Goal: Task Accomplishment & Management: Complete application form

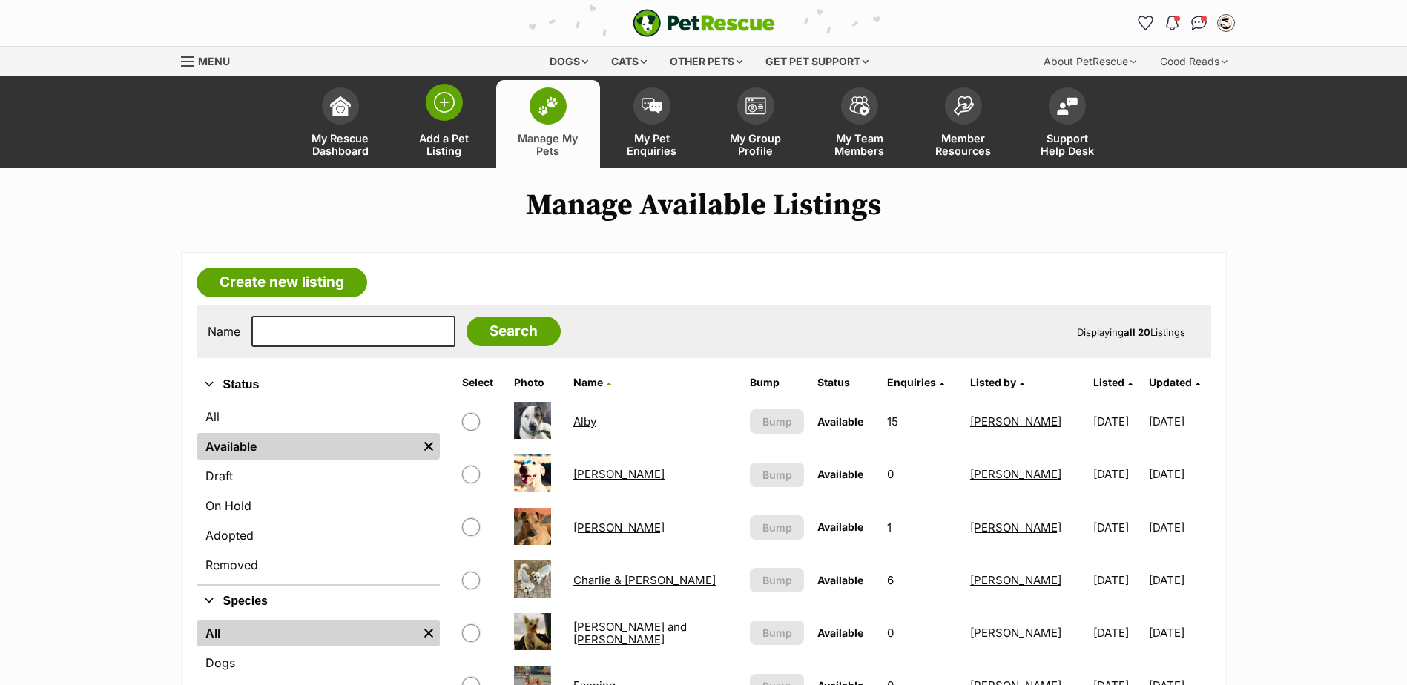
click at [416, 128] on link "Add a Pet Listing" at bounding box center [444, 124] width 104 height 88
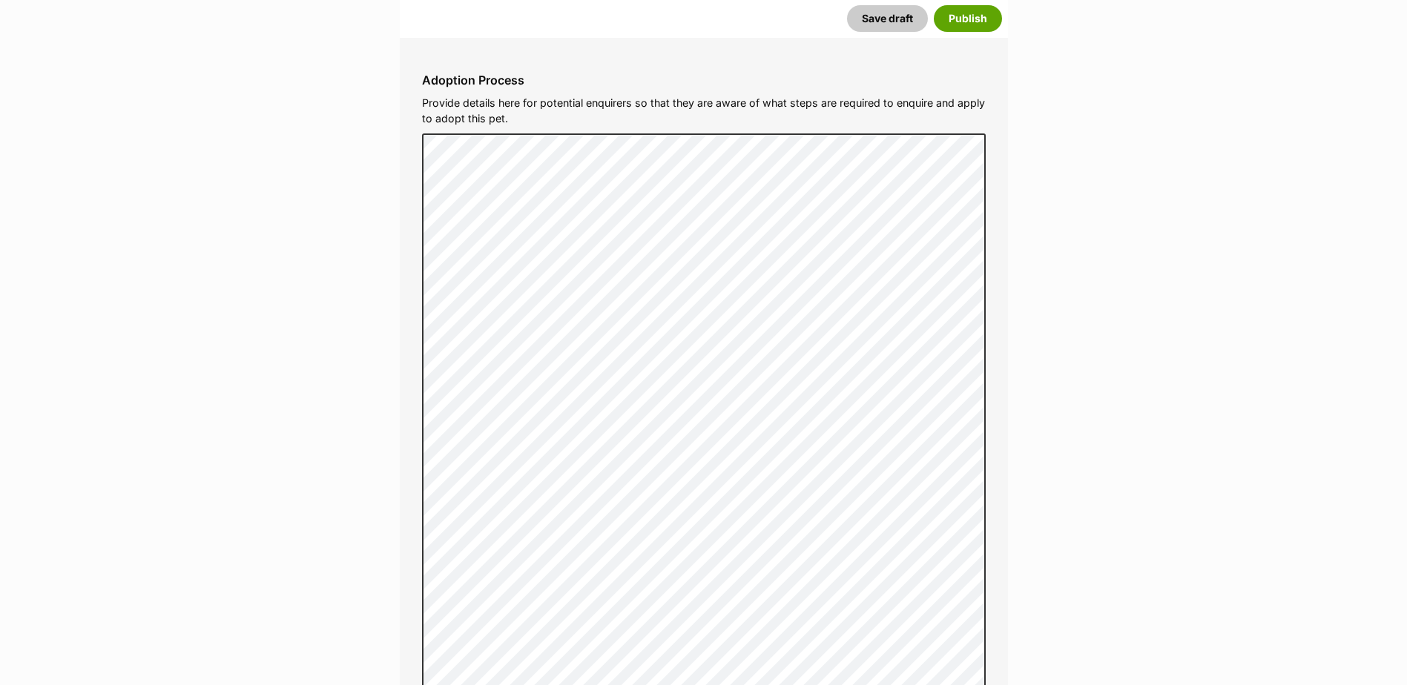
scroll to position [4148, 0]
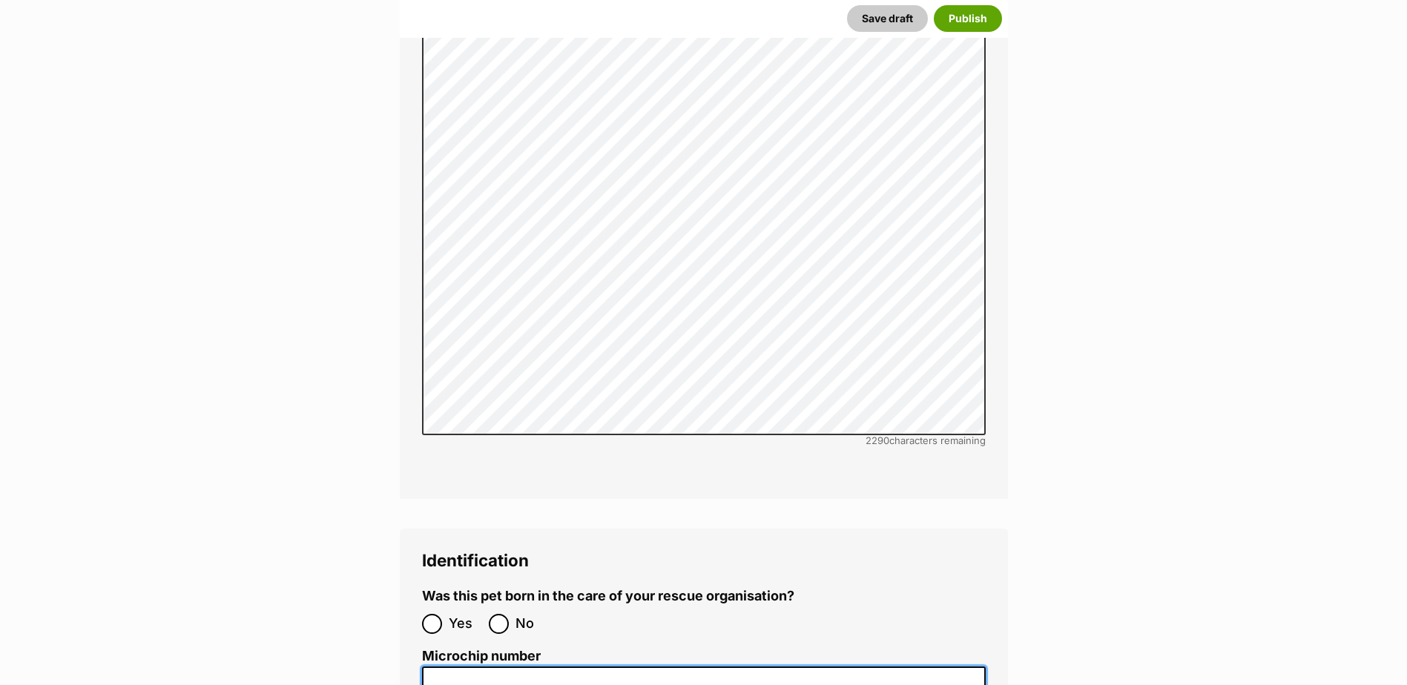
paste input "941000029619556"
type input "941000029619556"
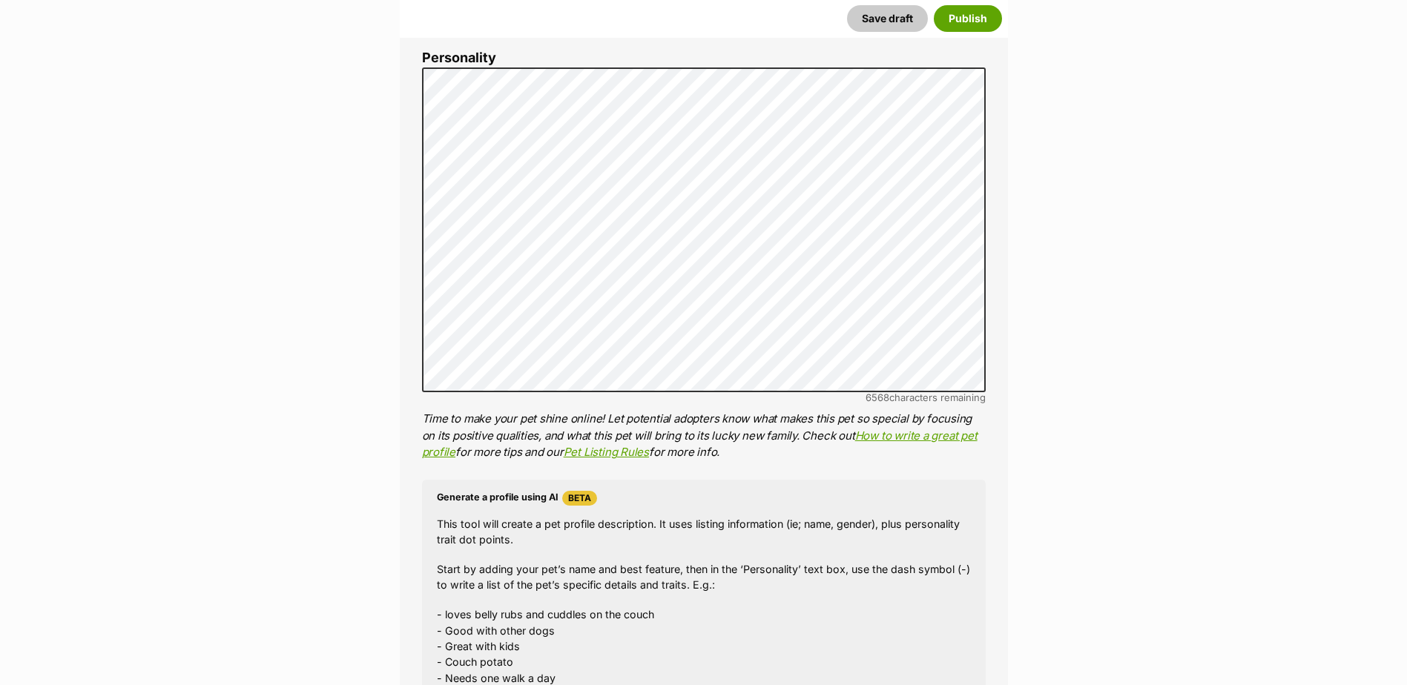
scroll to position [440, 0]
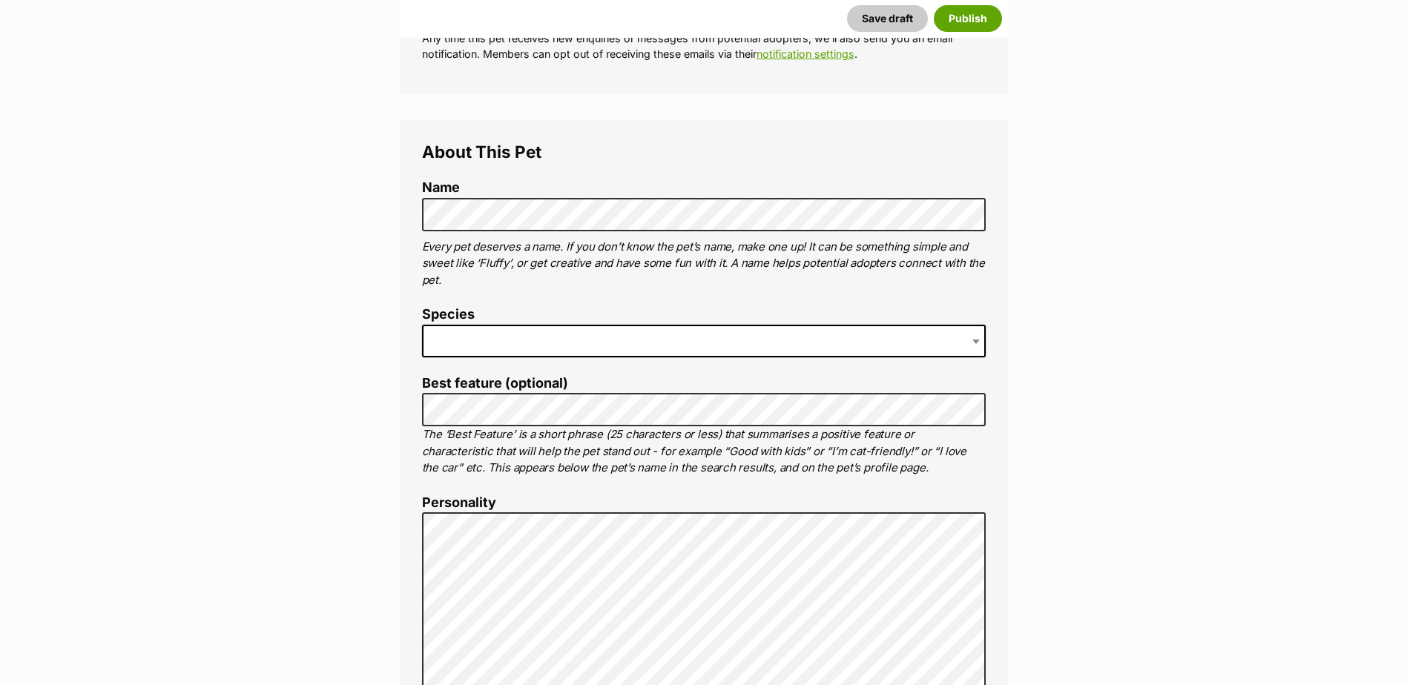
click at [500, 337] on span at bounding box center [704, 341] width 564 height 33
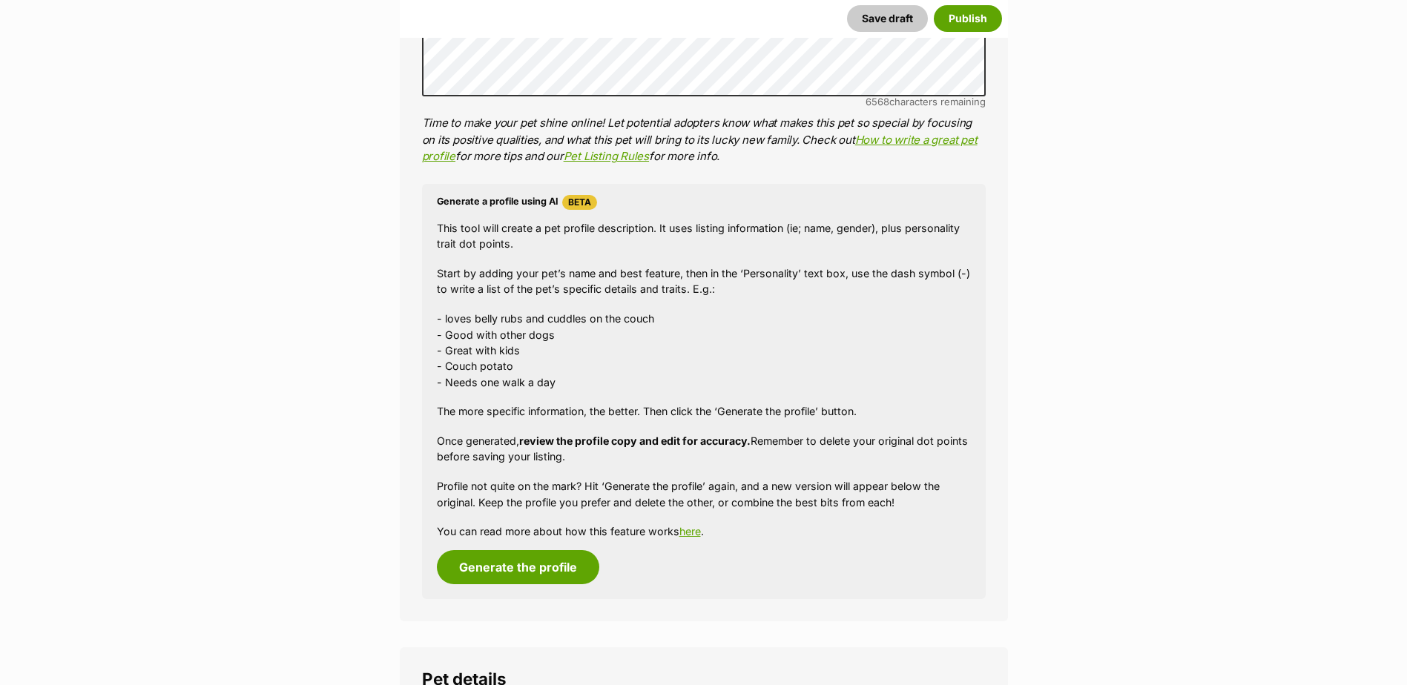
scroll to position [1404, 0]
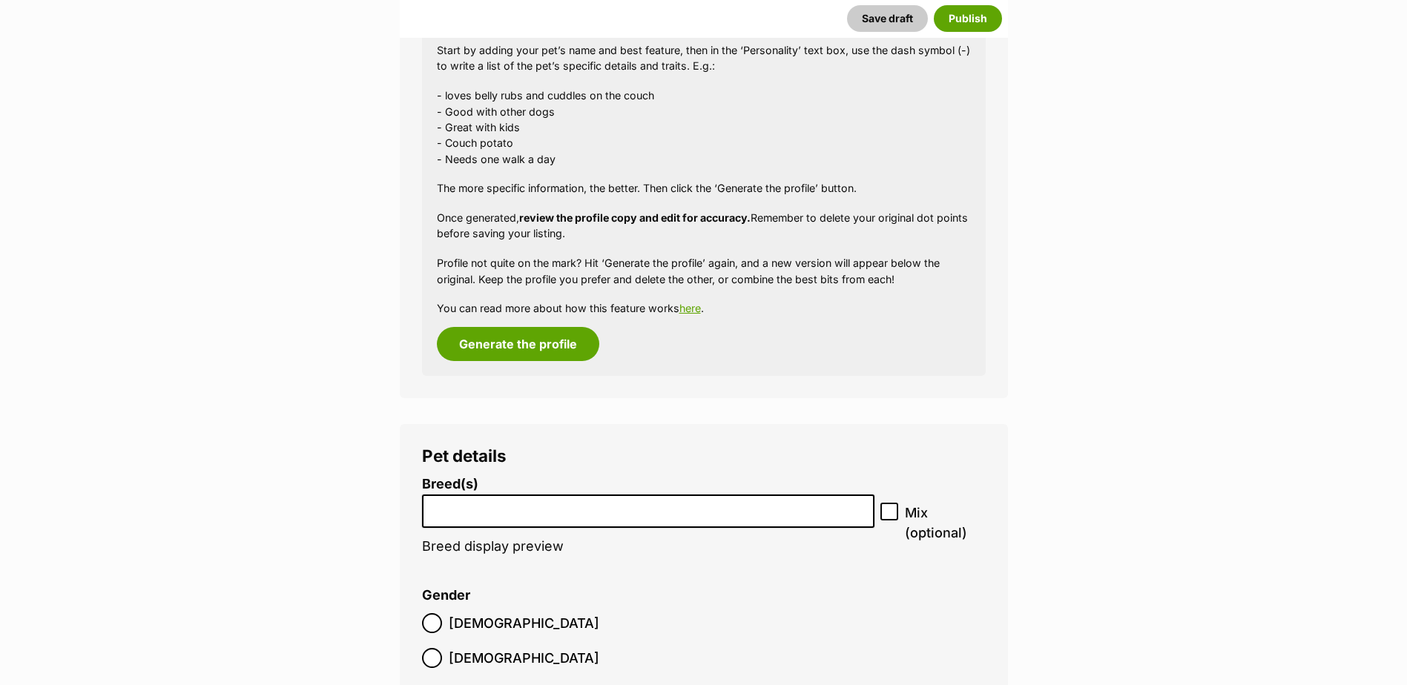
click at [592, 511] on input "search" at bounding box center [648, 508] width 443 height 16
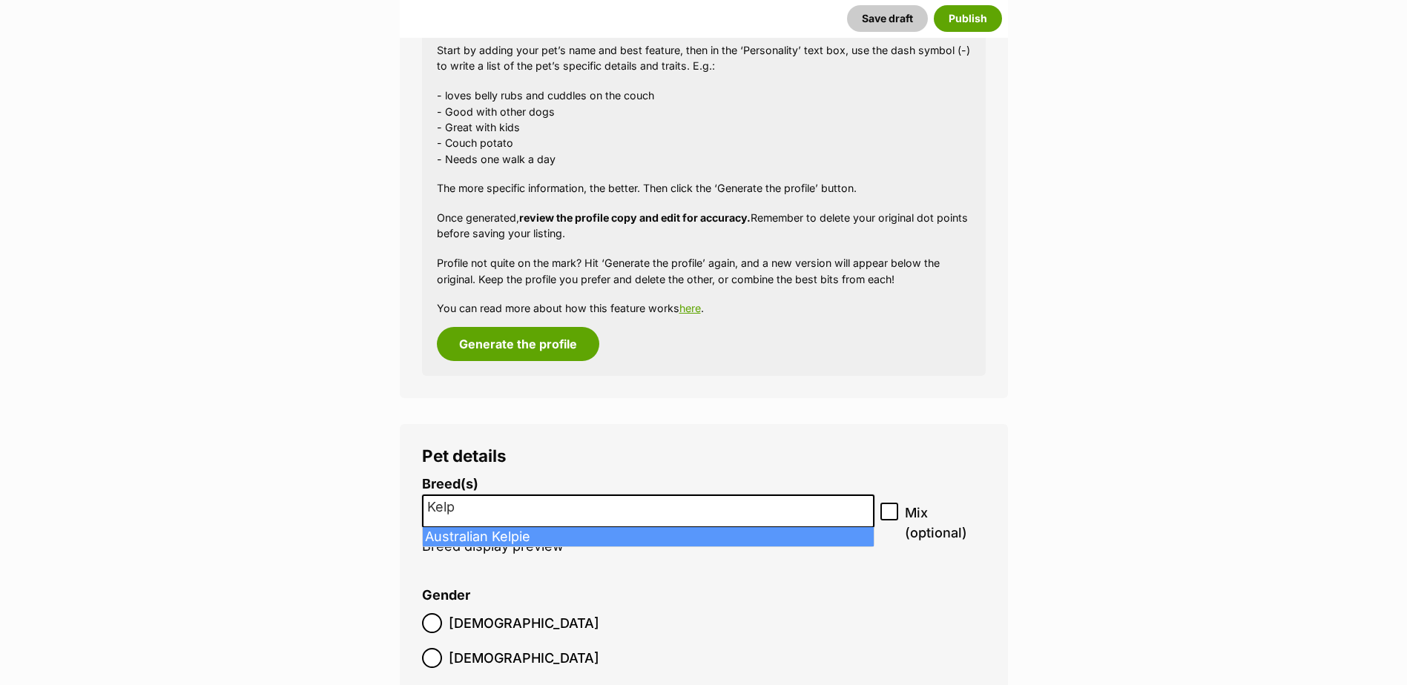
type input "Kelp"
drag, startPoint x: 618, startPoint y: 544, endPoint x: 690, endPoint y: 548, distance: 72.8
select select "723"
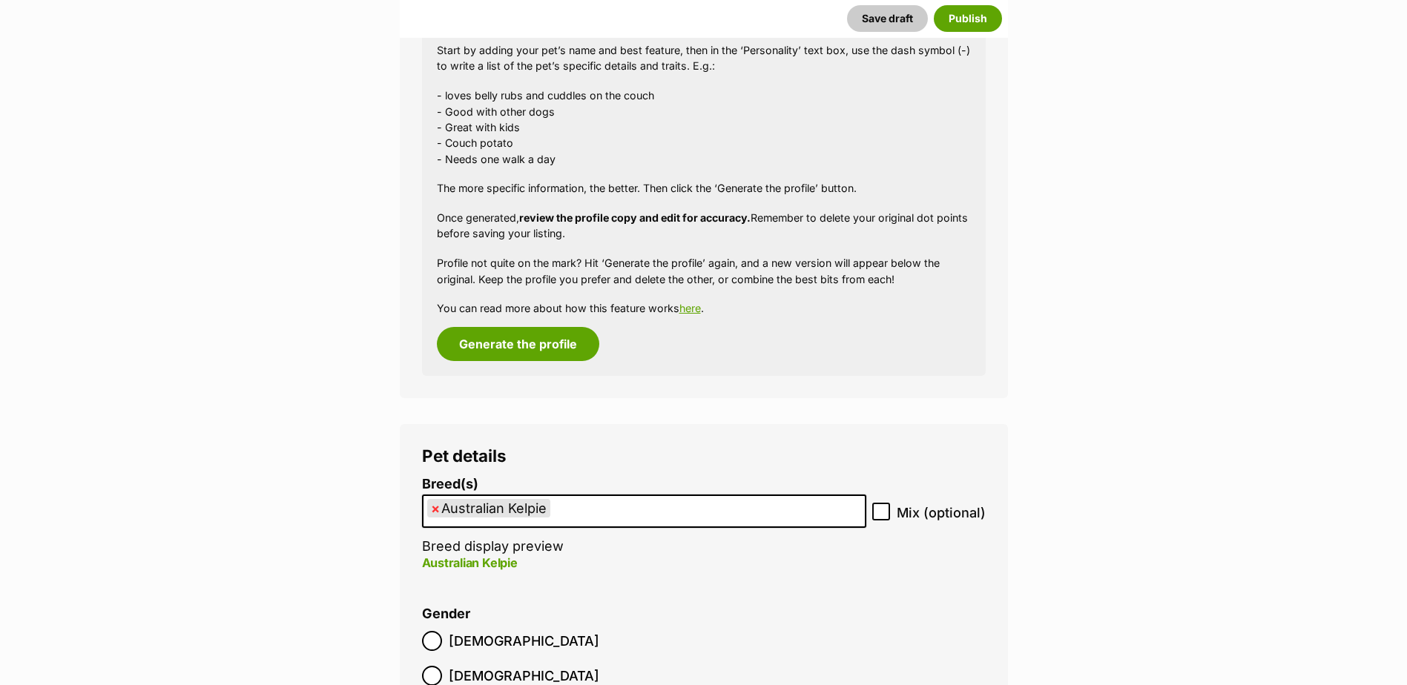
click at [884, 512] on icon at bounding box center [880, 512] width 9 height 7
click at [884, 512] on input "Mix (optional)" at bounding box center [881, 512] width 18 height 18
checkbox input "true"
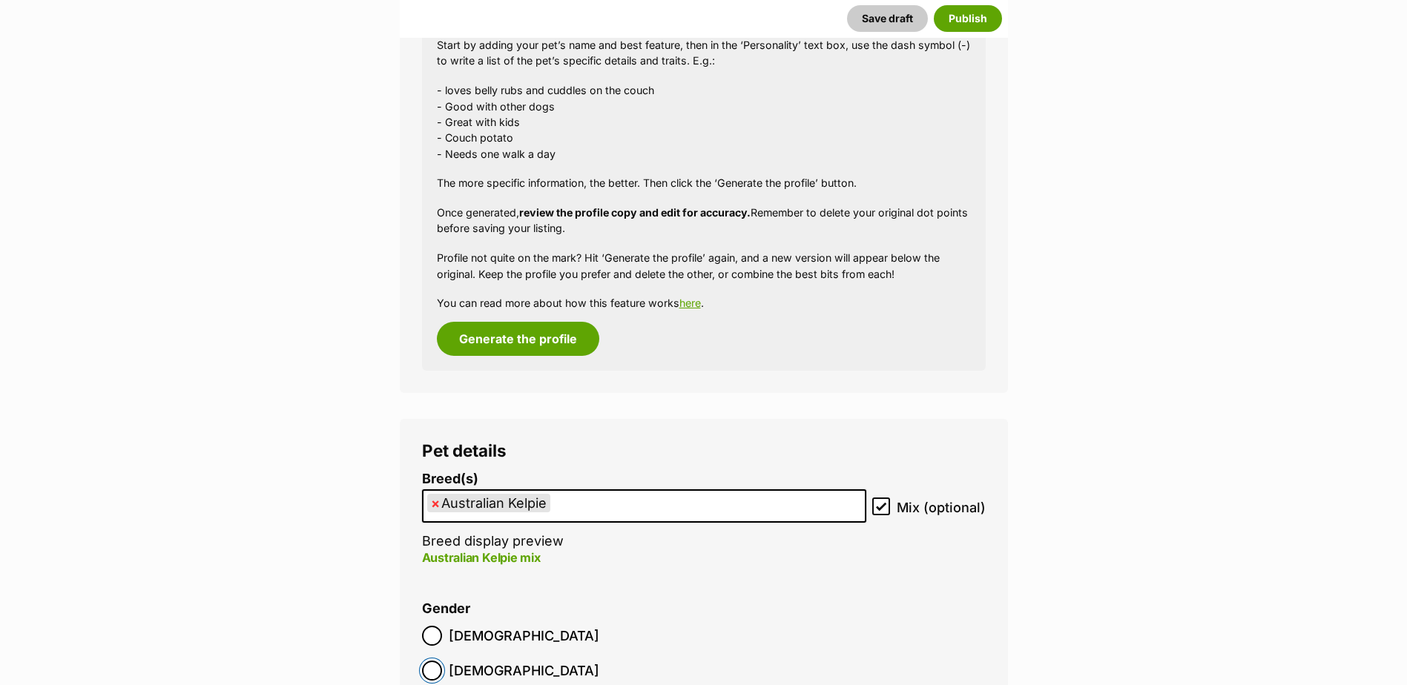
scroll to position [1775, 0]
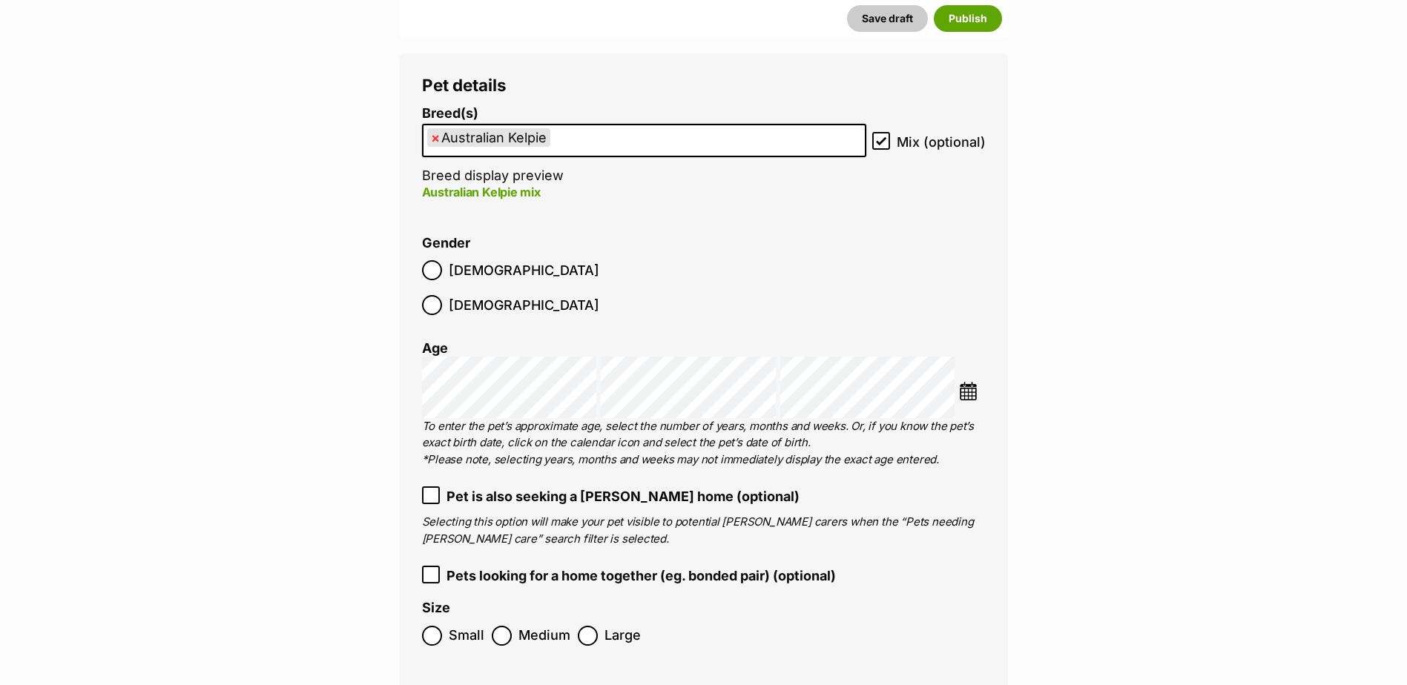
click at [967, 382] on img at bounding box center [968, 391] width 19 height 19
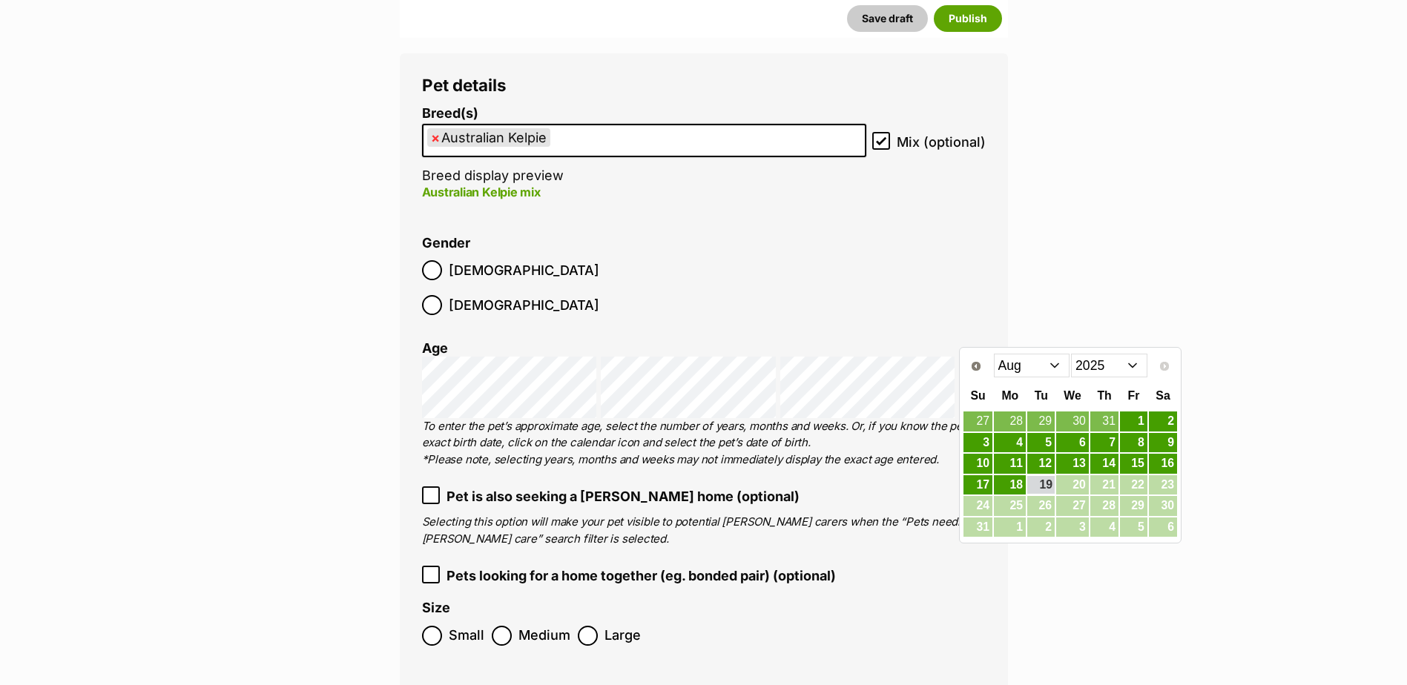
click at [1016, 362] on select "Jan Feb Mar Apr May Jun Jul Aug" at bounding box center [1032, 366] width 76 height 24
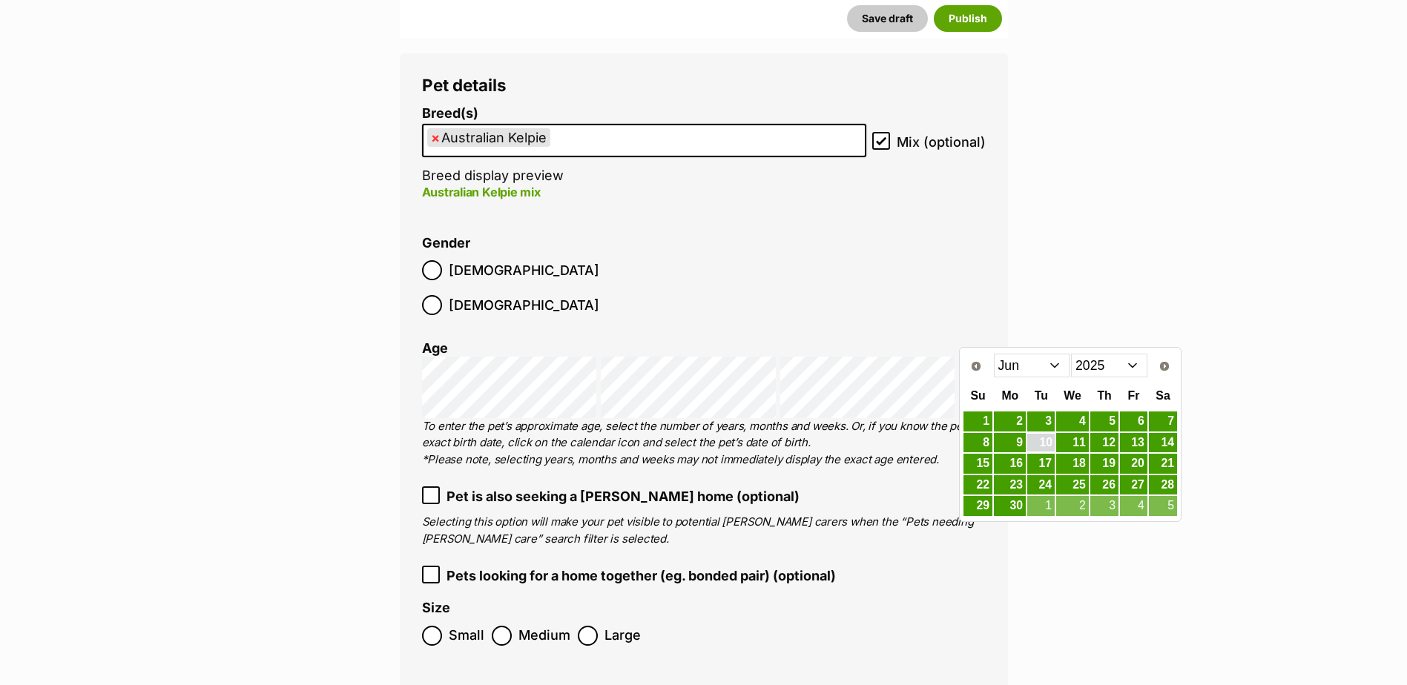
drag, startPoint x: 1048, startPoint y: 446, endPoint x: 1032, endPoint y: 452, distance: 17.6
click at [1048, 446] on link "10" at bounding box center [1040, 443] width 27 height 19
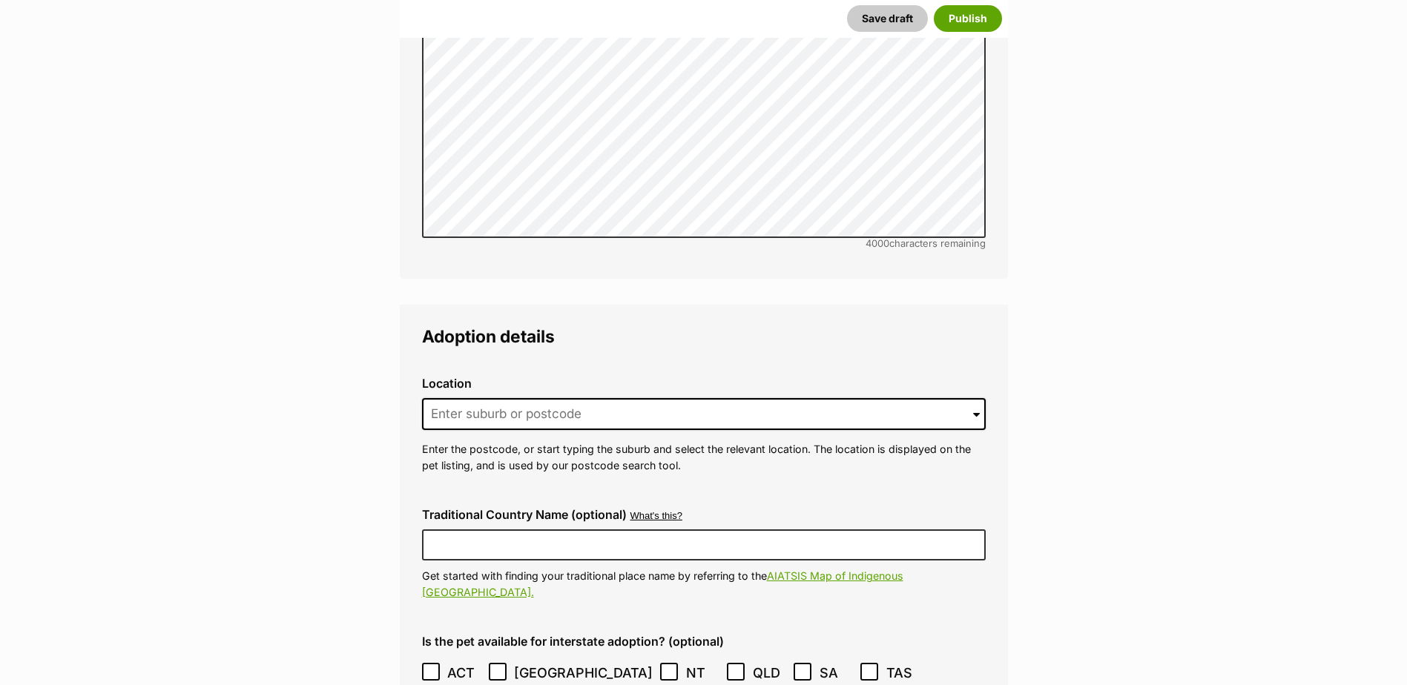
scroll to position [3184, 0]
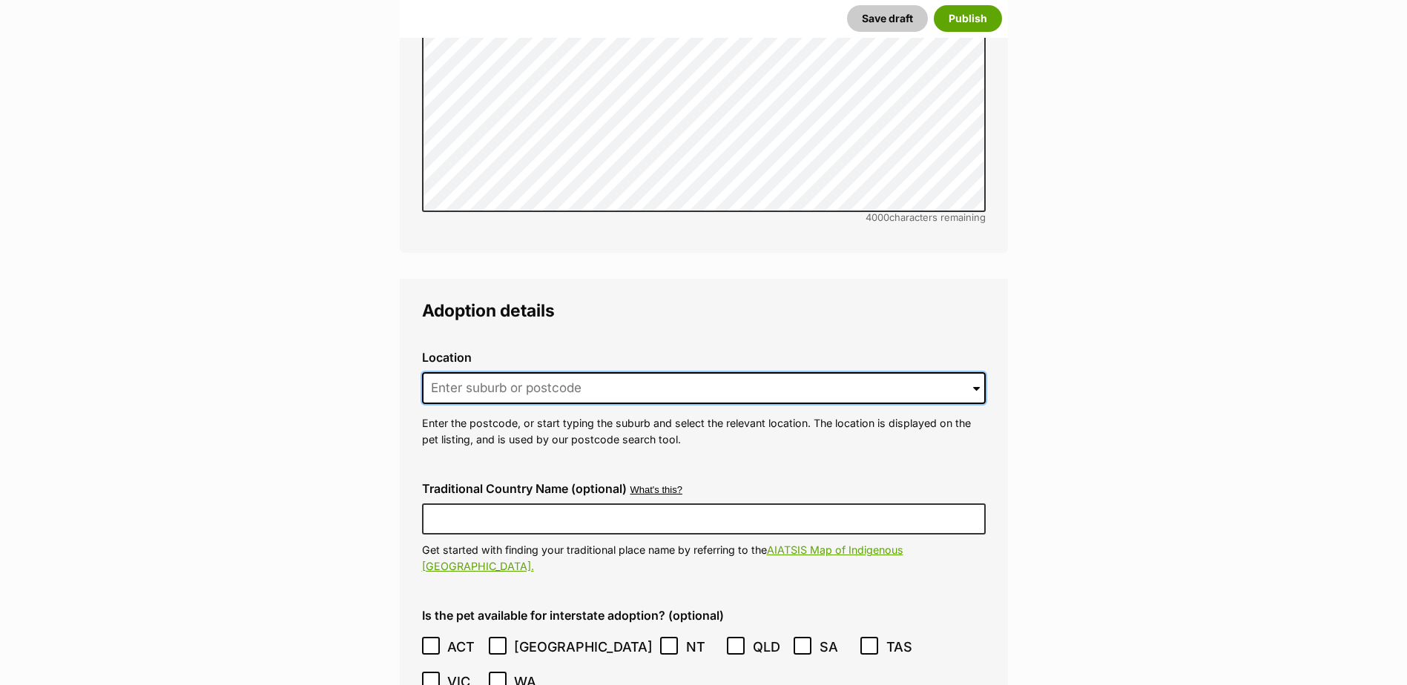
click at [506, 372] on input at bounding box center [704, 388] width 564 height 33
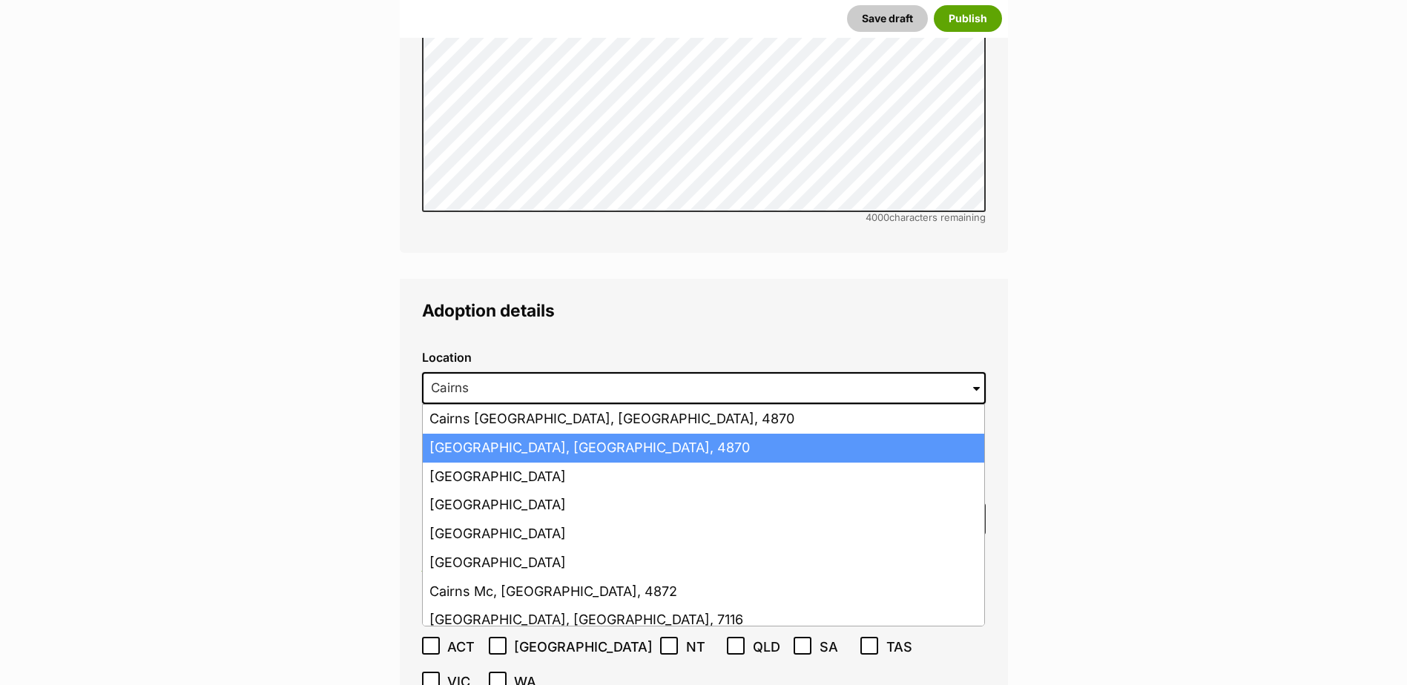
click at [440, 434] on li "Cairns, Queensland, 4870" at bounding box center [703, 448] width 561 height 29
type input "Cairns, Queensland, 4870"
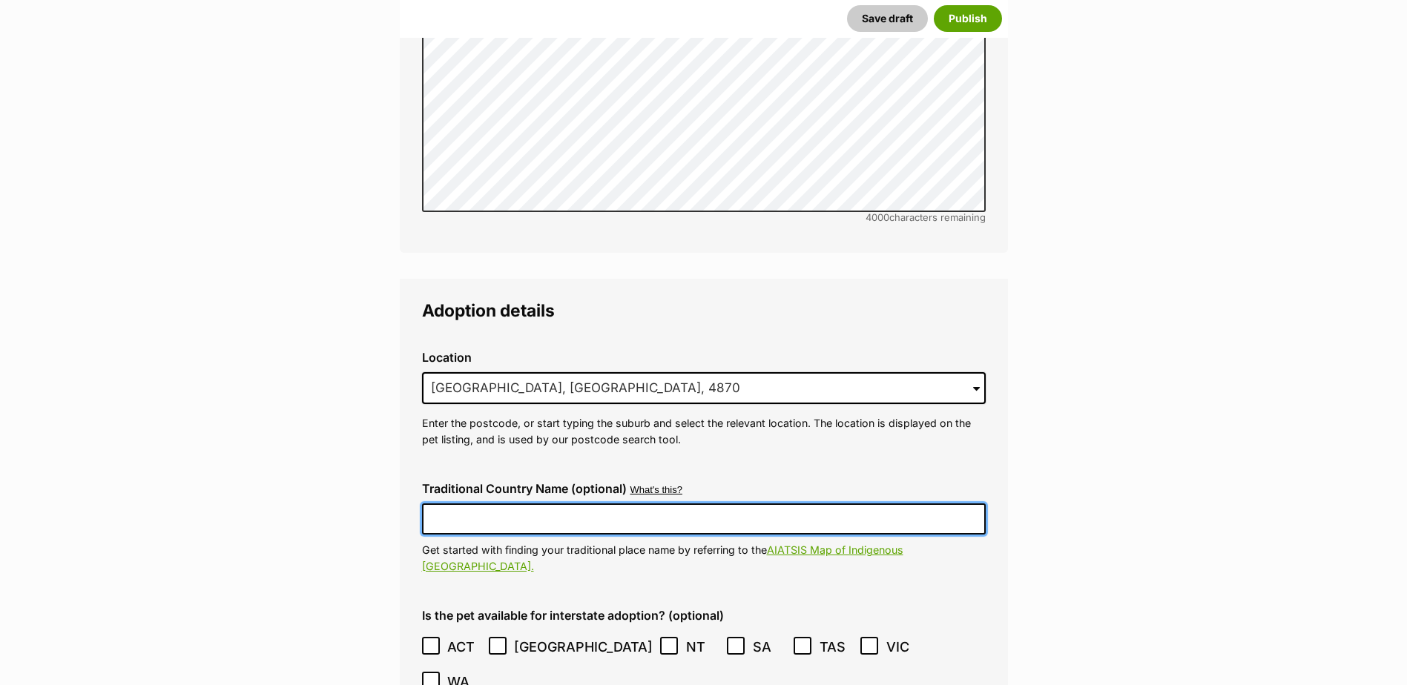
click at [460, 503] on input "Traditional Country Name (optional)" at bounding box center [704, 518] width 564 height 31
type input "Australia"
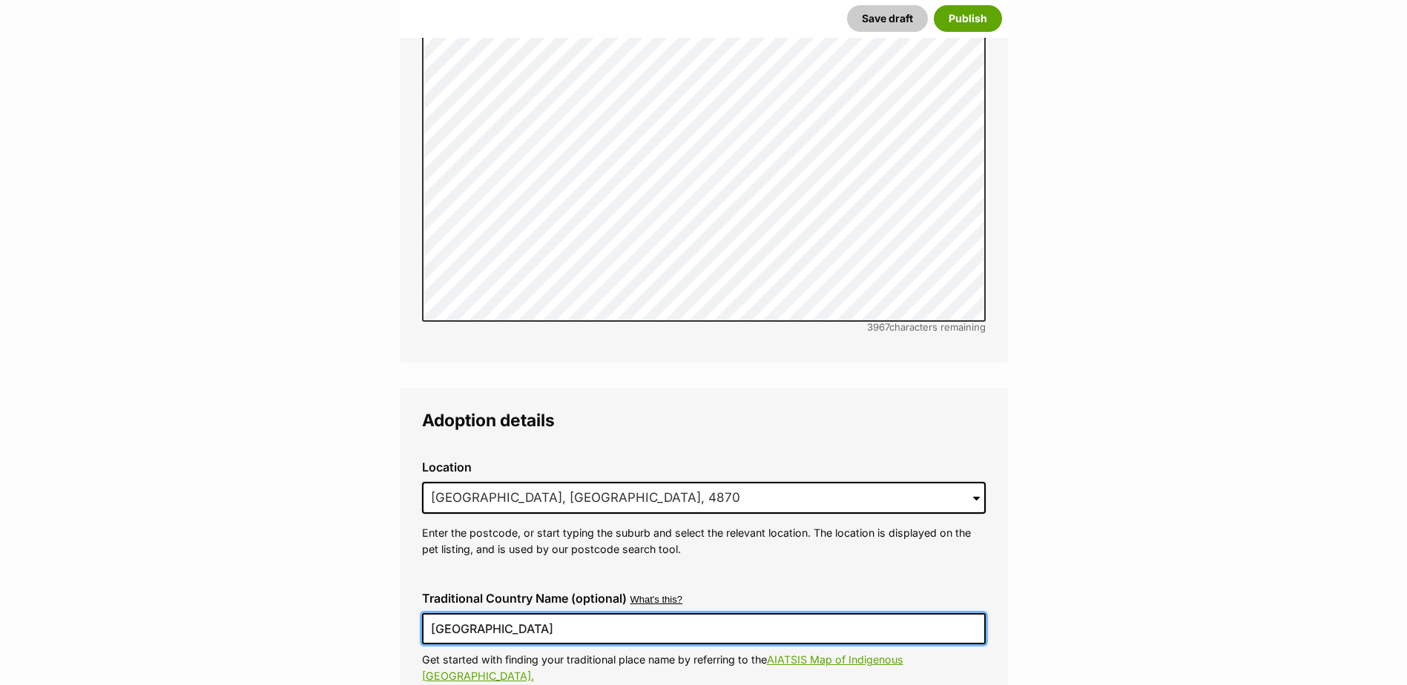
scroll to position [3434, 0]
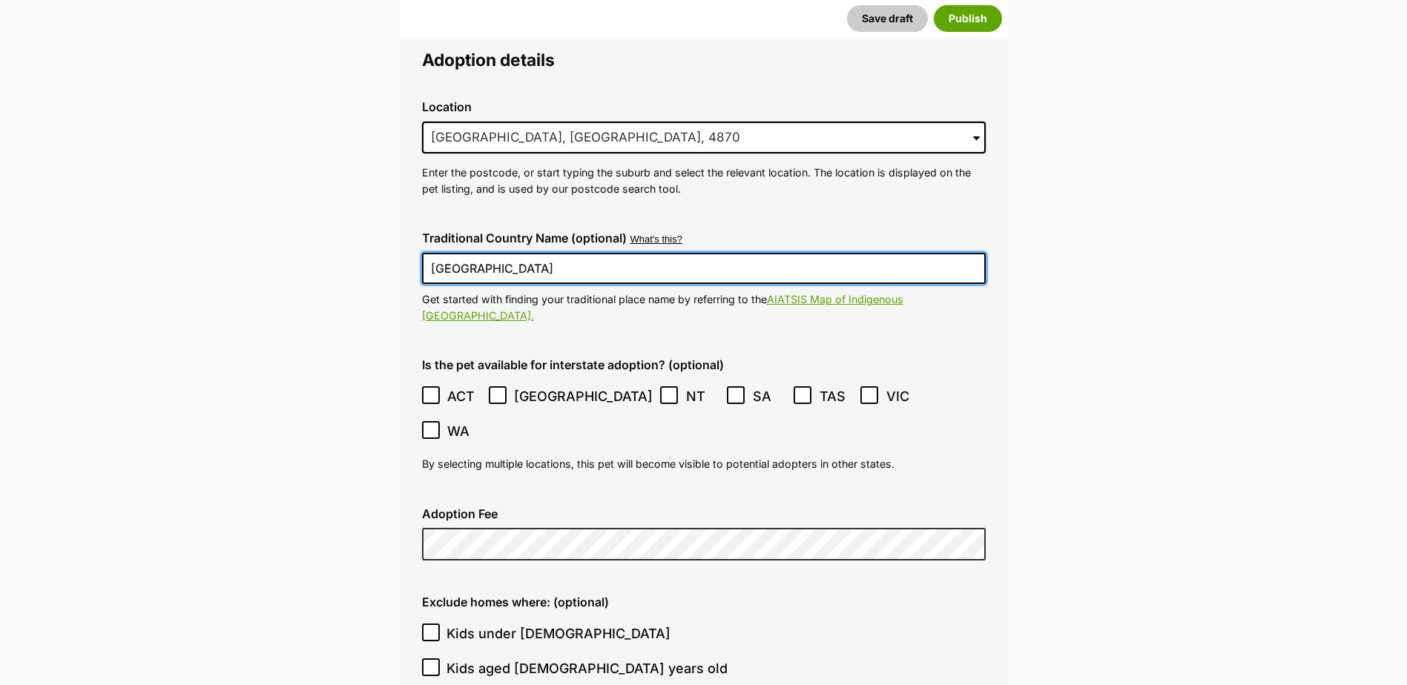
click at [427, 392] on icon at bounding box center [430, 395] width 9 height 7
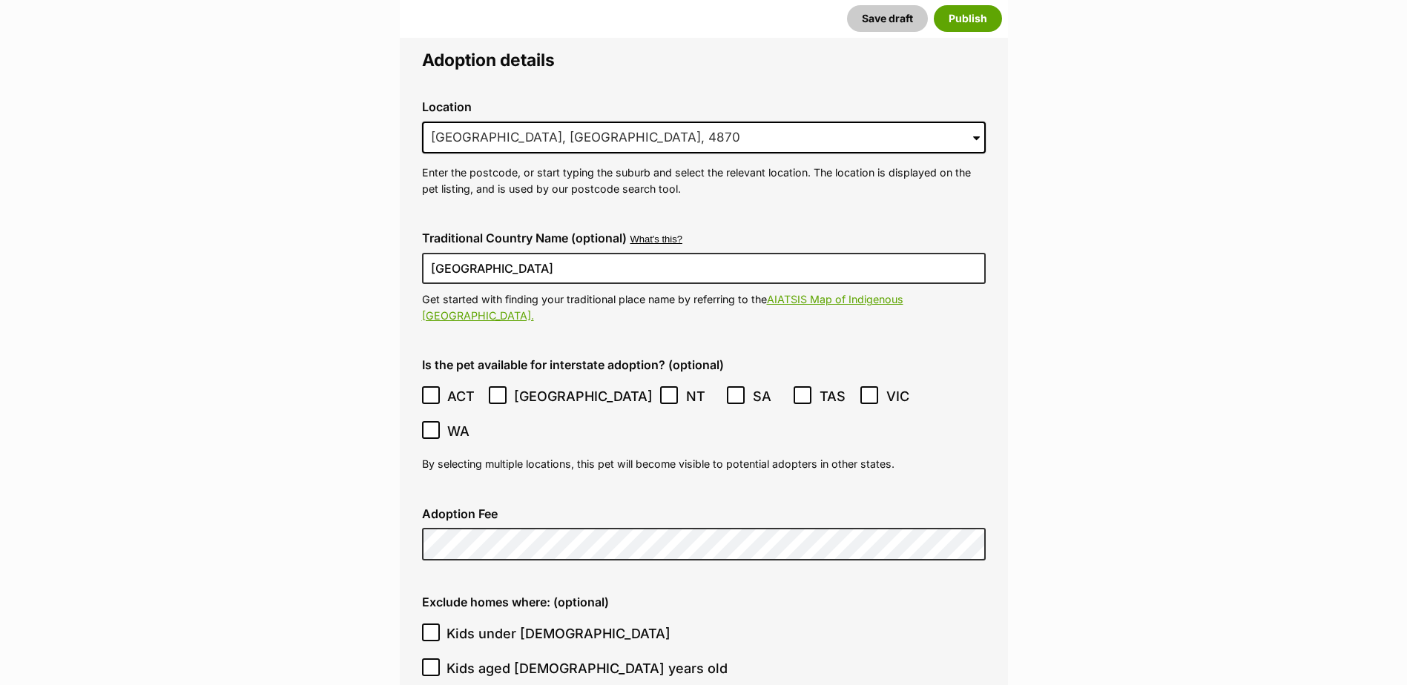
drag, startPoint x: 501, startPoint y: 343, endPoint x: 527, endPoint y: 343, distance: 26.0
click at [502, 390] on icon at bounding box center [497, 395] width 10 height 10
click at [730, 390] on icon at bounding box center [735, 395] width 10 height 10
click at [798, 392] on icon at bounding box center [802, 395] width 9 height 7
click at [864, 390] on icon at bounding box center [869, 395] width 10 height 10
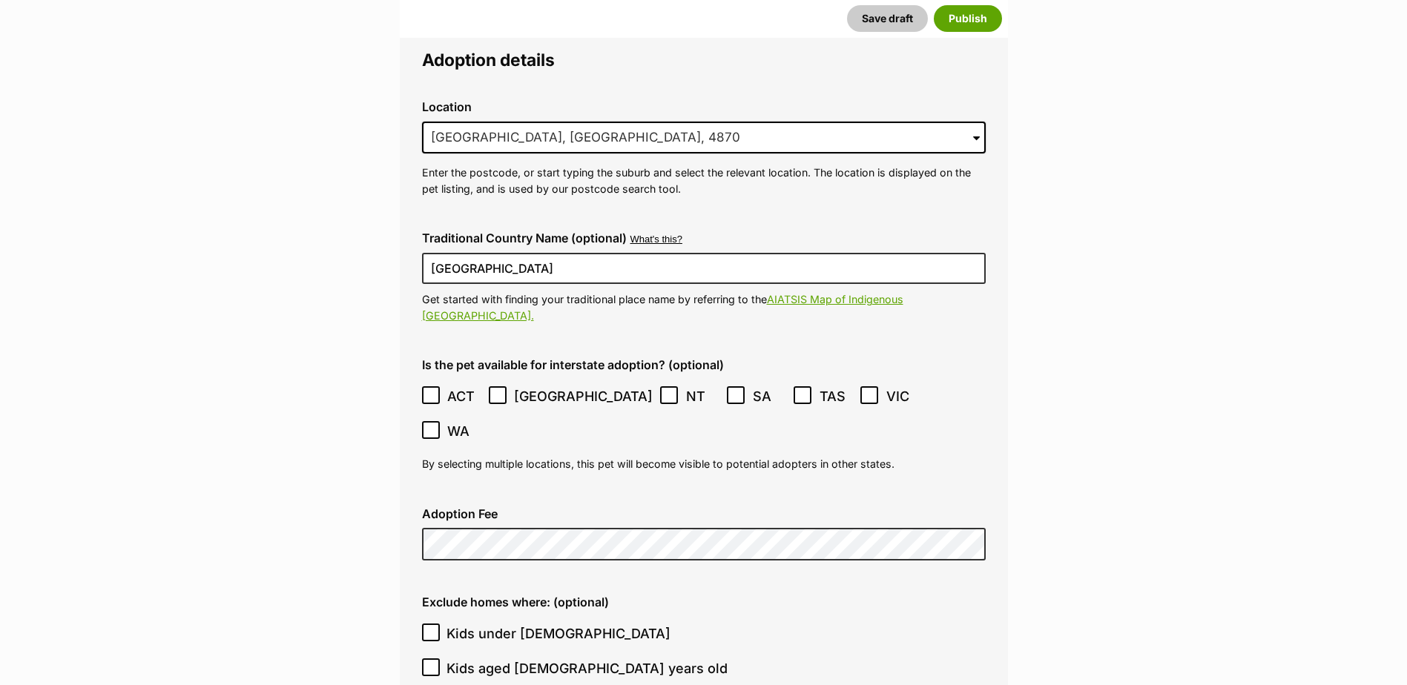
drag, startPoint x: 834, startPoint y: 348, endPoint x: 784, endPoint y: 434, distance: 100.0
click at [436, 425] on icon at bounding box center [431, 430] width 10 height 10
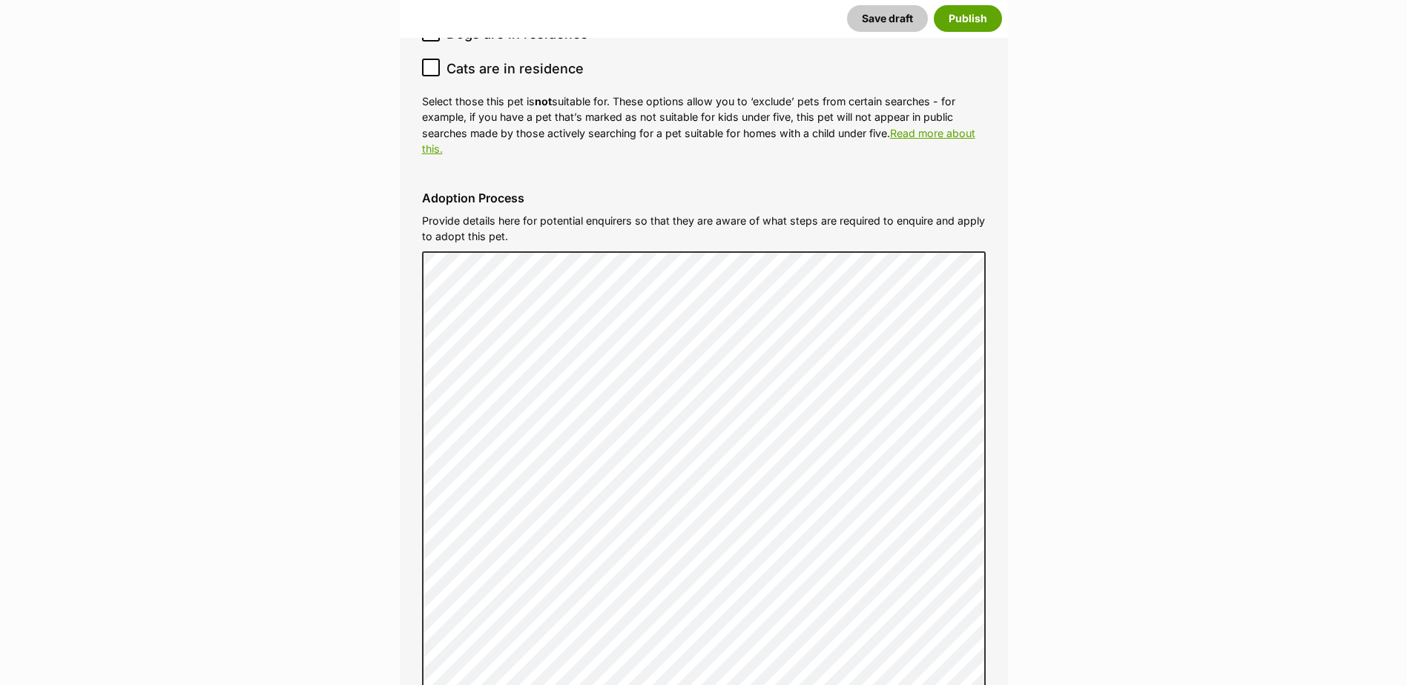
scroll to position [4621, 0]
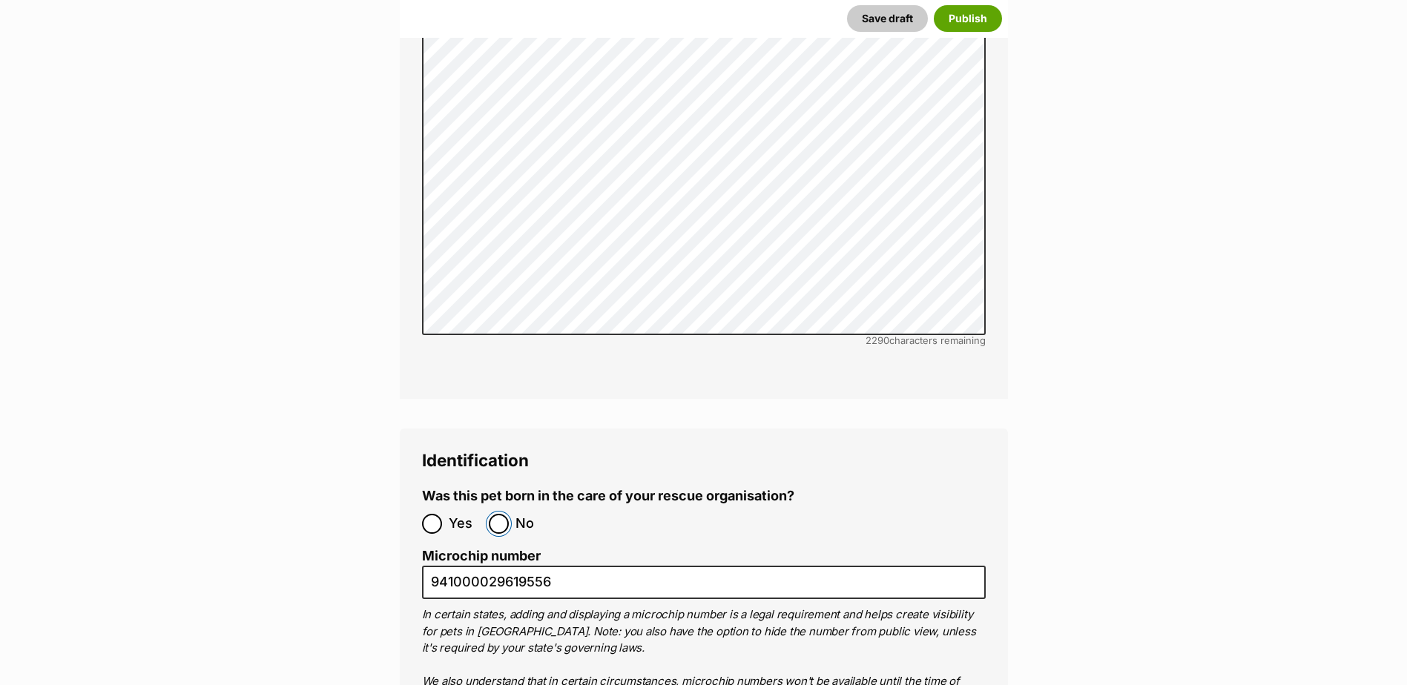
drag, startPoint x: 498, startPoint y: 440, endPoint x: 462, endPoint y: 456, distance: 39.2
click at [498, 514] on input "No" at bounding box center [499, 524] width 20 height 20
radio input "true"
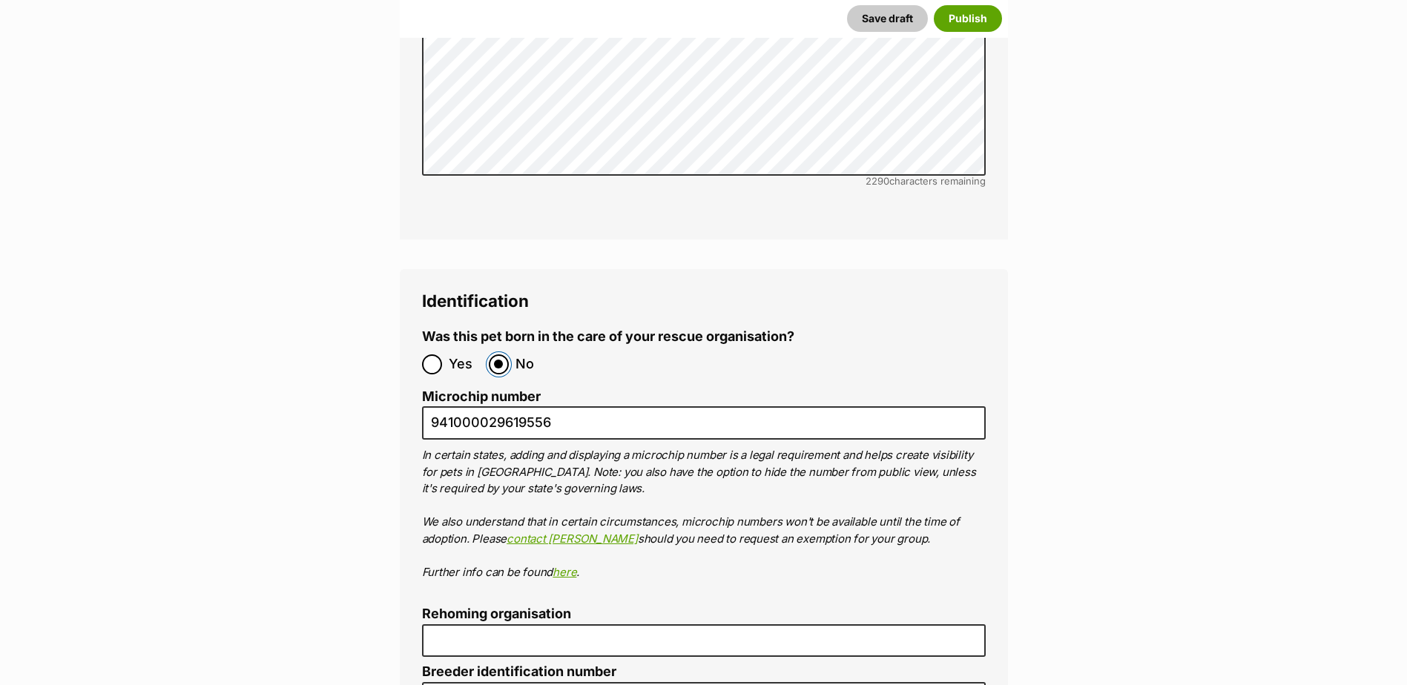
scroll to position [4992, 0]
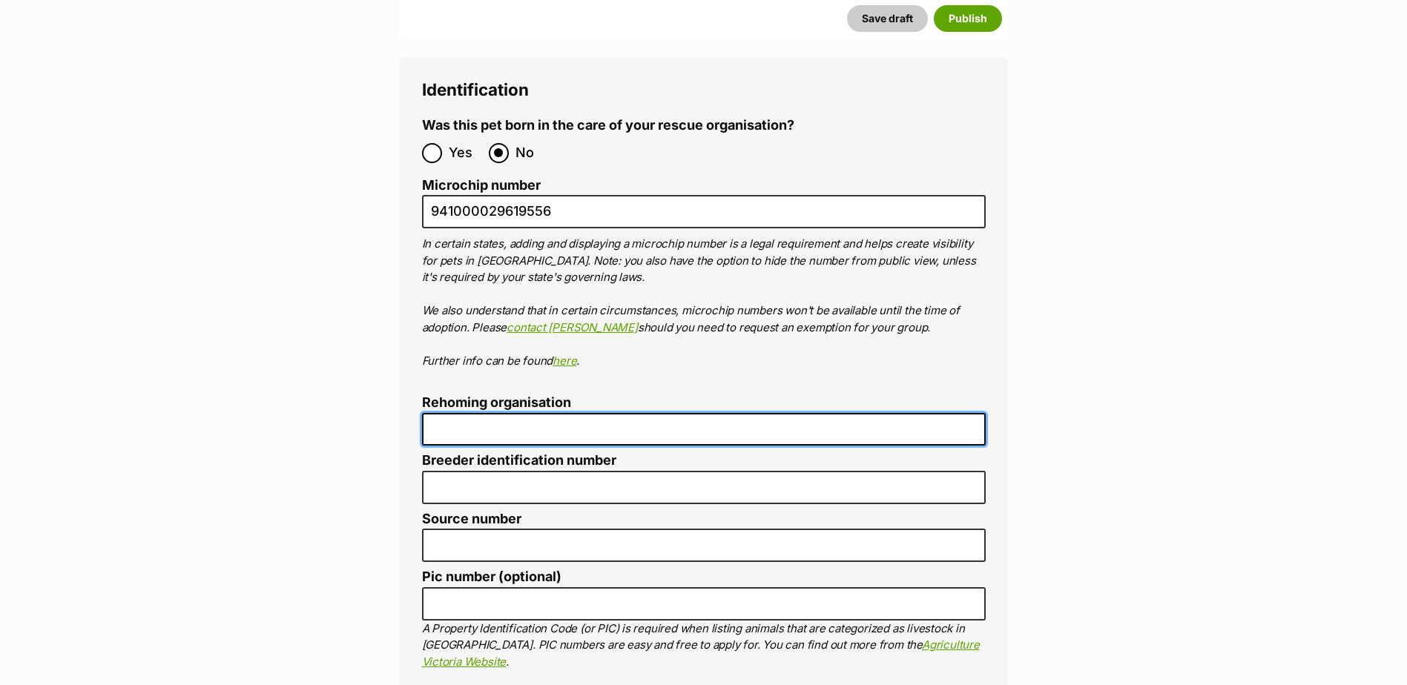
click at [467, 413] on input "Rehoming organisation" at bounding box center [704, 429] width 564 height 33
type input "Cairns Animal Rescue"
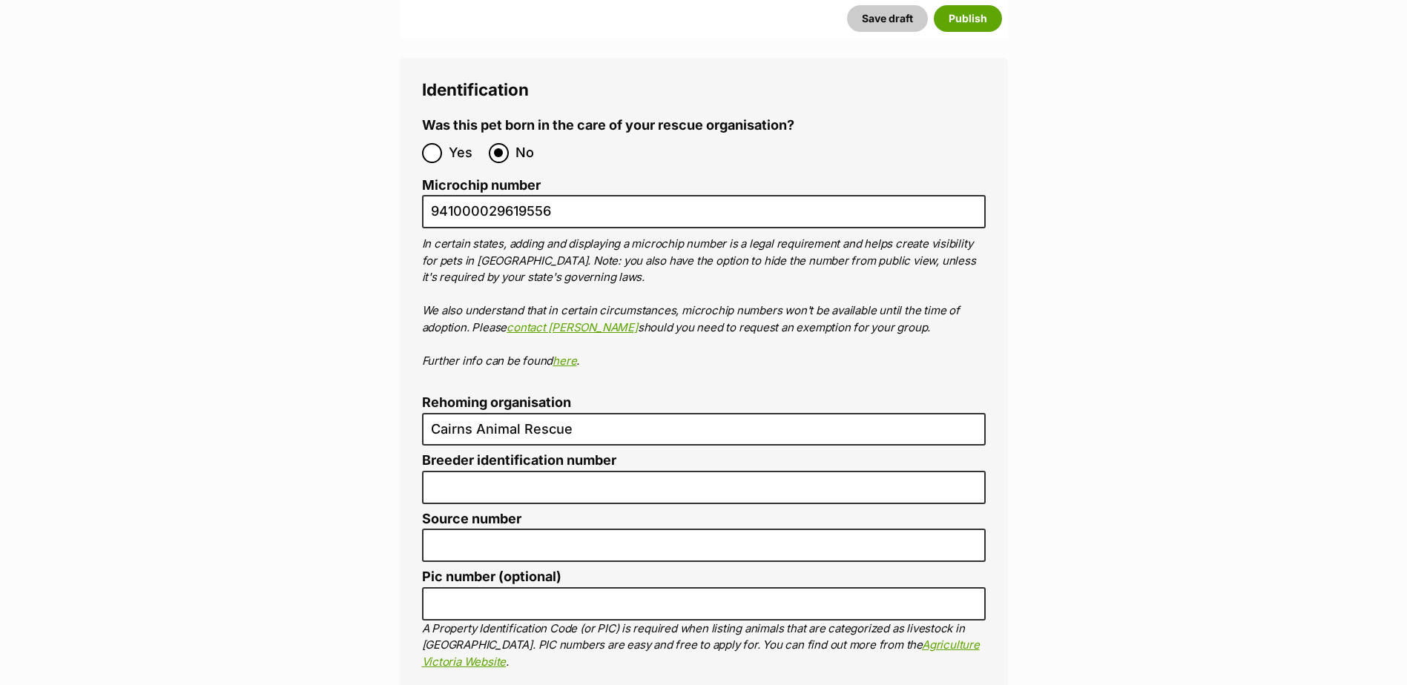
type input "BIN005204403508"
type input "RE116878"
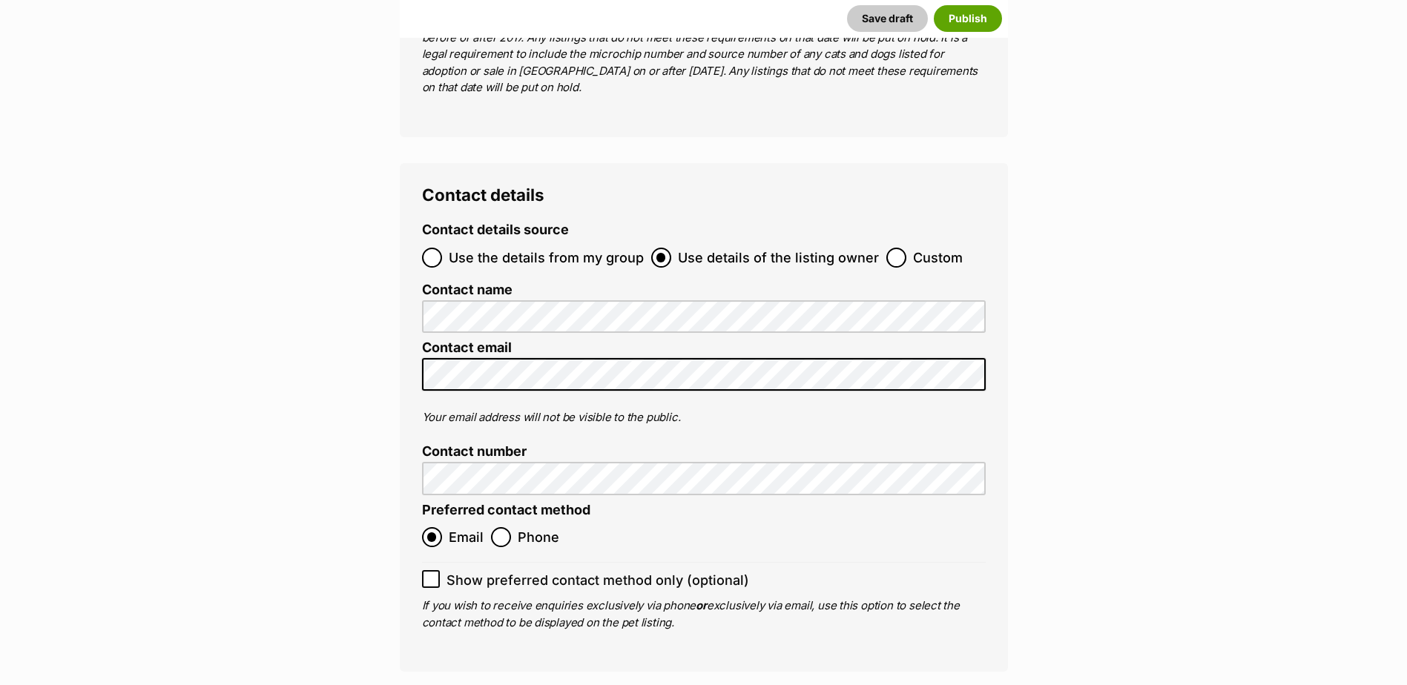
scroll to position [5958, 0]
click at [429, 247] on input "Use the details from my group" at bounding box center [432, 257] width 20 height 20
radio input "true"
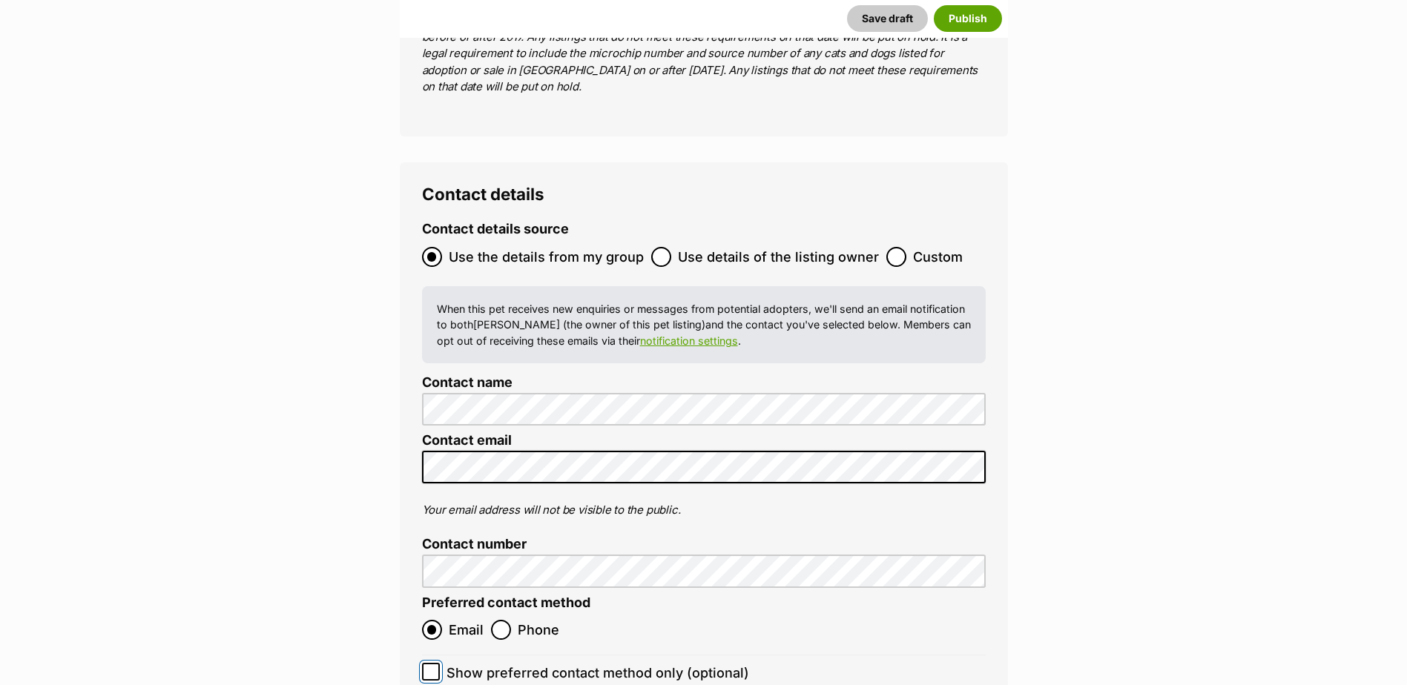
drag, startPoint x: 433, startPoint y: 558, endPoint x: 496, endPoint y: 570, distance: 64.1
click at [436, 663] on input "Show preferred contact method only (optional)" at bounding box center [431, 672] width 18 height 18
checkbox input "true"
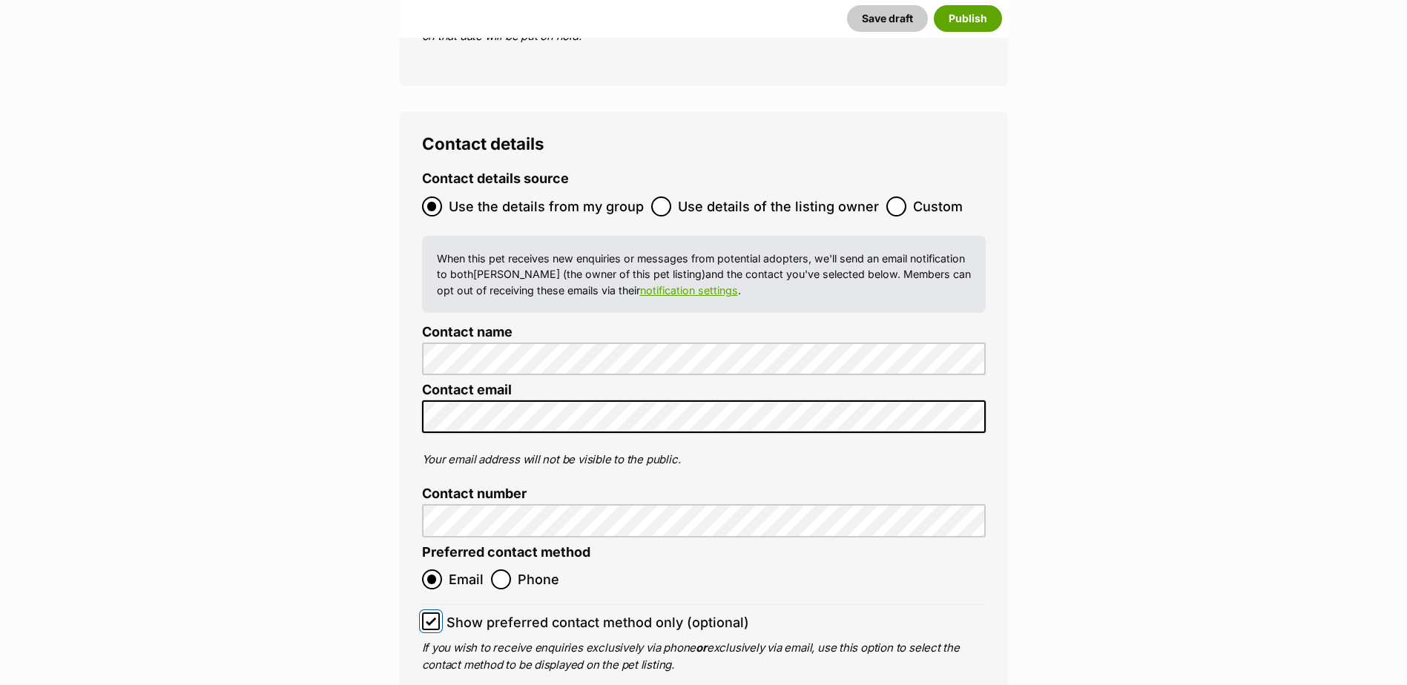
scroll to position [6032, 0]
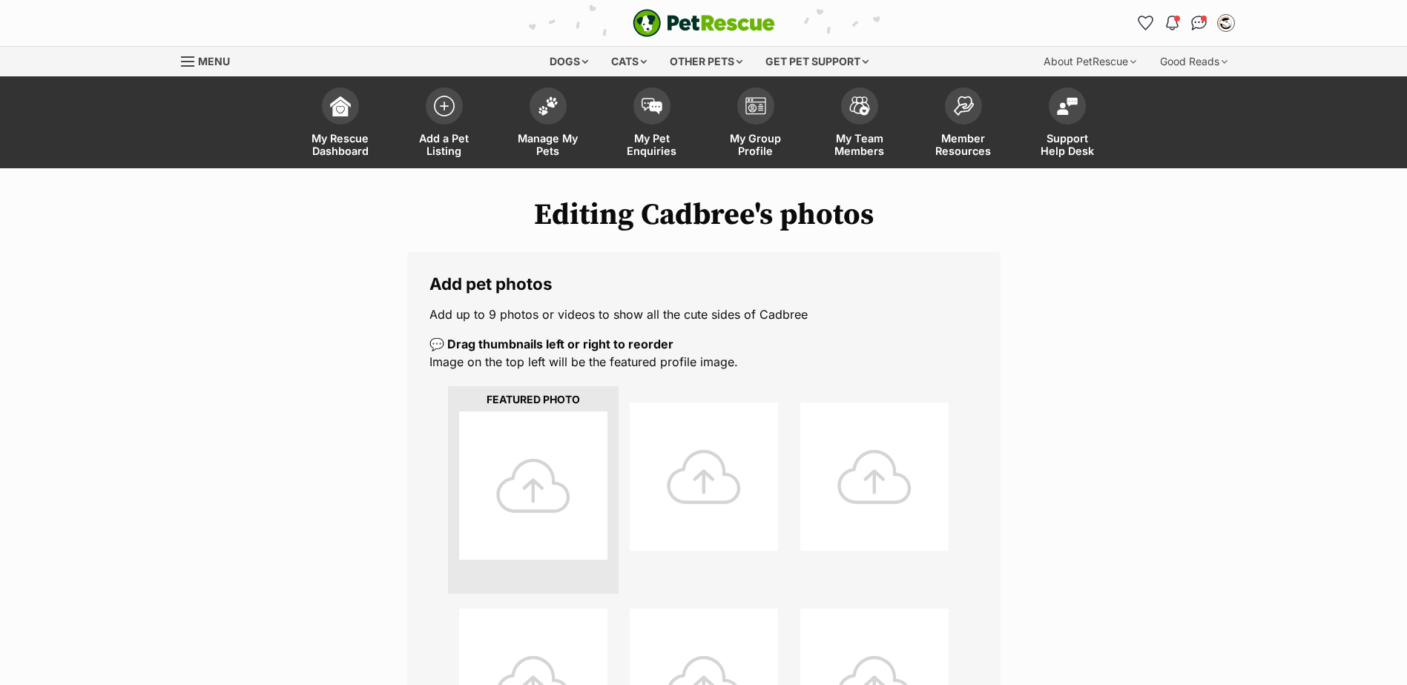
click at [546, 497] on div at bounding box center [533, 486] width 148 height 148
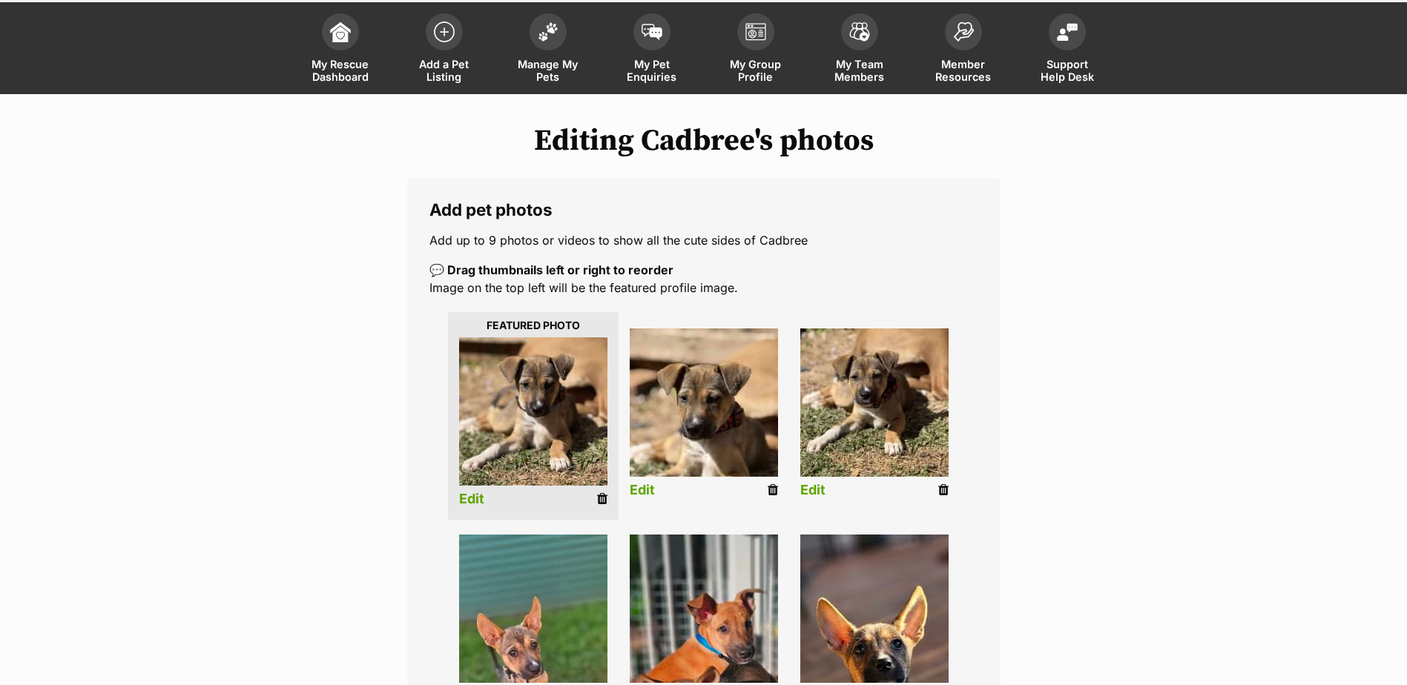
scroll to position [148, 0]
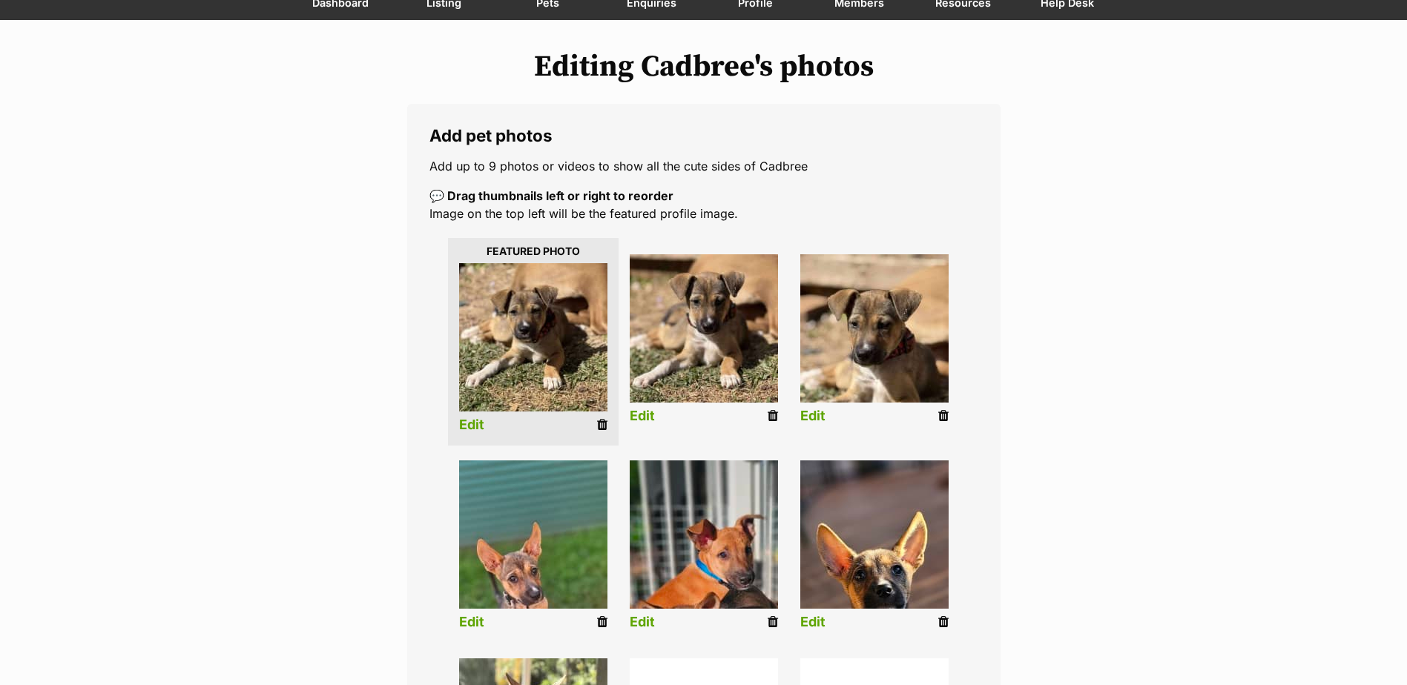
click at [472, 425] on link "Edit" at bounding box center [471, 425] width 25 height 16
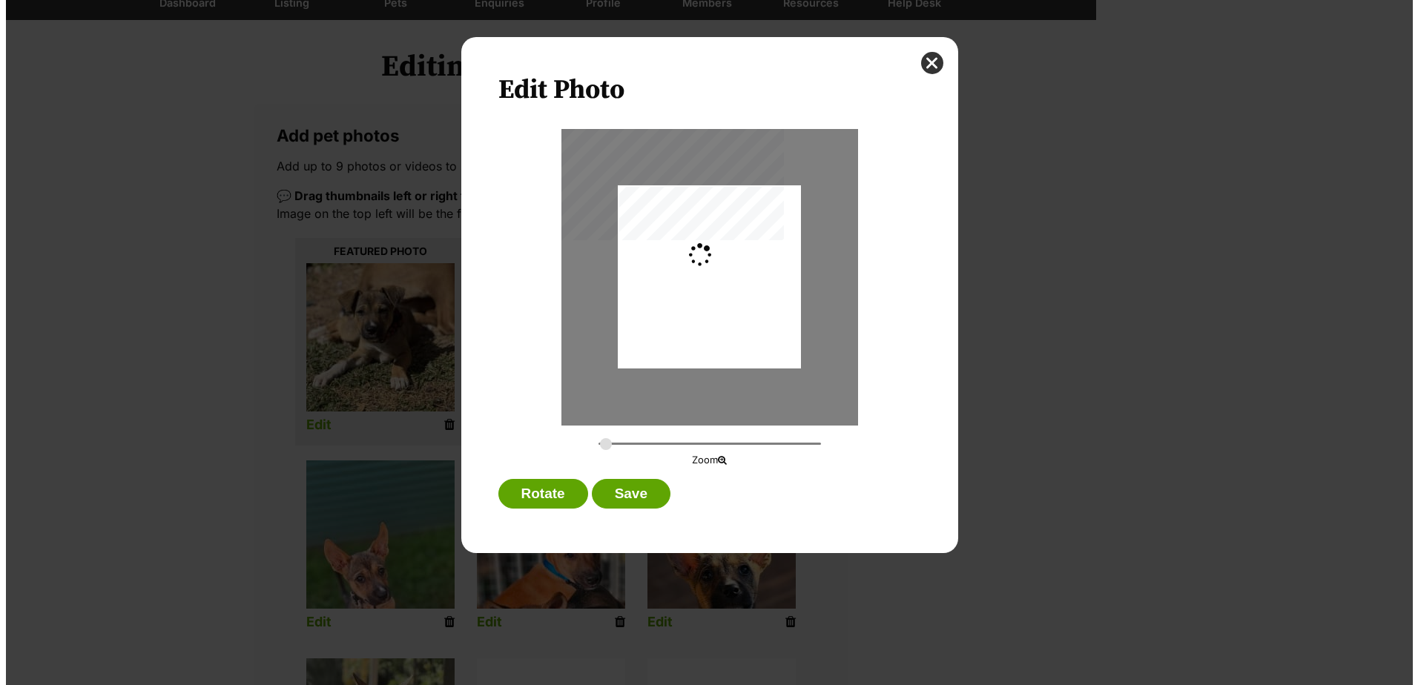
scroll to position [0, 0]
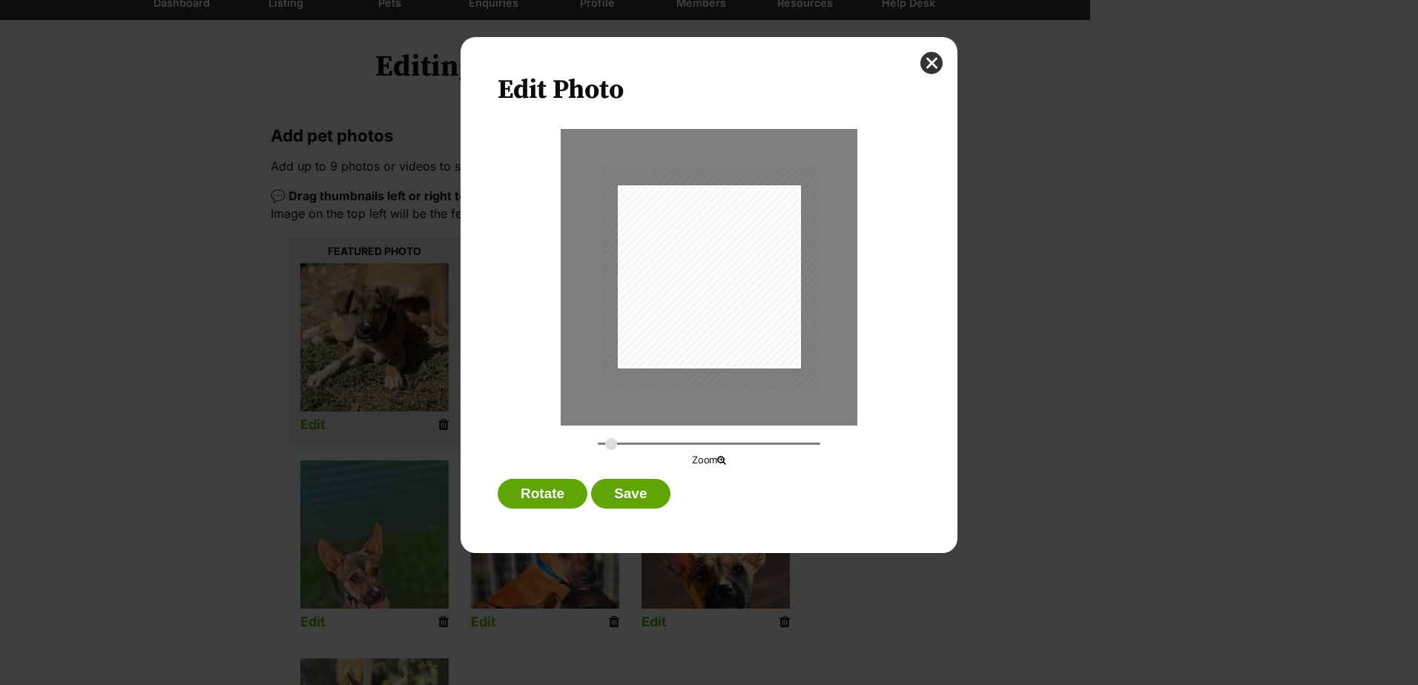
type input "0.3176"
click at [611, 446] on input "Dialog Window - Close (Press escape to close)" at bounding box center [709, 444] width 222 height 14
drag, startPoint x: 741, startPoint y: 317, endPoint x: 756, endPoint y: 319, distance: 14.9
click at [756, 319] on div "Dialog Window - Close (Press escape to close)" at bounding box center [723, 278] width 212 height 219
click at [756, 322] on div "Dialog Window - Close (Press escape to close)" at bounding box center [723, 282] width 212 height 219
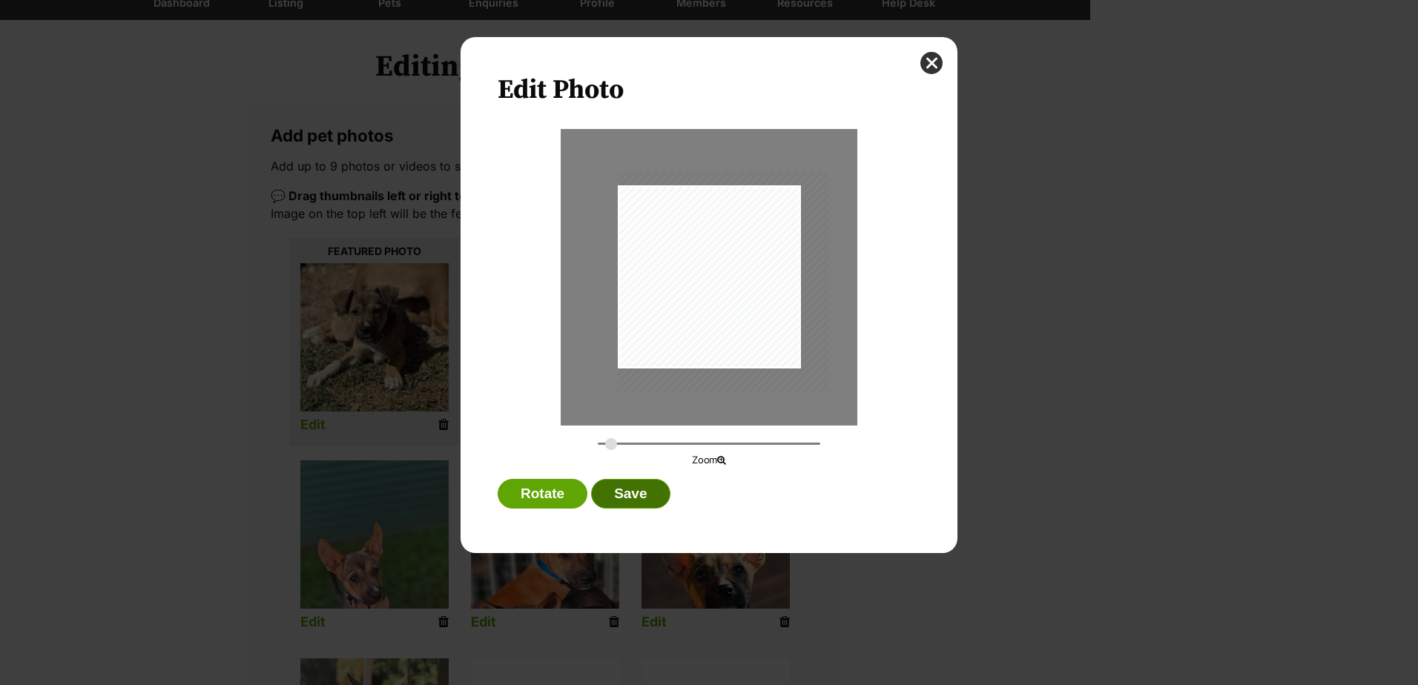
click at [633, 493] on button "Save" at bounding box center [630, 494] width 79 height 30
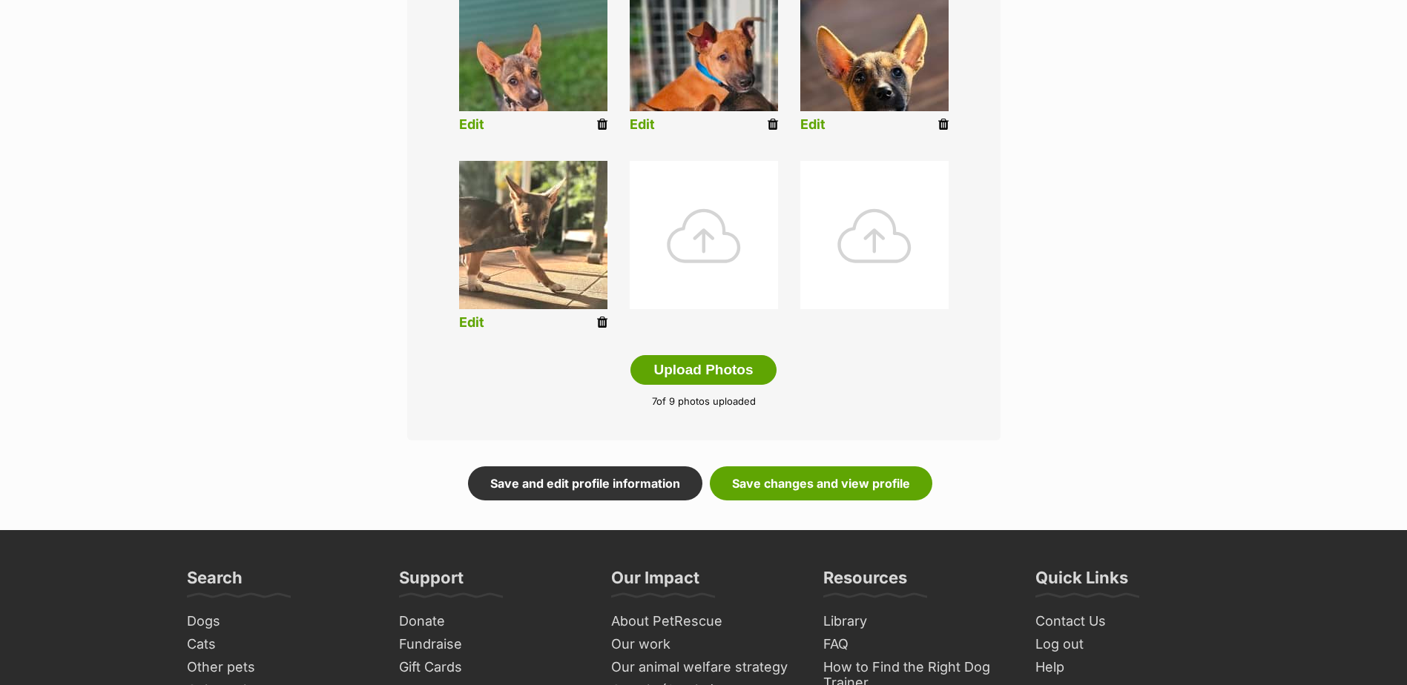
scroll to position [667, 0]
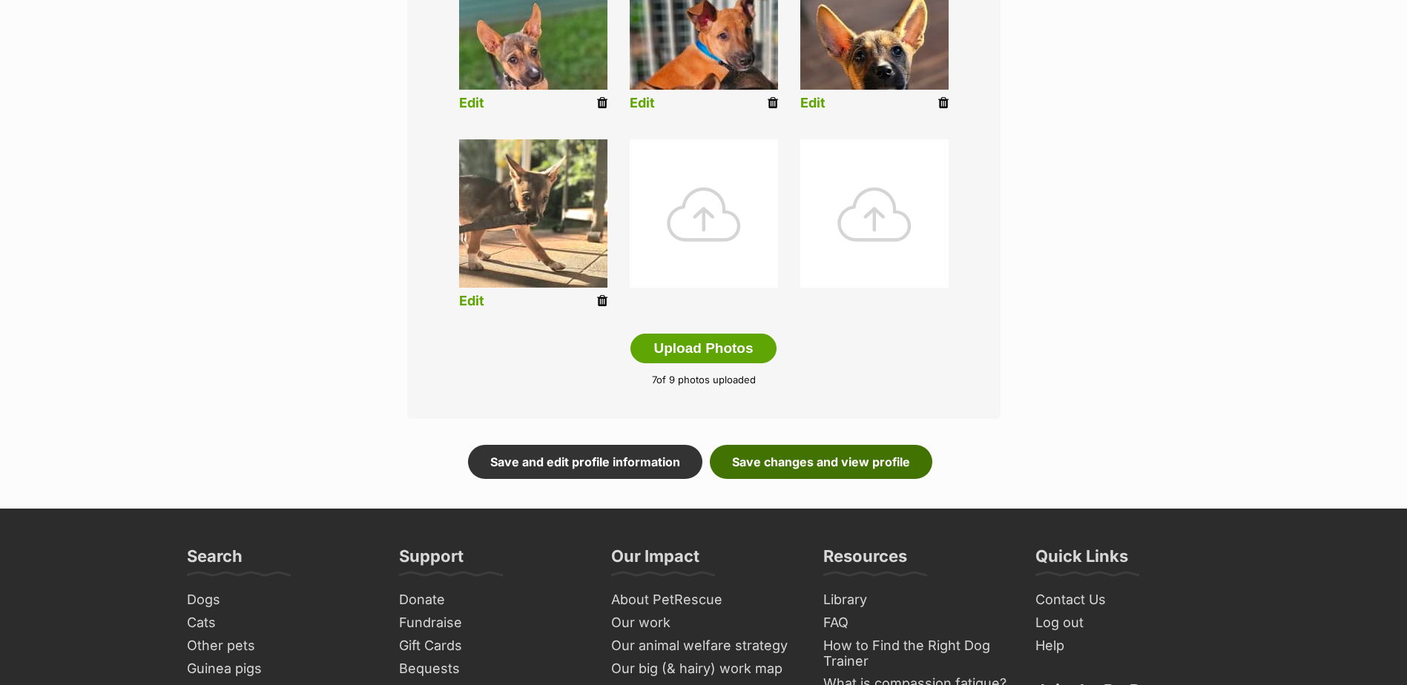
click at [865, 462] on link "Save changes and view profile" at bounding box center [821, 462] width 222 height 34
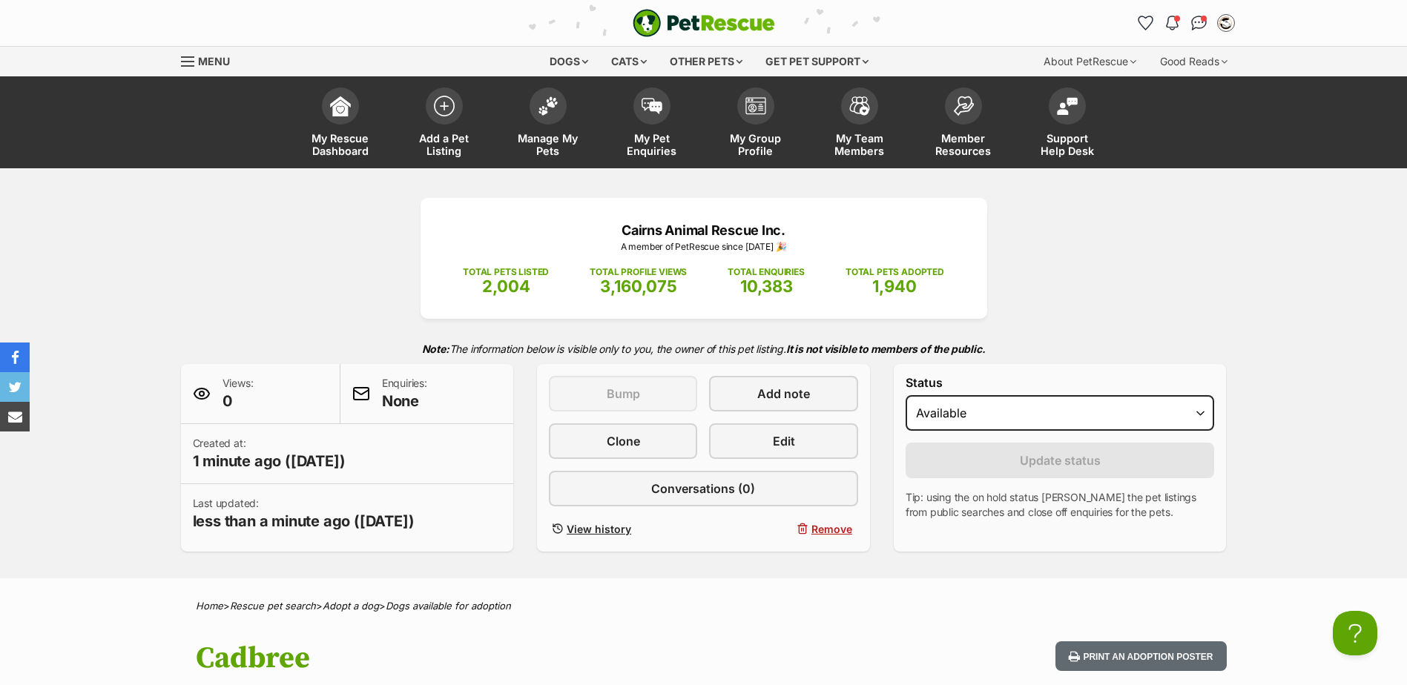
drag, startPoint x: 440, startPoint y: 104, endPoint x: 357, endPoint y: 49, distance: 100.2
click at [440, 104] on img at bounding box center [444, 106] width 21 height 21
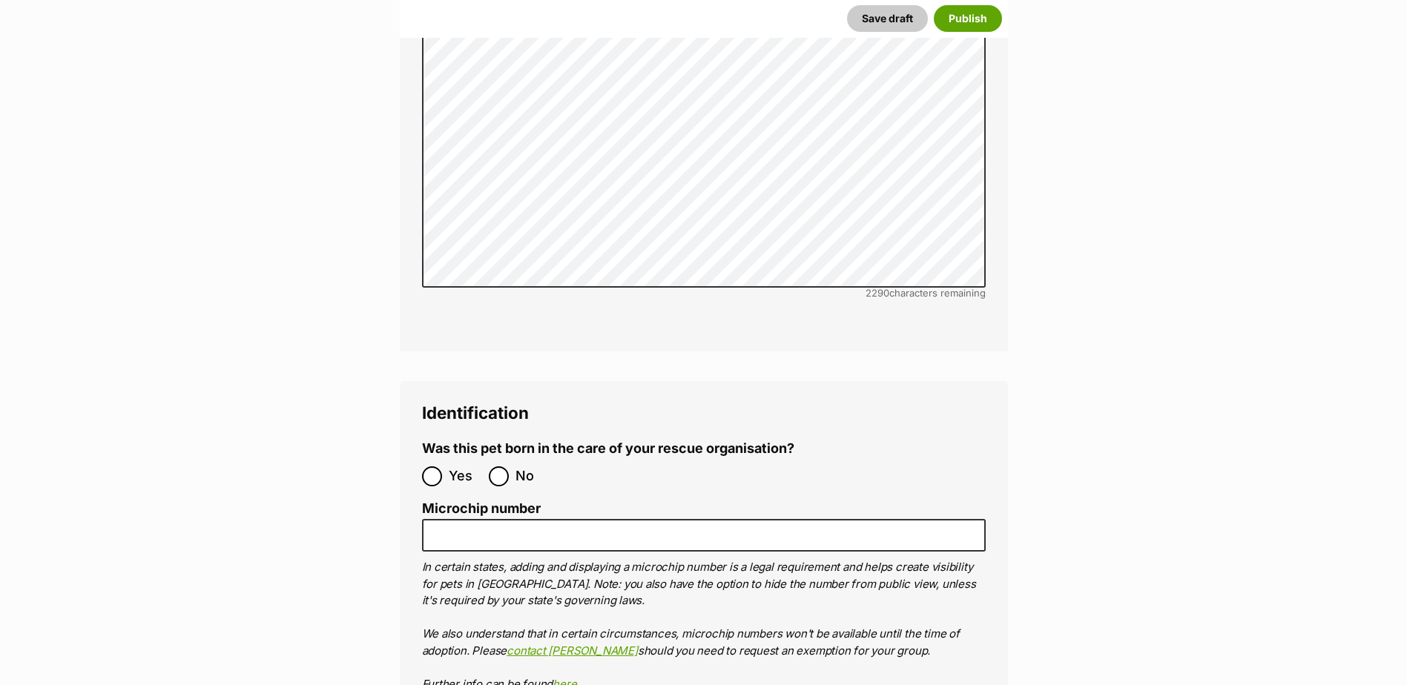
scroll to position [4728, 0]
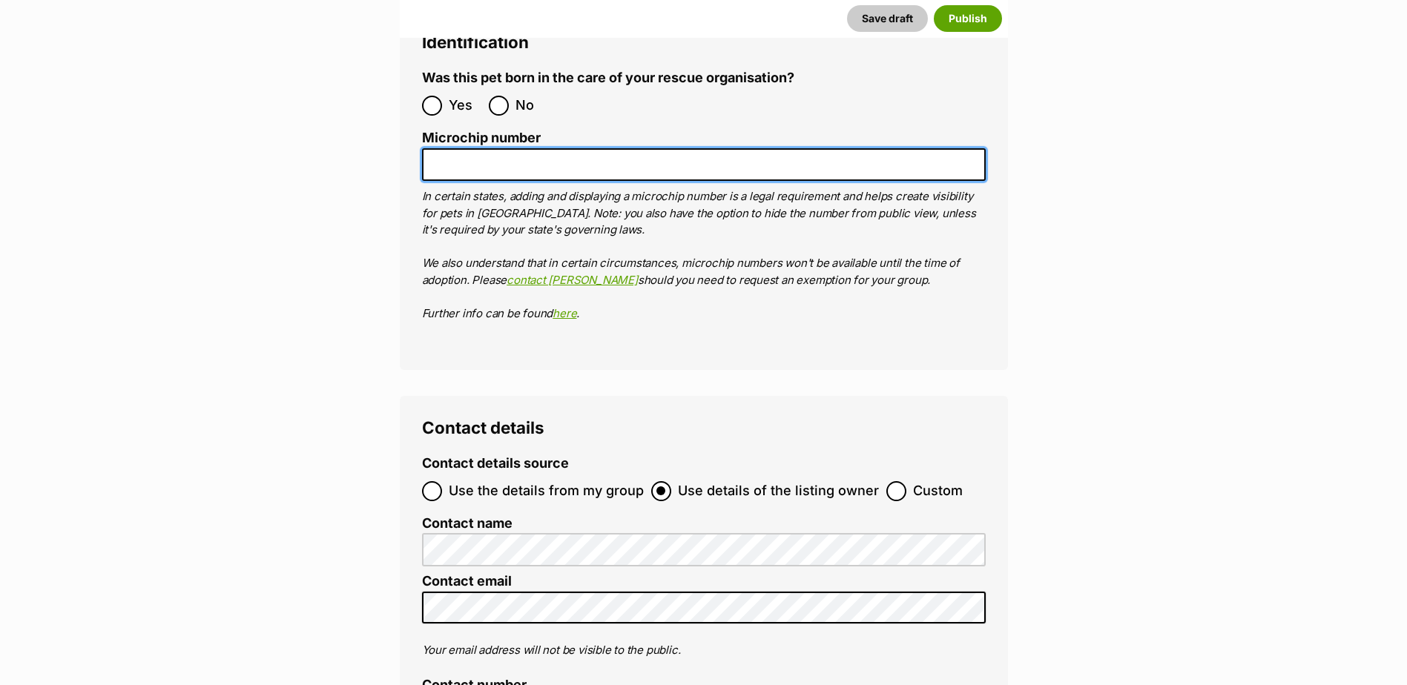
paste input "941000029620181"
type input "941000029620181"
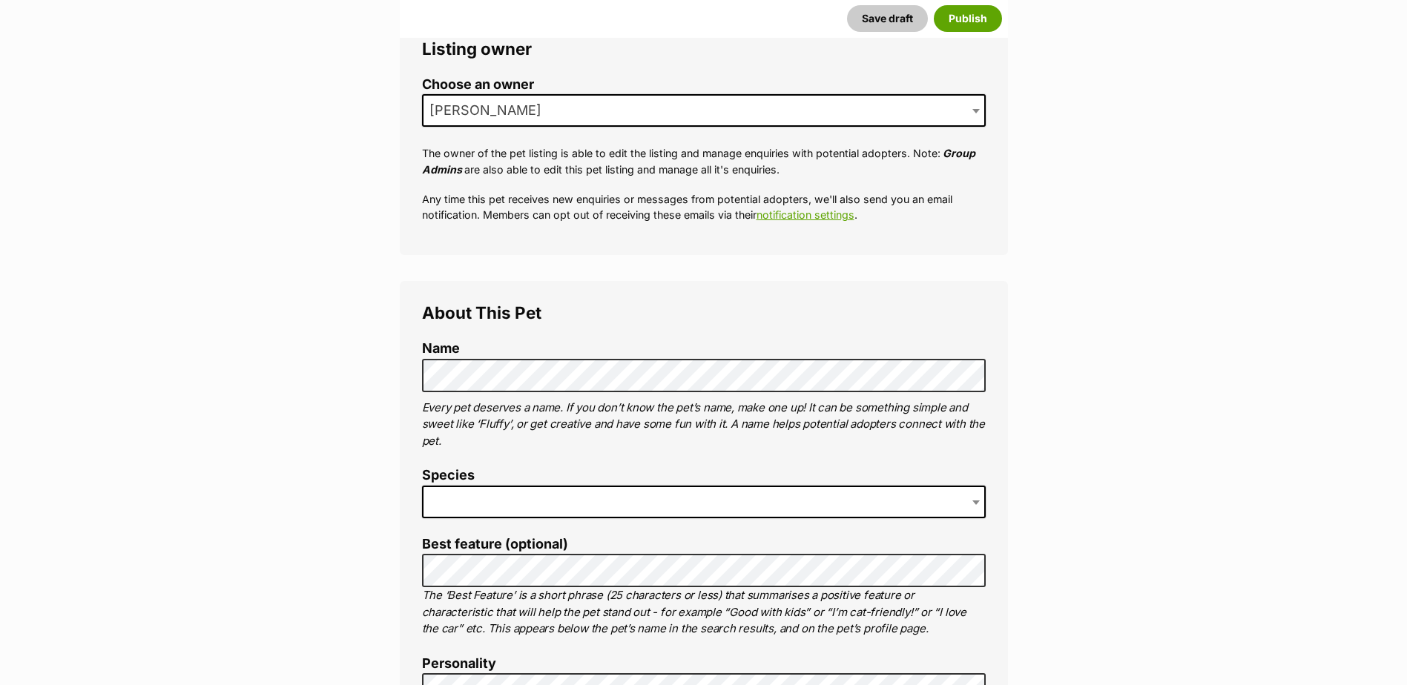
scroll to position [279, 0]
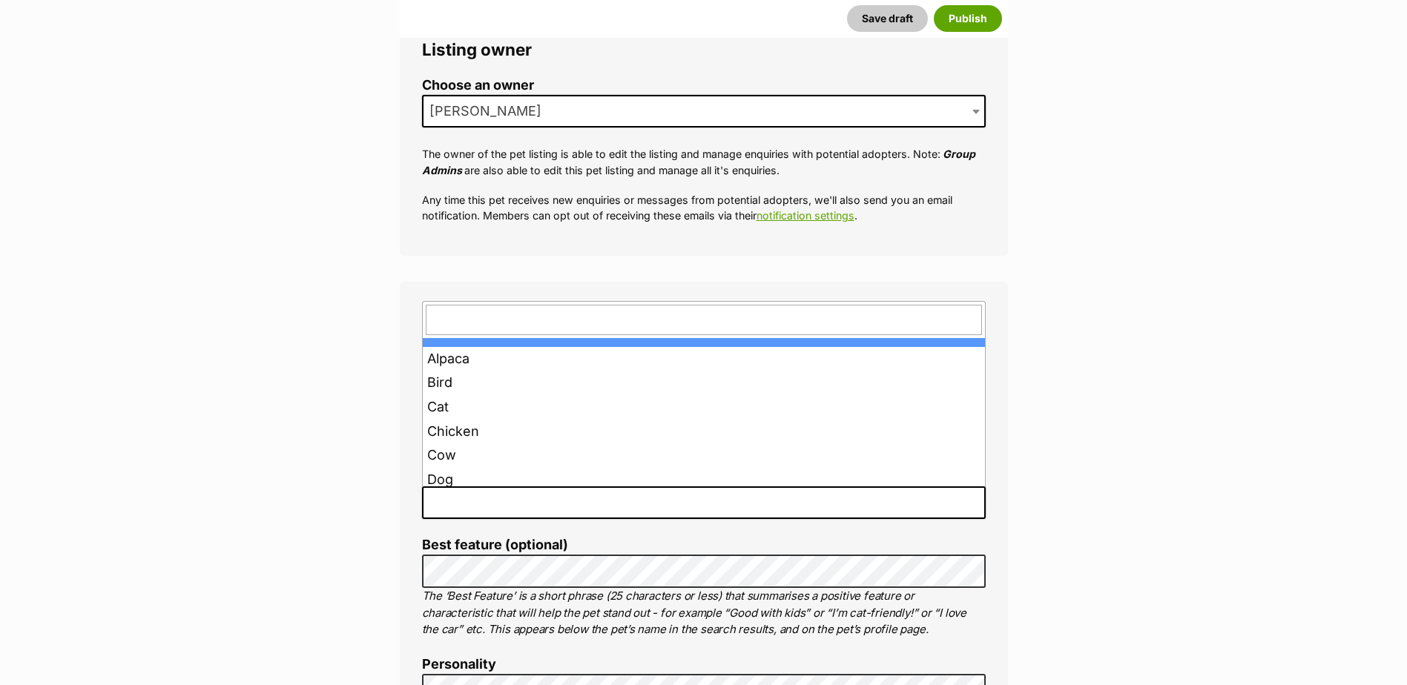
click at [476, 503] on span at bounding box center [704, 502] width 564 height 33
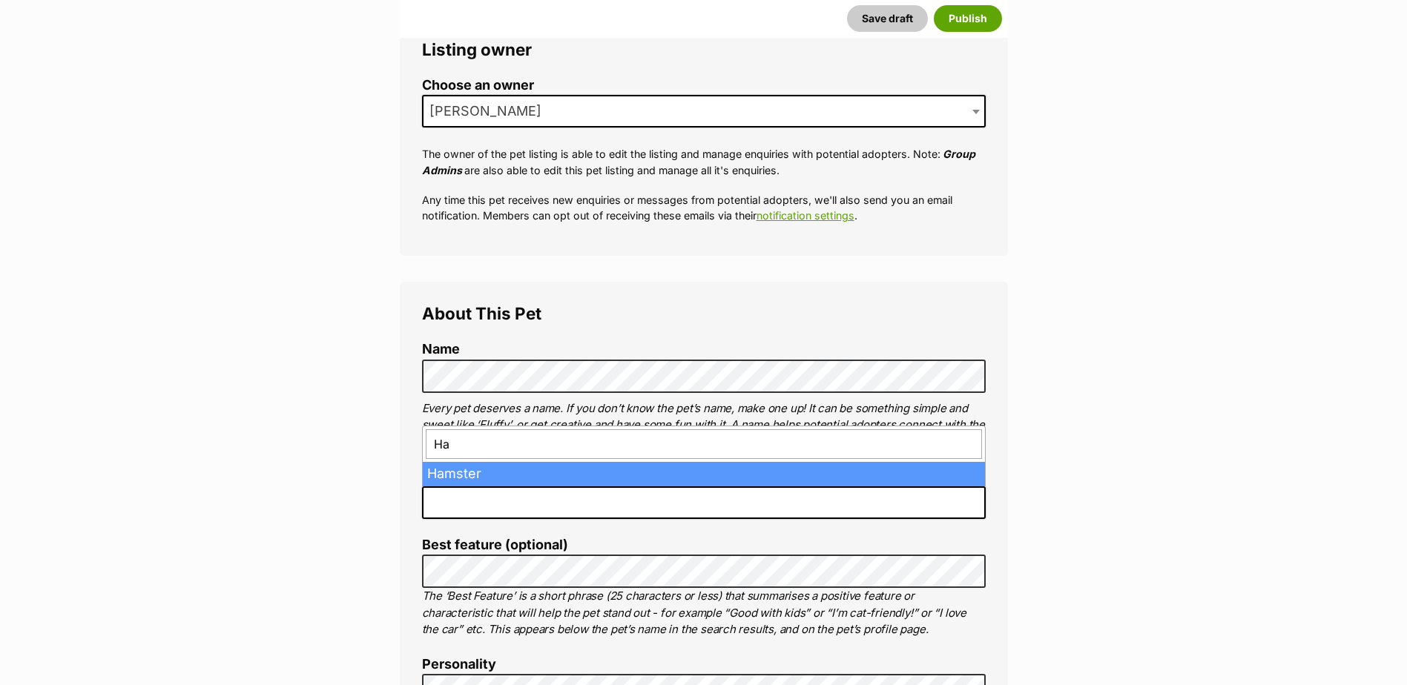
type input "H"
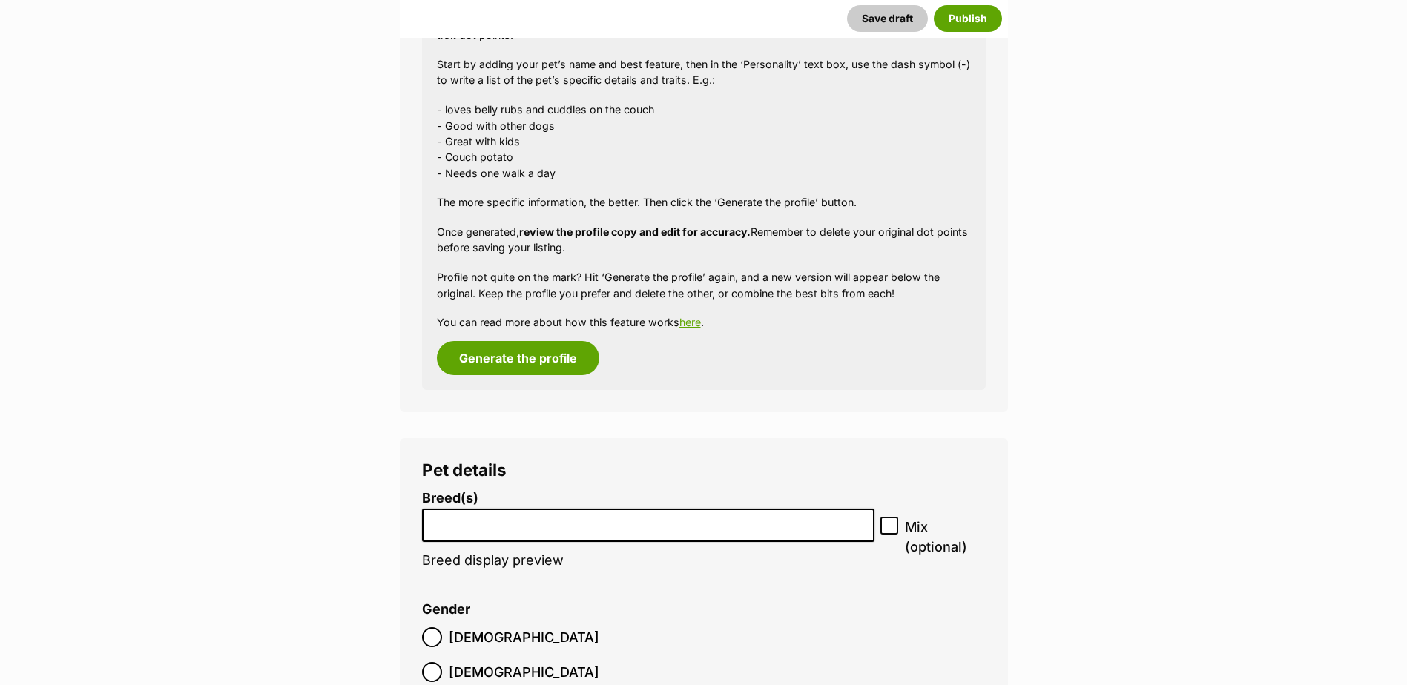
scroll to position [1613, 0]
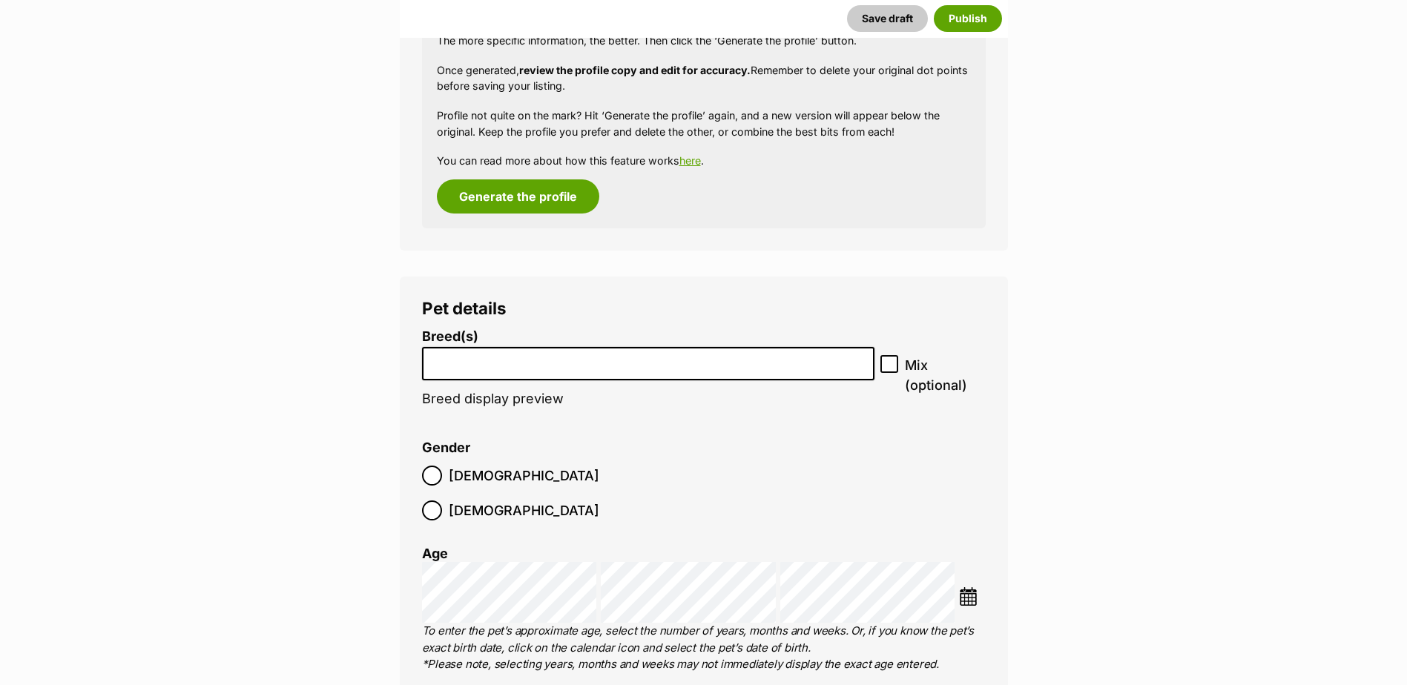
click at [566, 362] on input "search" at bounding box center [648, 360] width 443 height 16
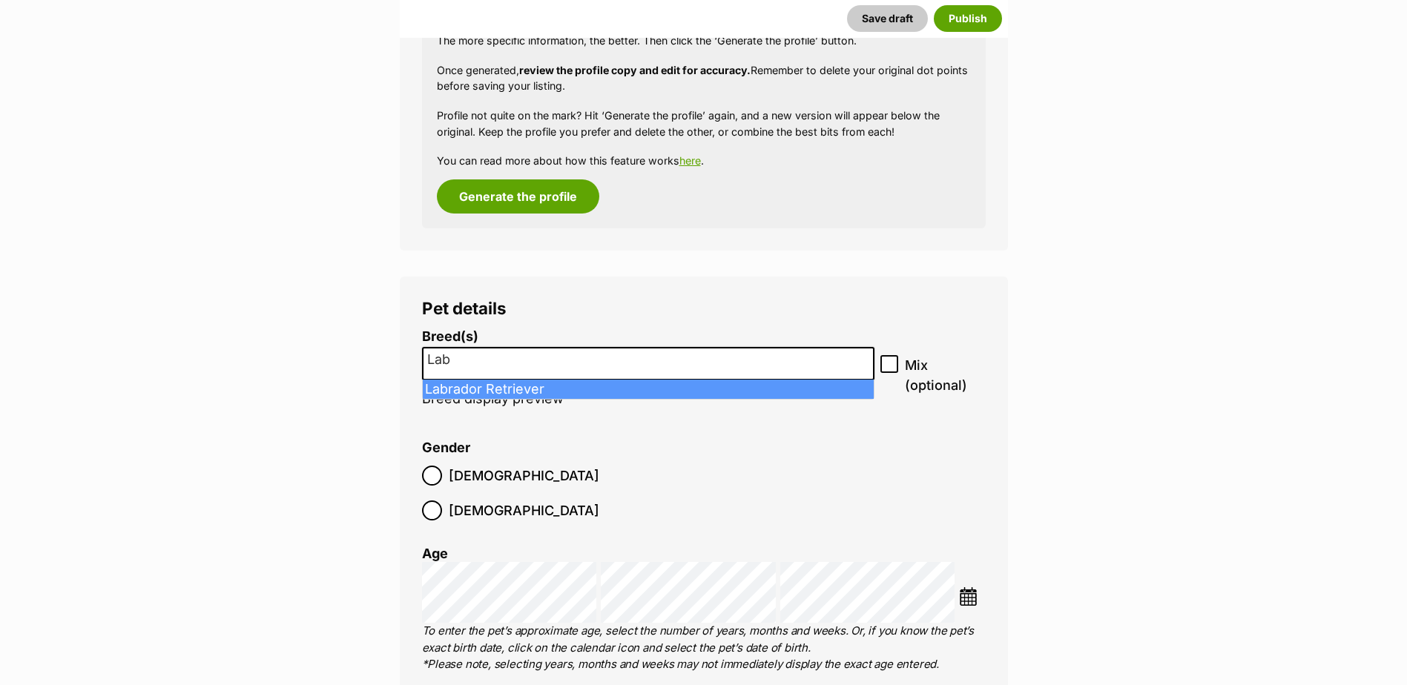
type input "Lab"
select select "372"
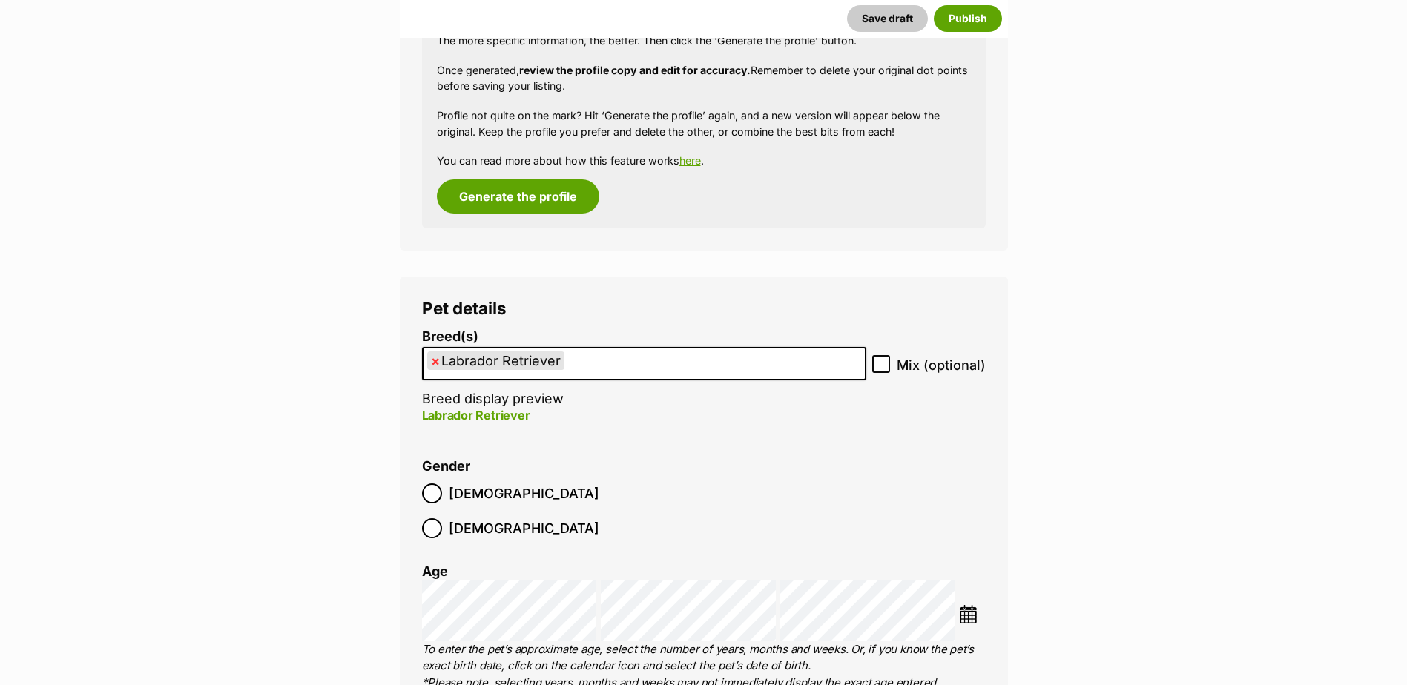
click at [972, 605] on img at bounding box center [968, 614] width 19 height 19
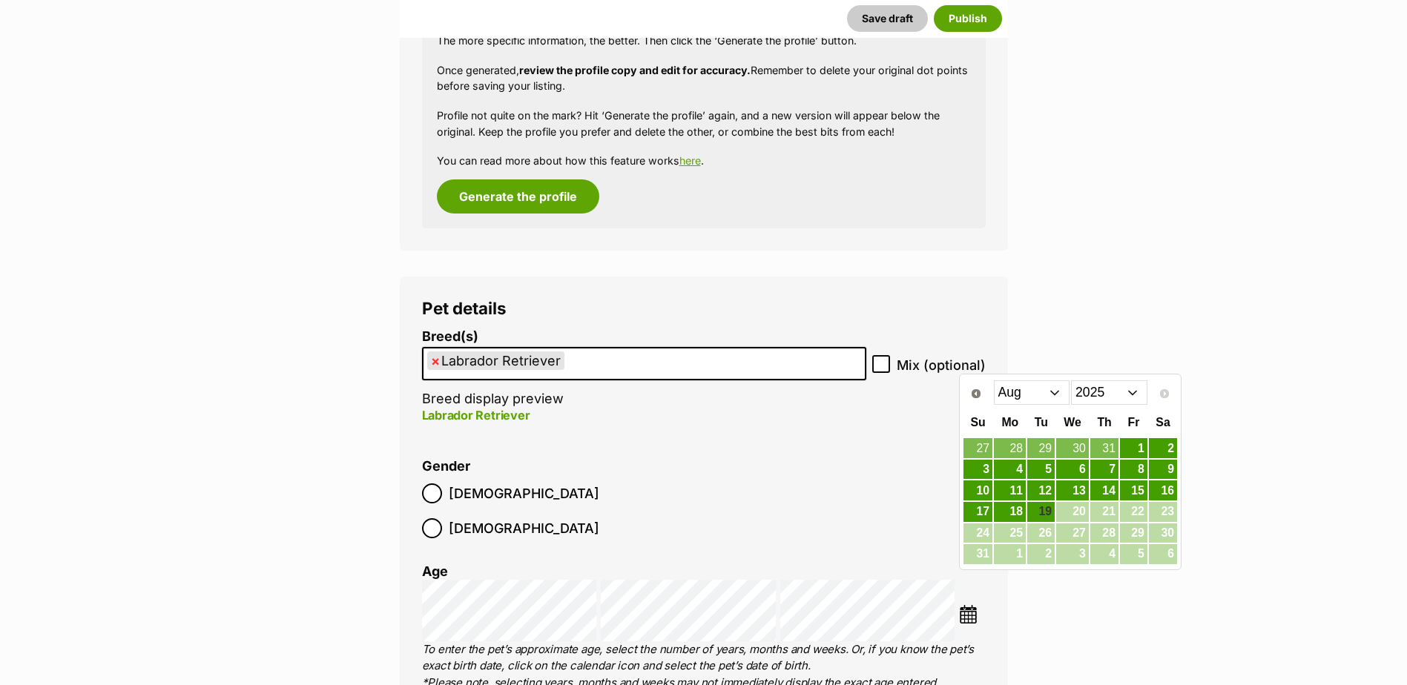
click at [1107, 386] on select "2015 2016 2017 2018 2019 2020 2021 2022 2023 2024 2025" at bounding box center [1109, 392] width 76 height 24
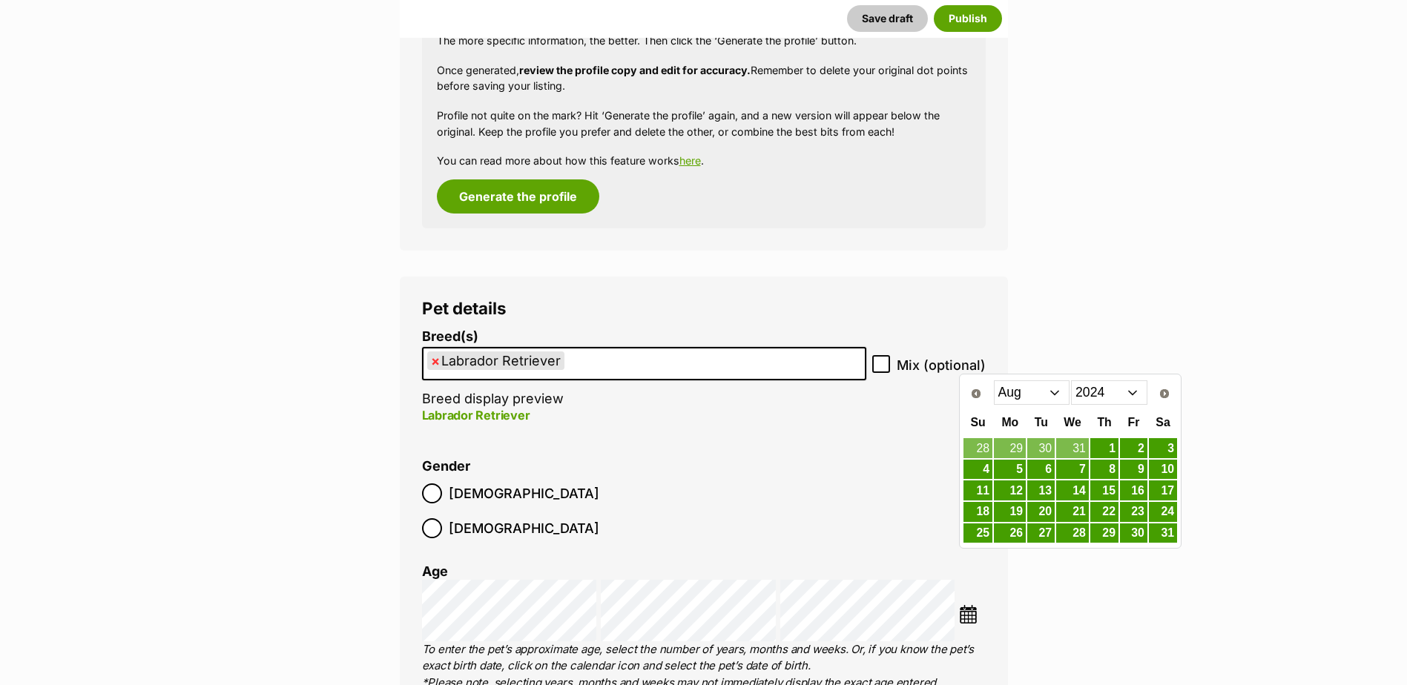
click at [1021, 388] on select "Jan Feb Mar Apr May Jun Jul Aug Sep Oct Nov Dec" at bounding box center [1032, 392] width 76 height 24
click at [1045, 492] on link "14" at bounding box center [1040, 490] width 27 height 19
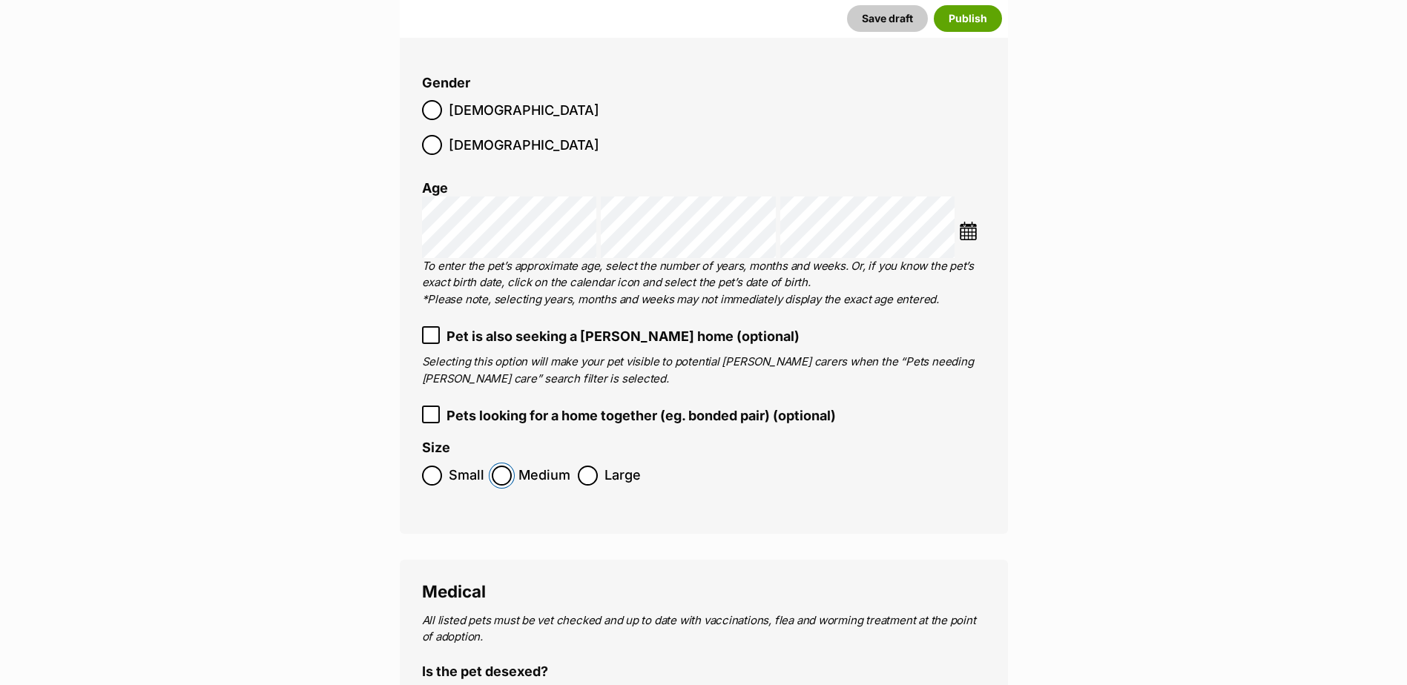
scroll to position [2355, 0]
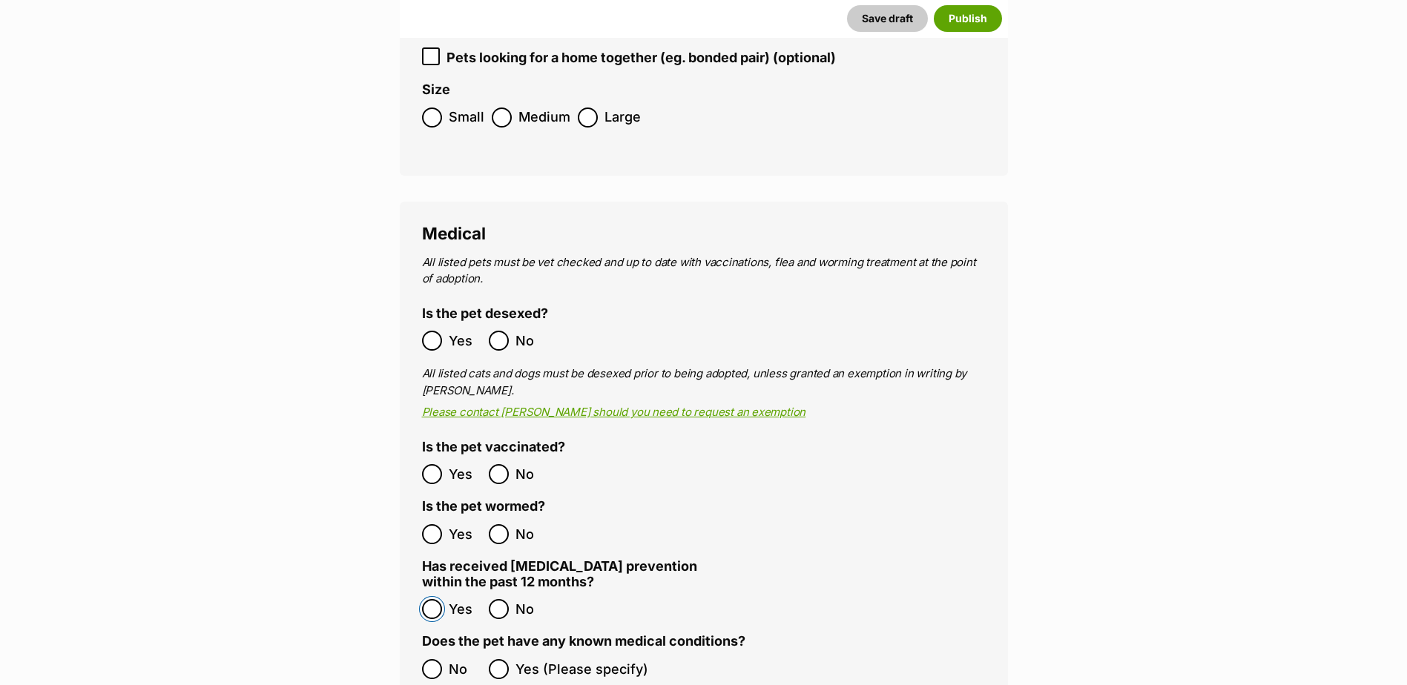
click at [434, 592] on ol "Yes No" at bounding box center [563, 609] width 282 height 35
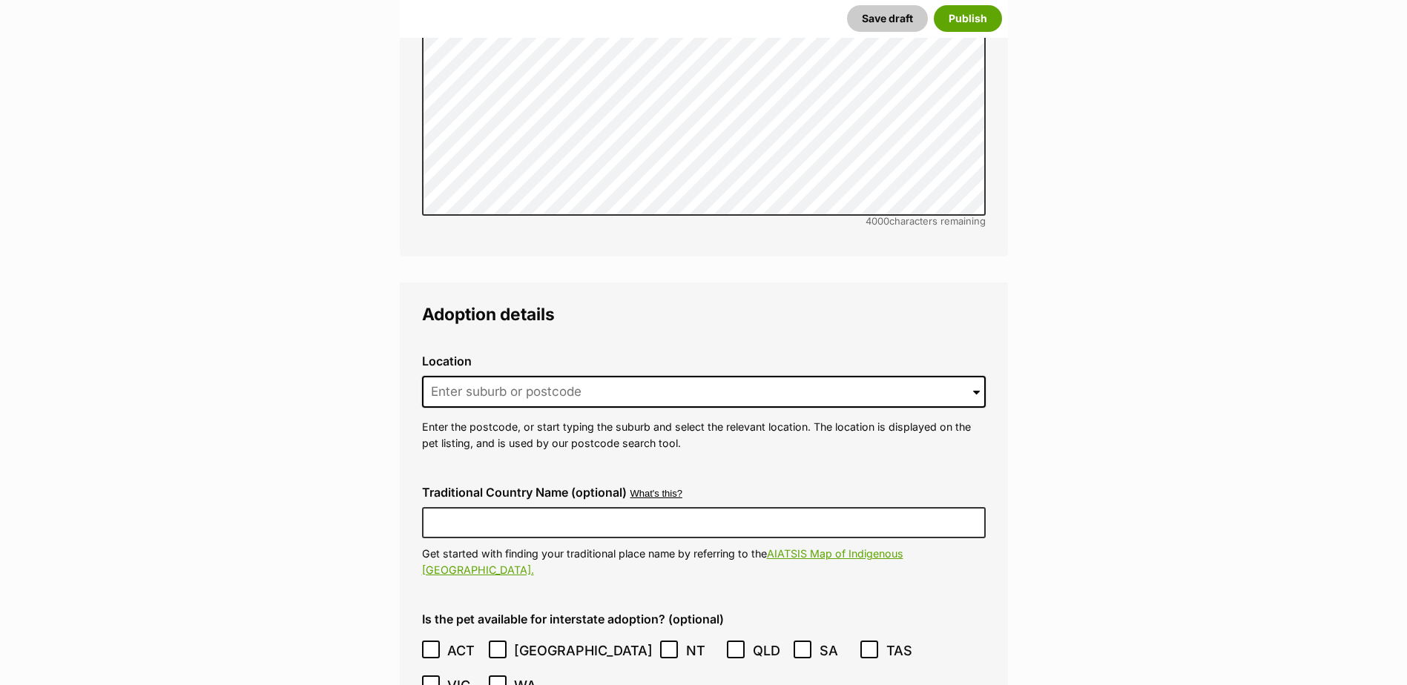
scroll to position [3245, 0]
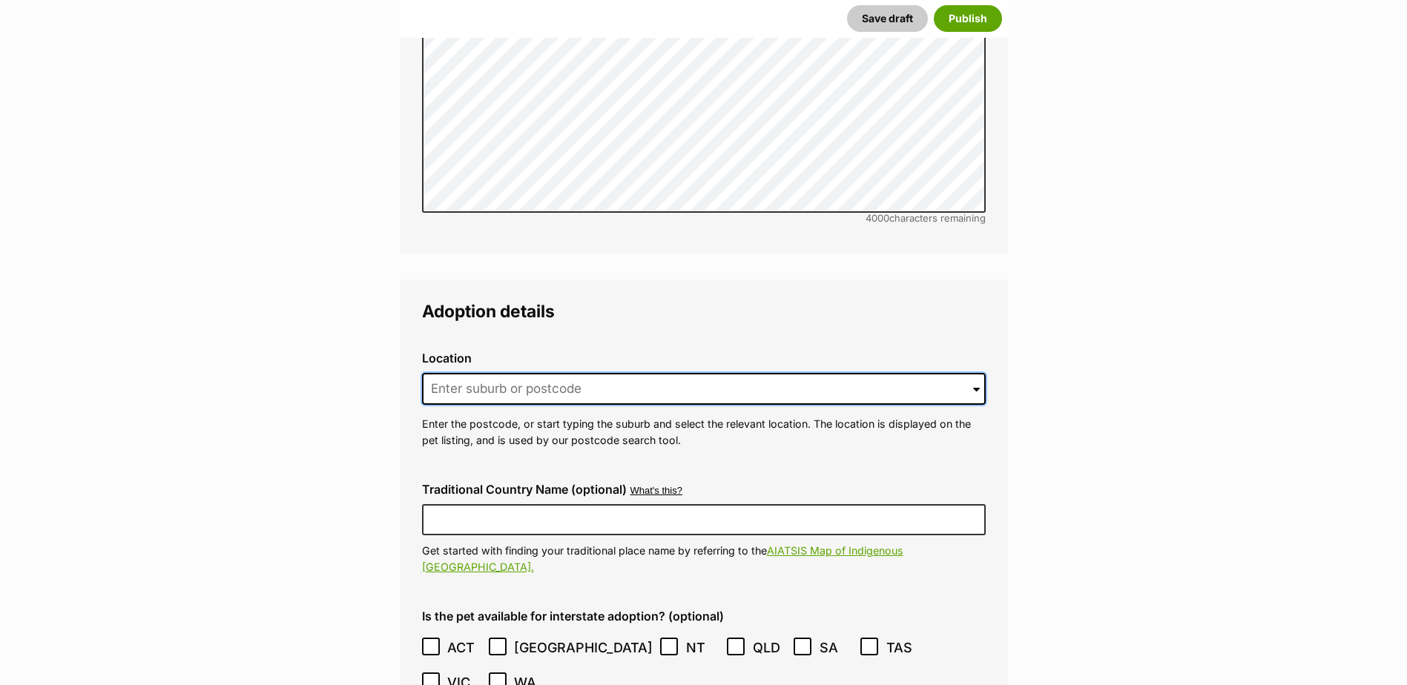
click at [509, 373] on input at bounding box center [704, 389] width 564 height 33
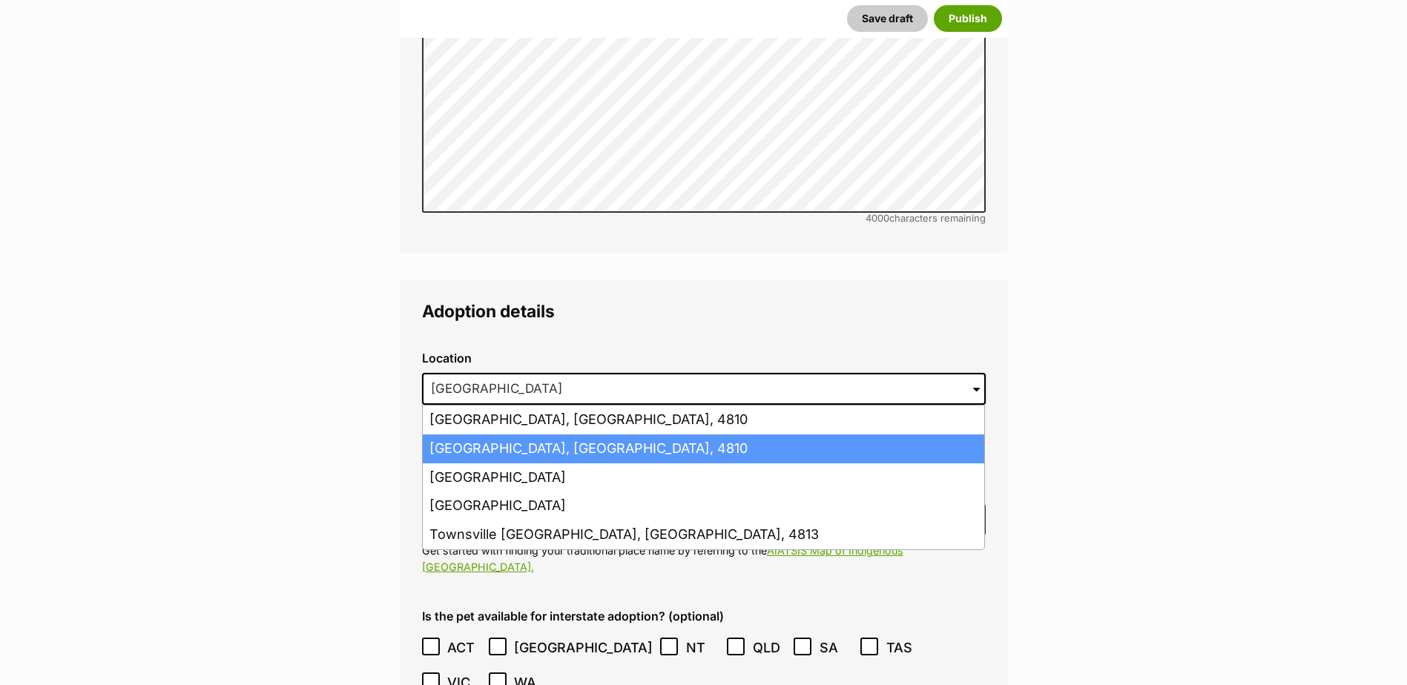
click at [516, 434] on li "Townsville, Queensland, 4810" at bounding box center [703, 448] width 561 height 29
type input "Townsville, Queensland, 4810"
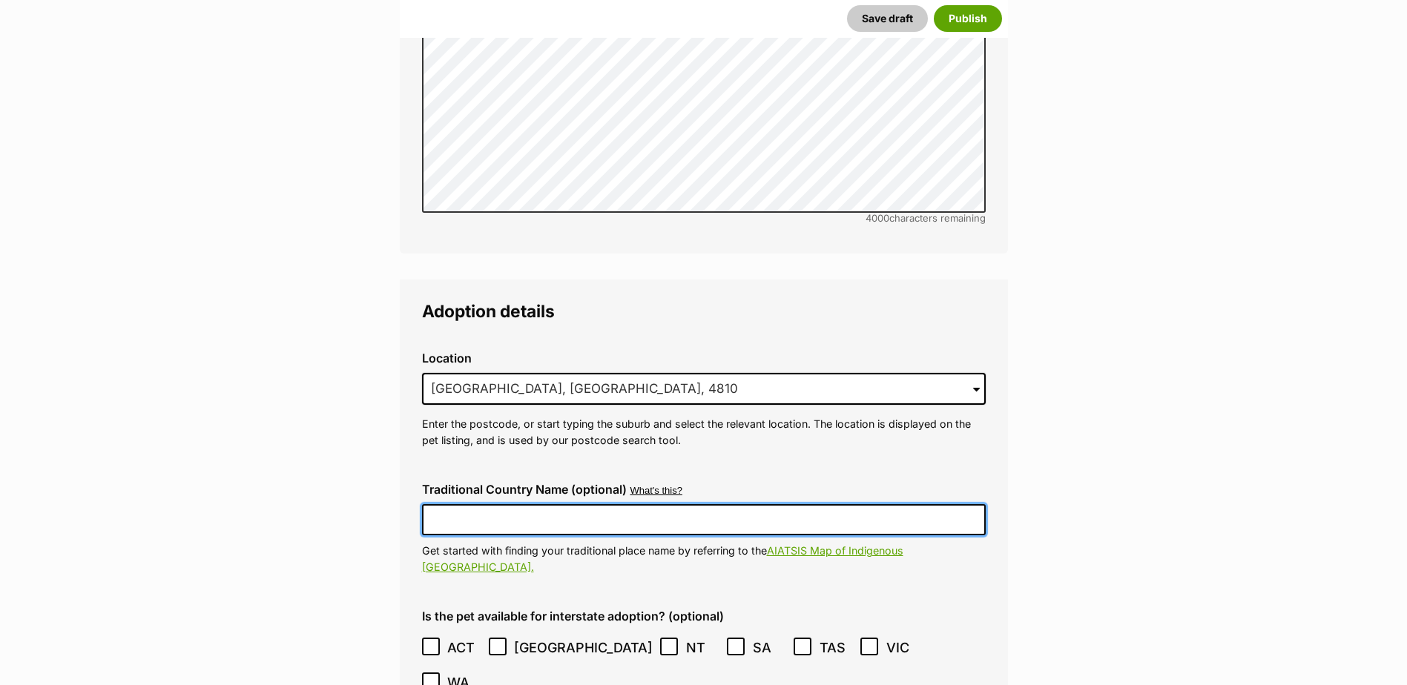
click at [518, 504] on input "Traditional Country Name (optional)" at bounding box center [704, 519] width 564 height 31
type input "Australia"
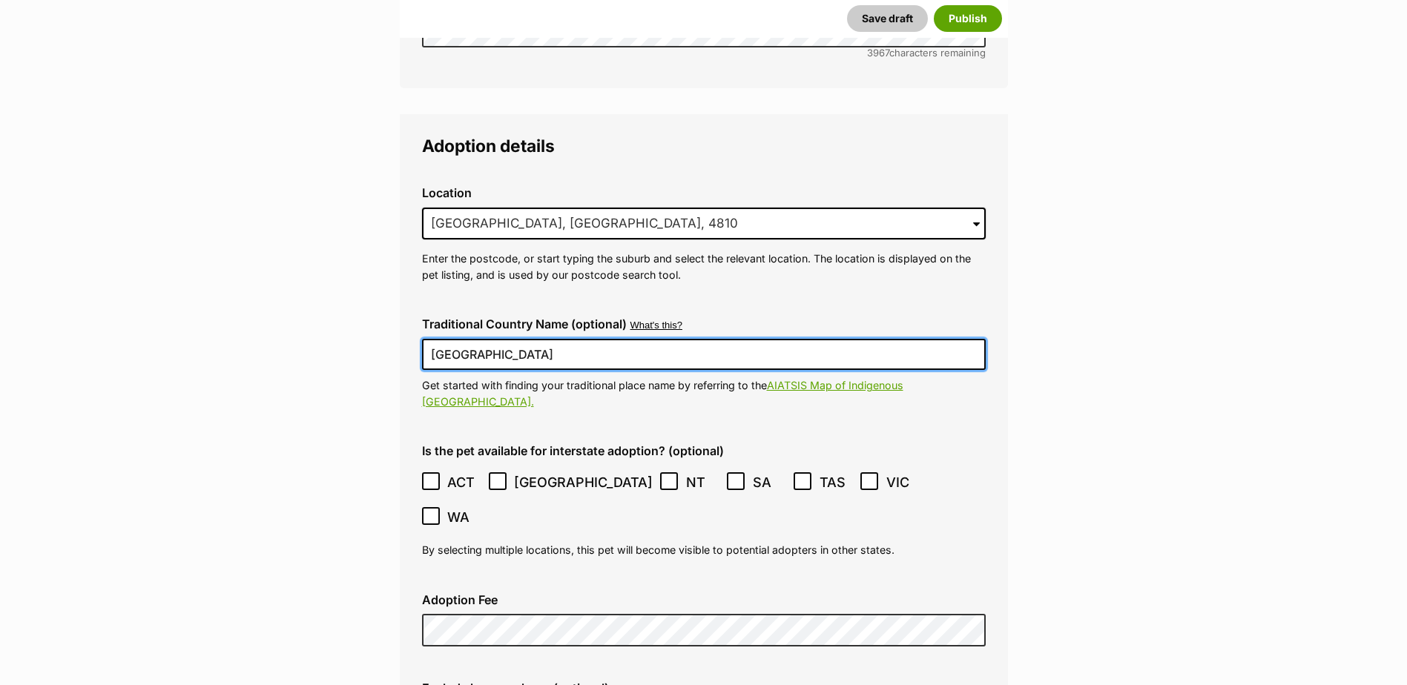
scroll to position [3522, 0]
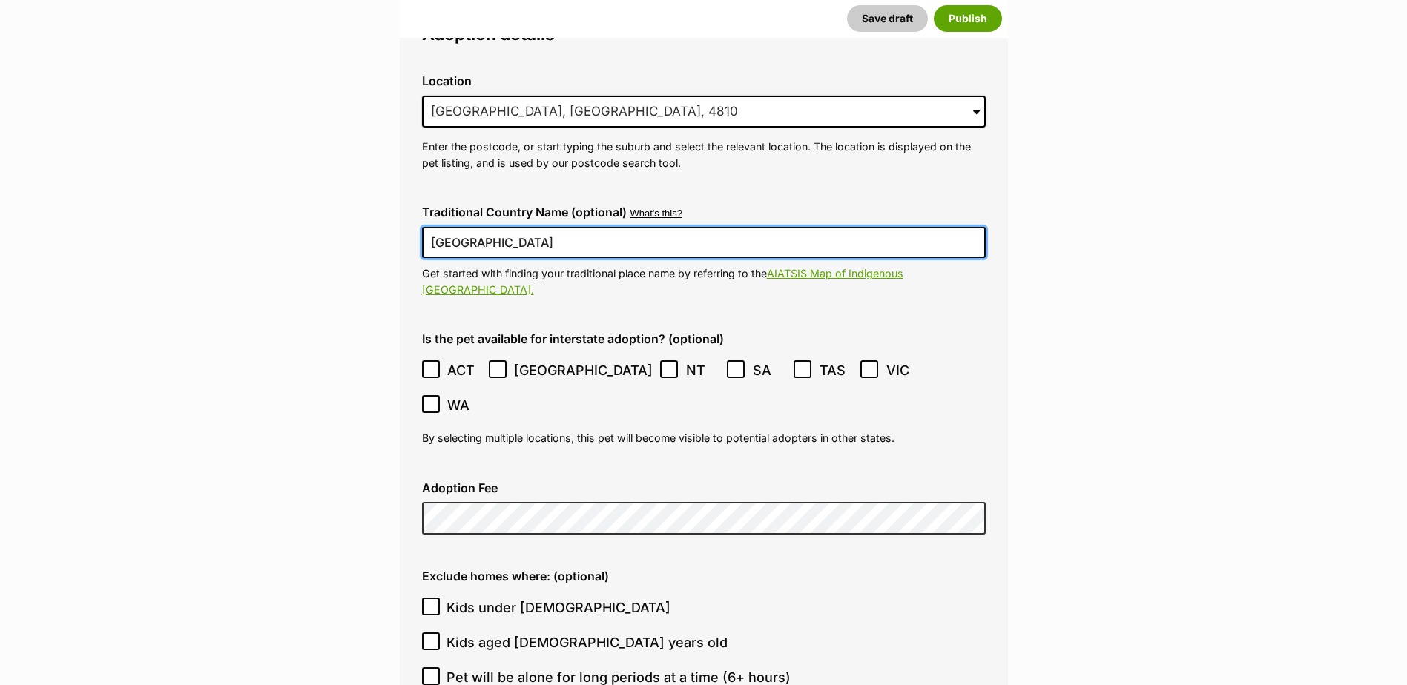
click at [429, 364] on icon at bounding box center [431, 369] width 10 height 10
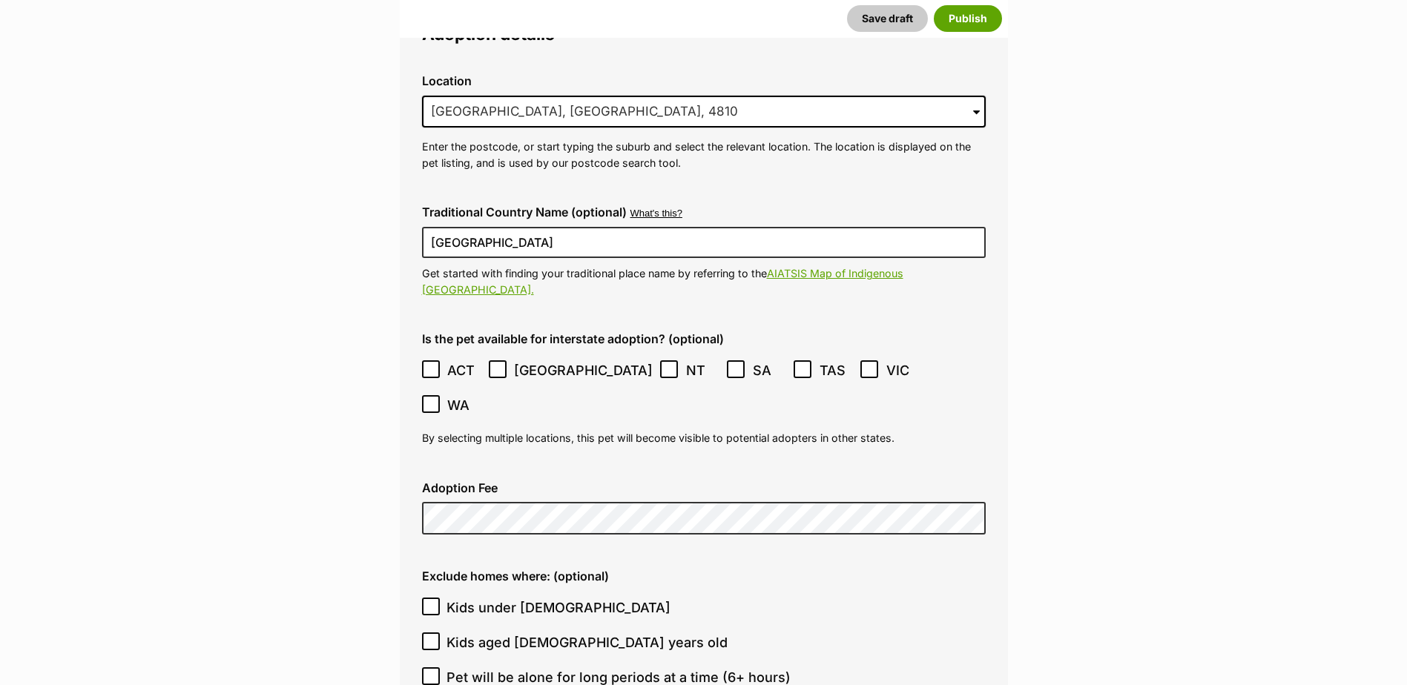
click at [494, 366] on icon at bounding box center [497, 369] width 9 height 7
click at [797, 364] on icon at bounding box center [802, 369] width 10 height 10
drag, startPoint x: 761, startPoint y: 319, endPoint x: 862, endPoint y: 326, distance: 101.9
click at [864, 364] on icon at bounding box center [869, 369] width 10 height 10
click at [436, 399] on icon at bounding box center [431, 404] width 10 height 10
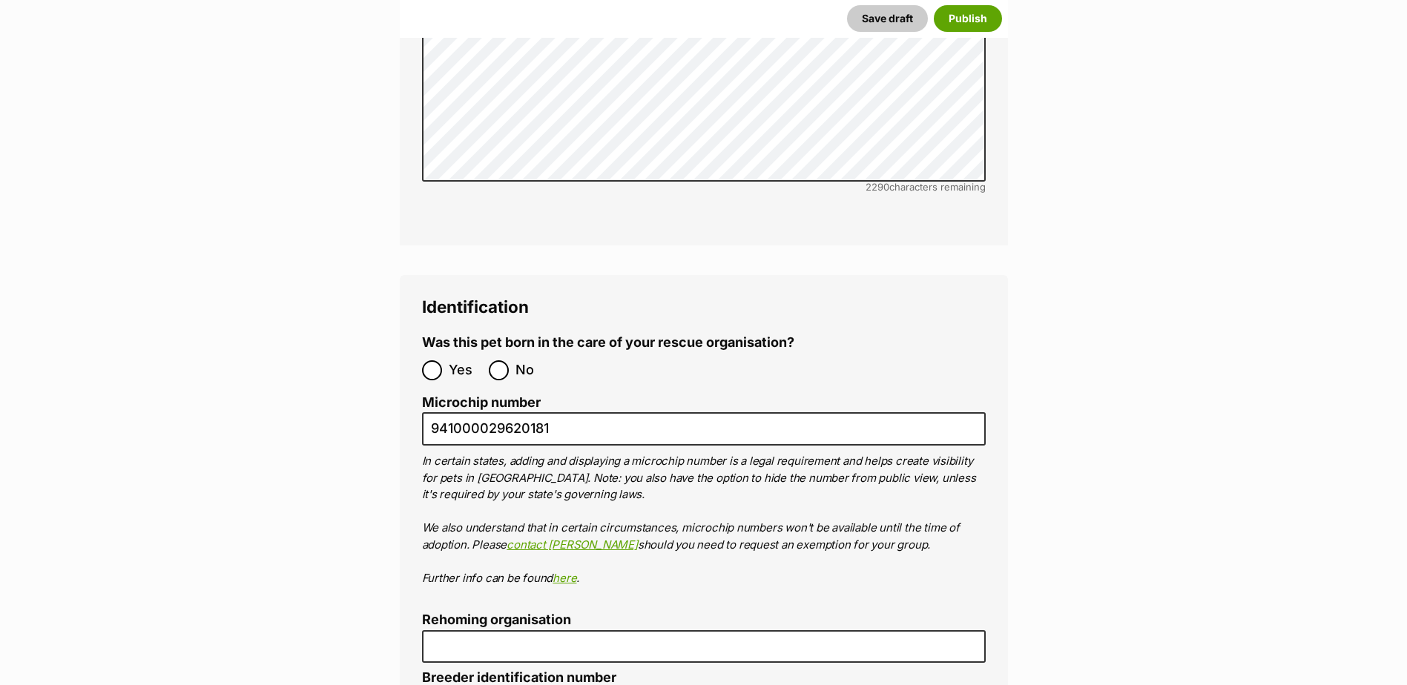
scroll to position [4857, 0]
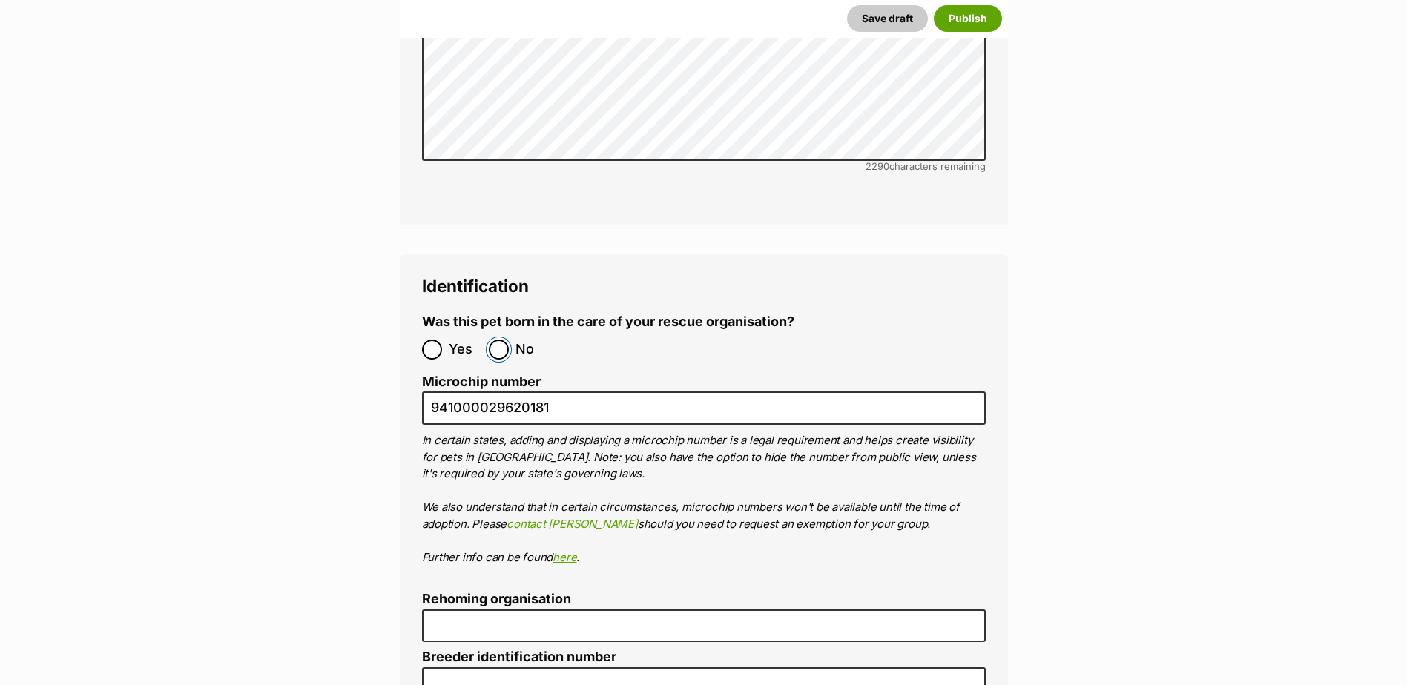
click at [498, 340] on input "No" at bounding box center [499, 350] width 20 height 20
radio input "true"
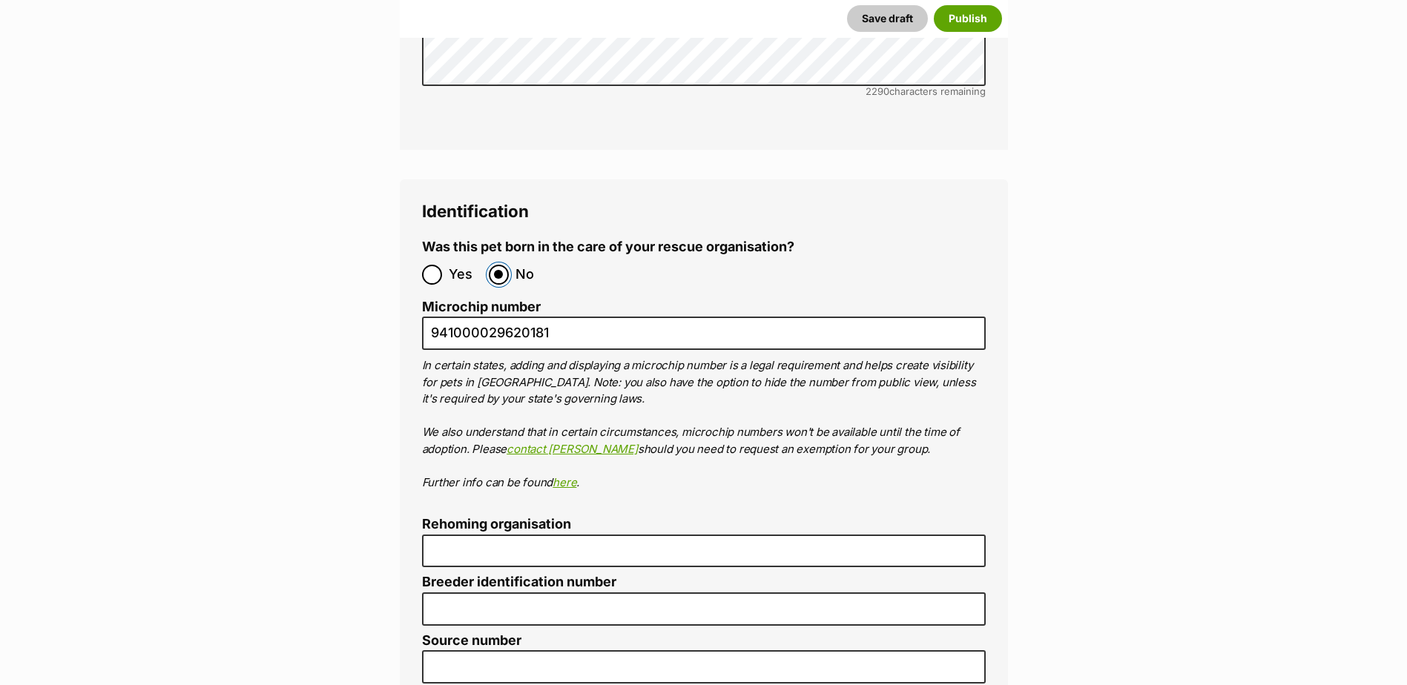
scroll to position [5005, 0]
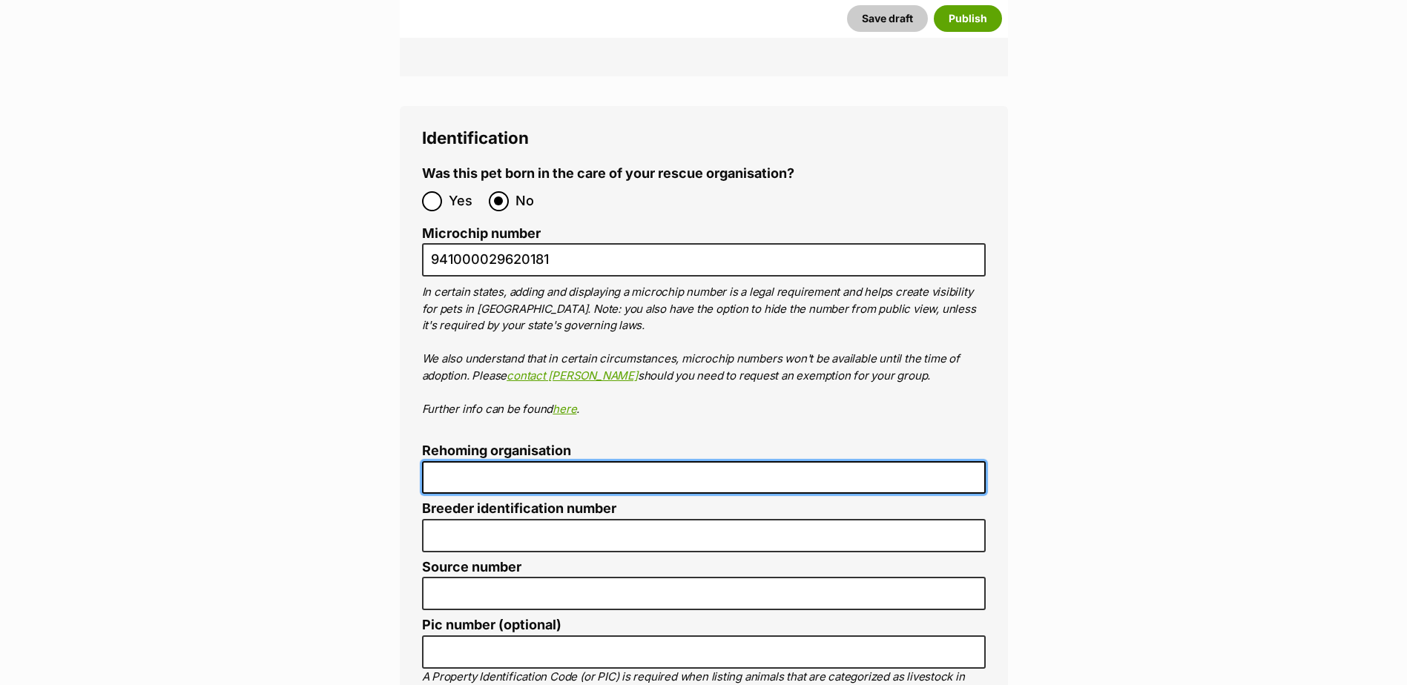
click at [453, 461] on input "Rehoming organisation" at bounding box center [704, 477] width 564 height 33
type input "Cairns Animal Rescue"
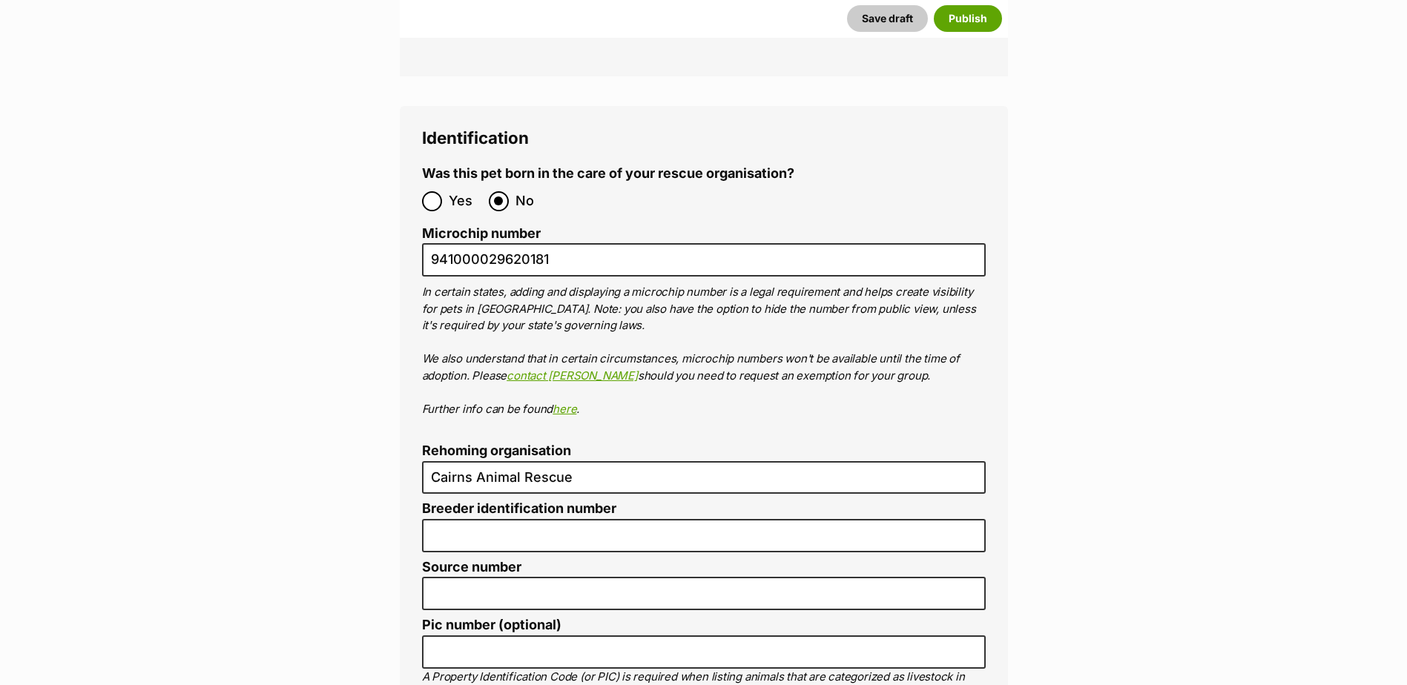
type input "BIN005204403508"
type input "RE116878"
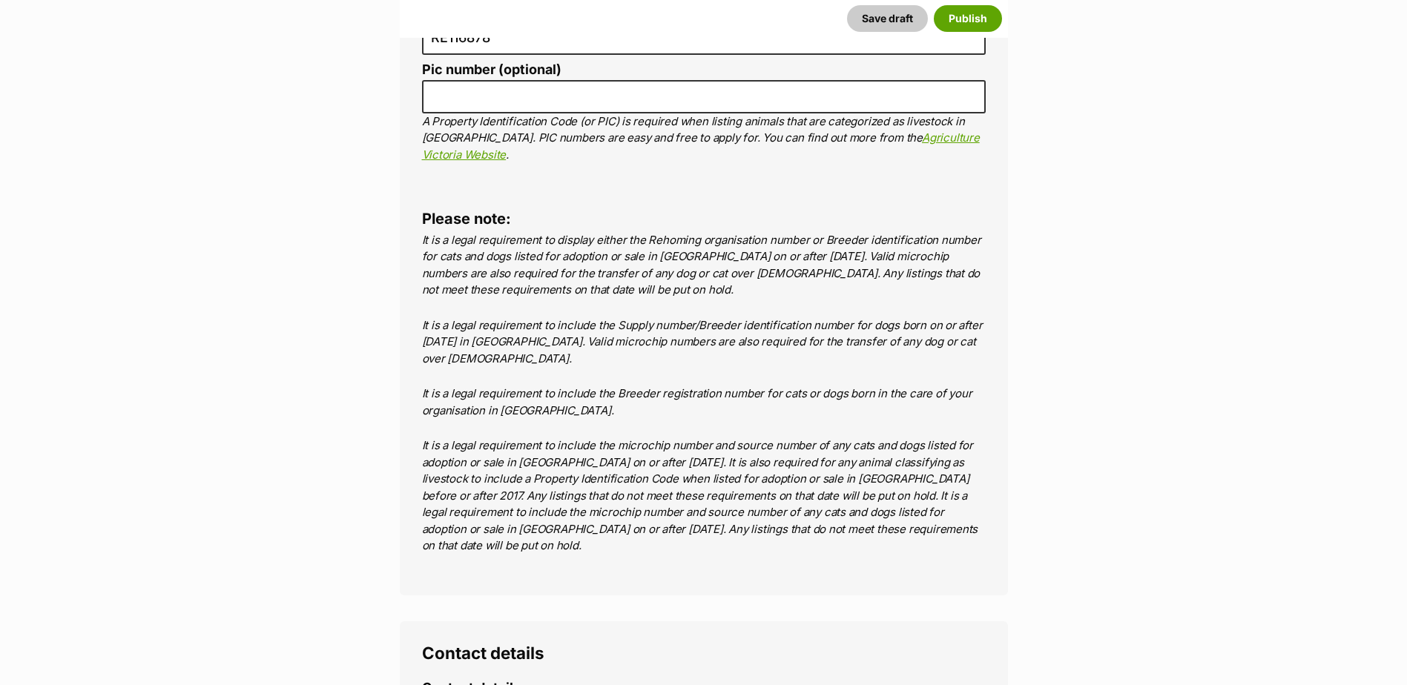
scroll to position [5641, 0]
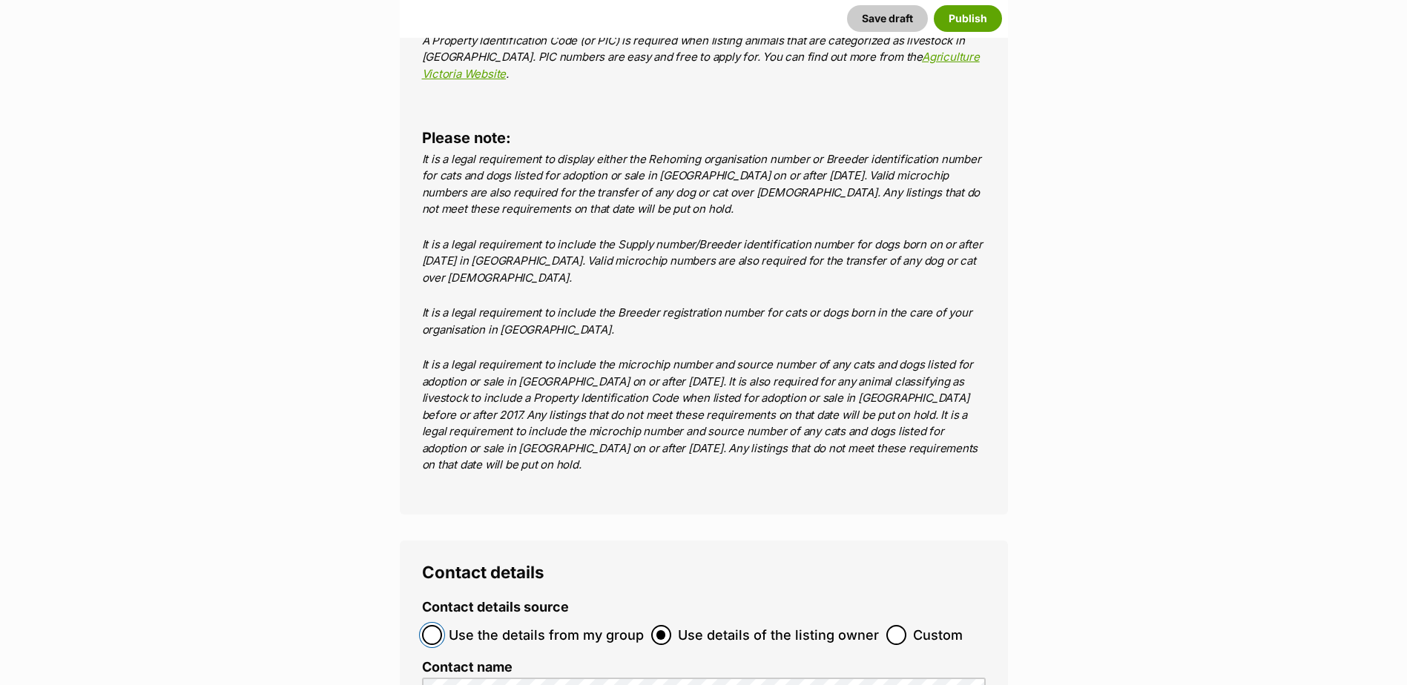
click at [432, 625] on input "Use the details from my group" at bounding box center [432, 635] width 20 height 20
radio input "true"
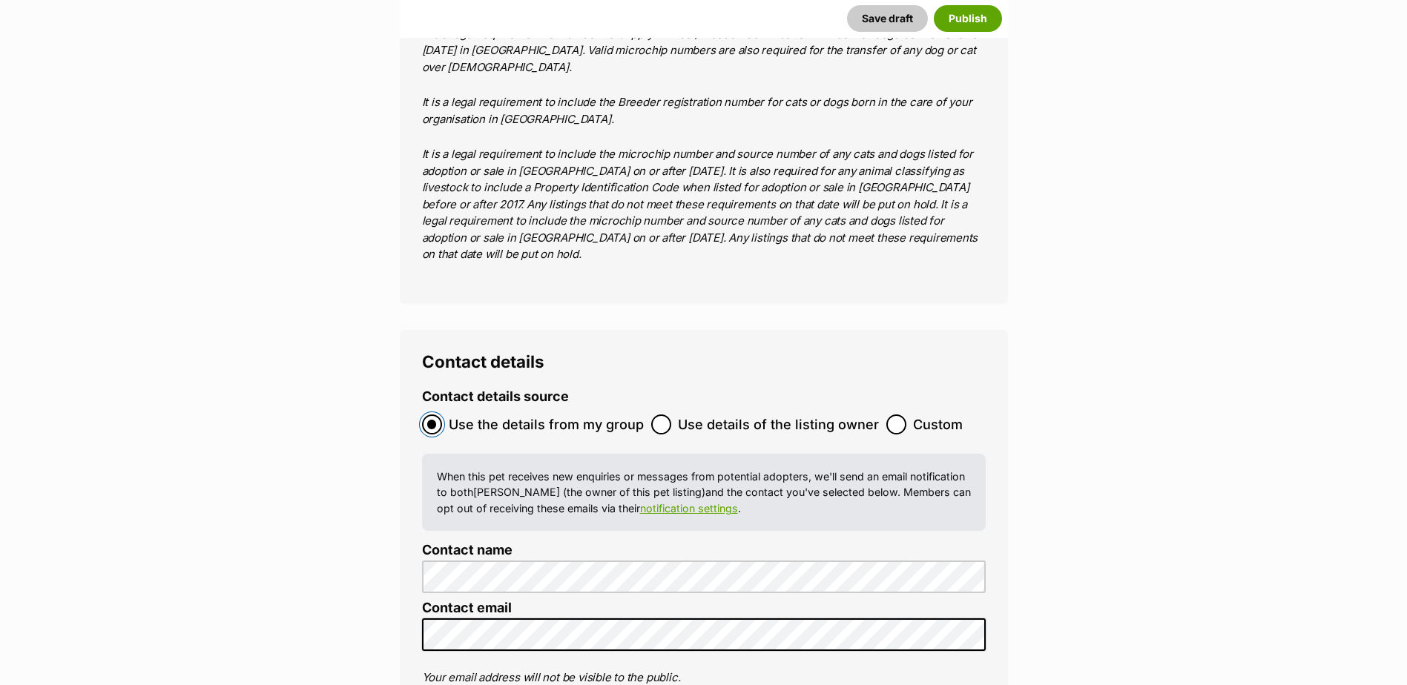
scroll to position [6012, 0]
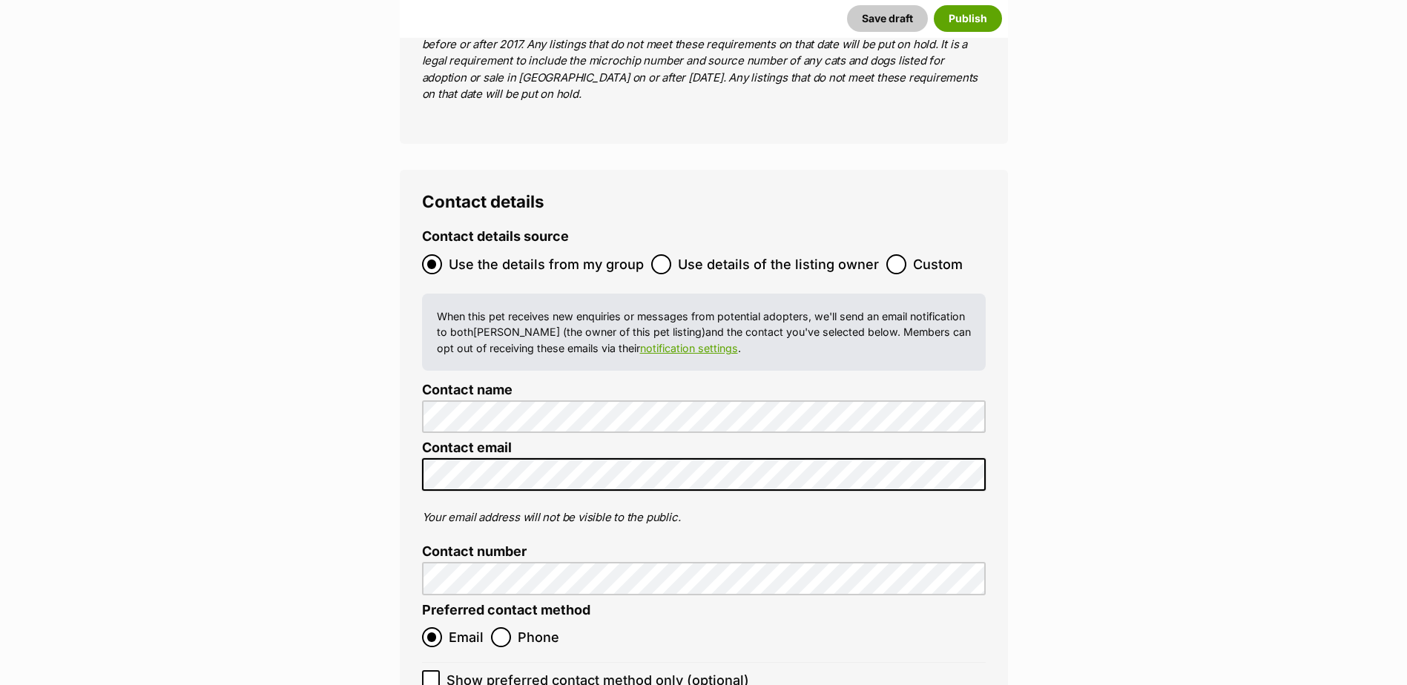
click at [426, 674] on icon at bounding box center [431, 679] width 10 height 10
click at [426, 670] on input "Show preferred contact method only (optional)" at bounding box center [431, 679] width 18 height 18
checkbox input "true"
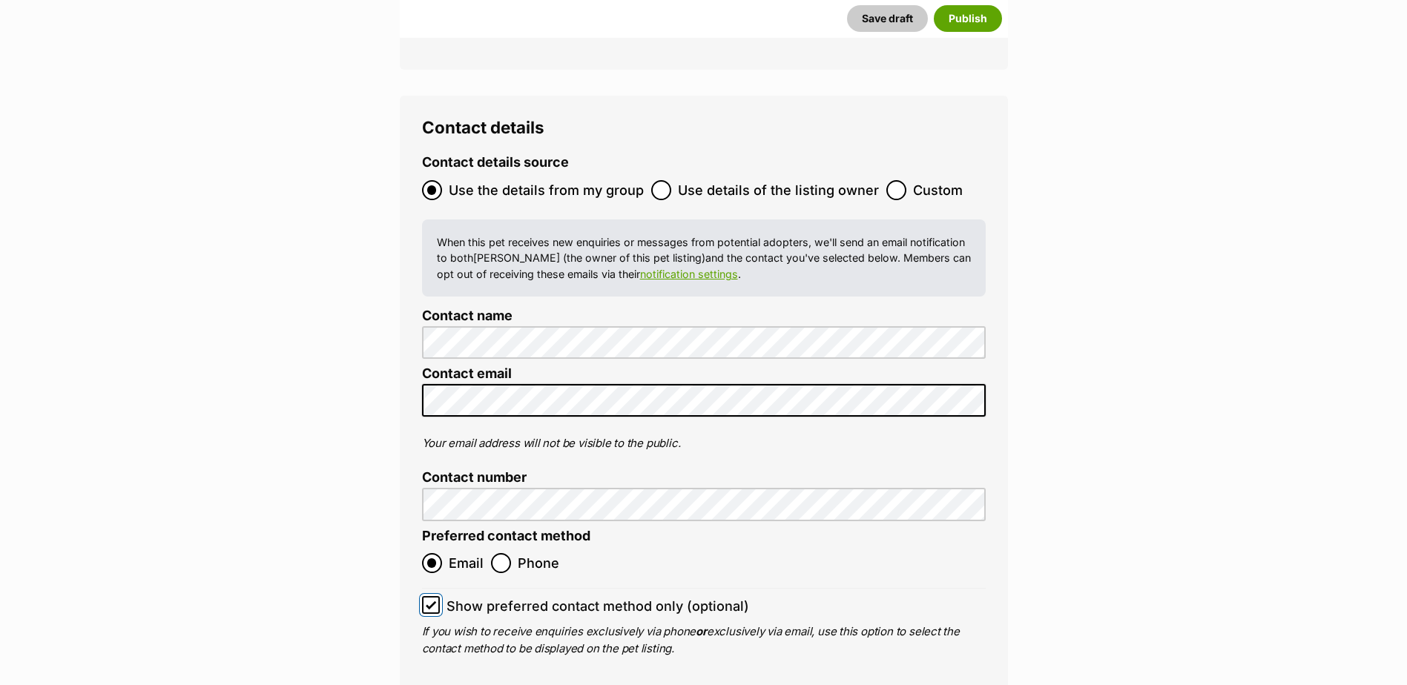
scroll to position [6160, 0]
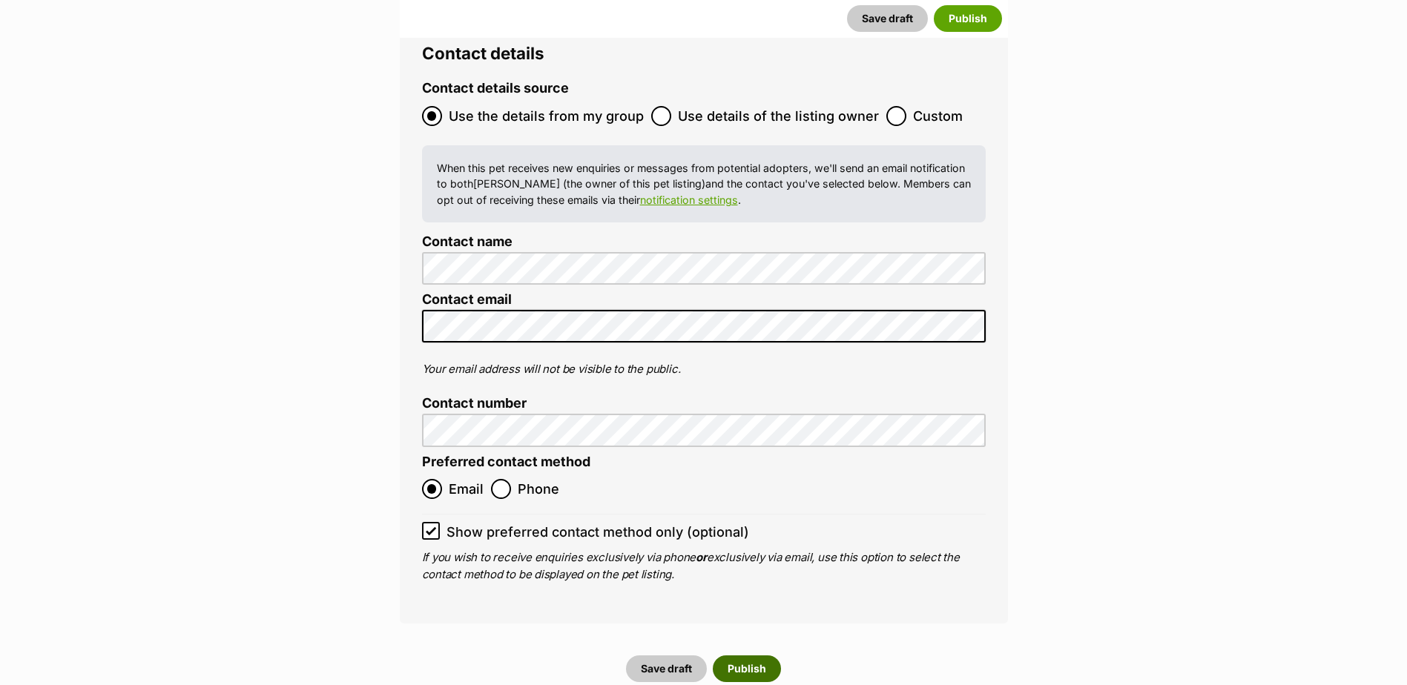
click at [752, 655] on button "Publish" at bounding box center [747, 668] width 68 height 27
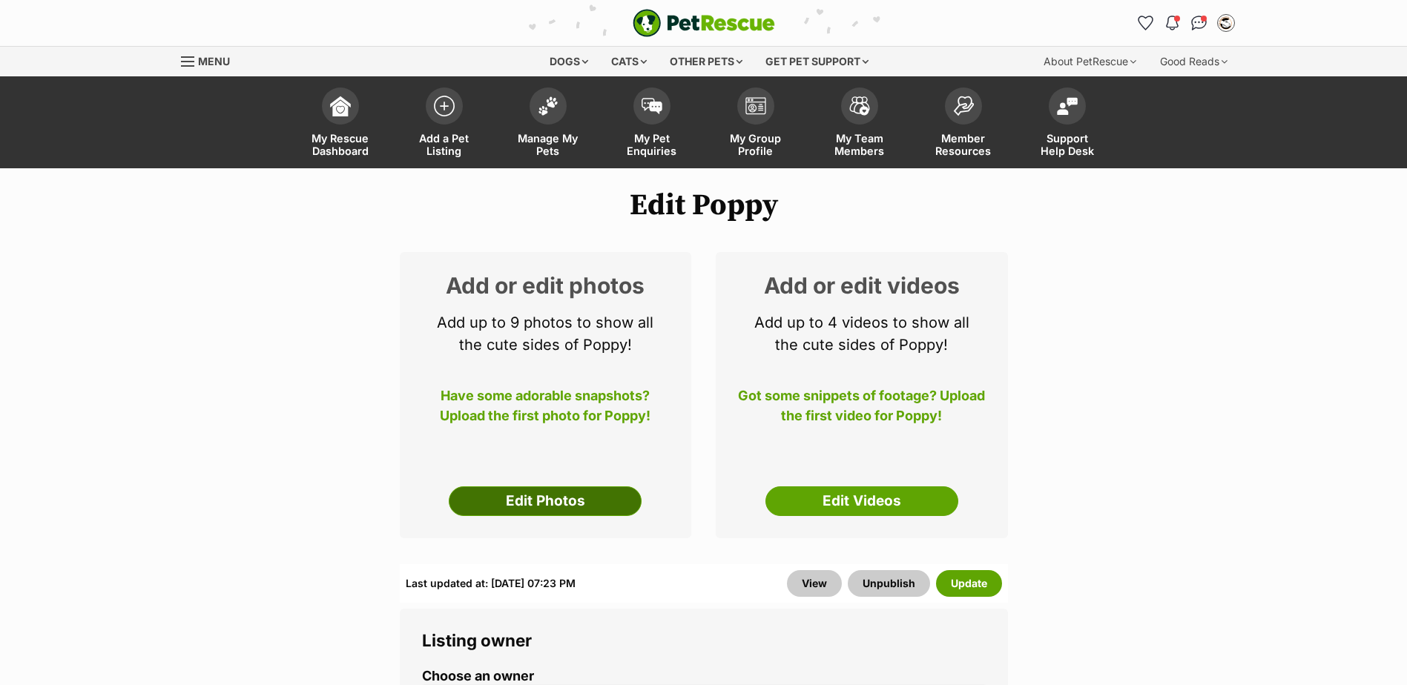
click at [546, 513] on link "Edit Photos" at bounding box center [545, 501] width 193 height 30
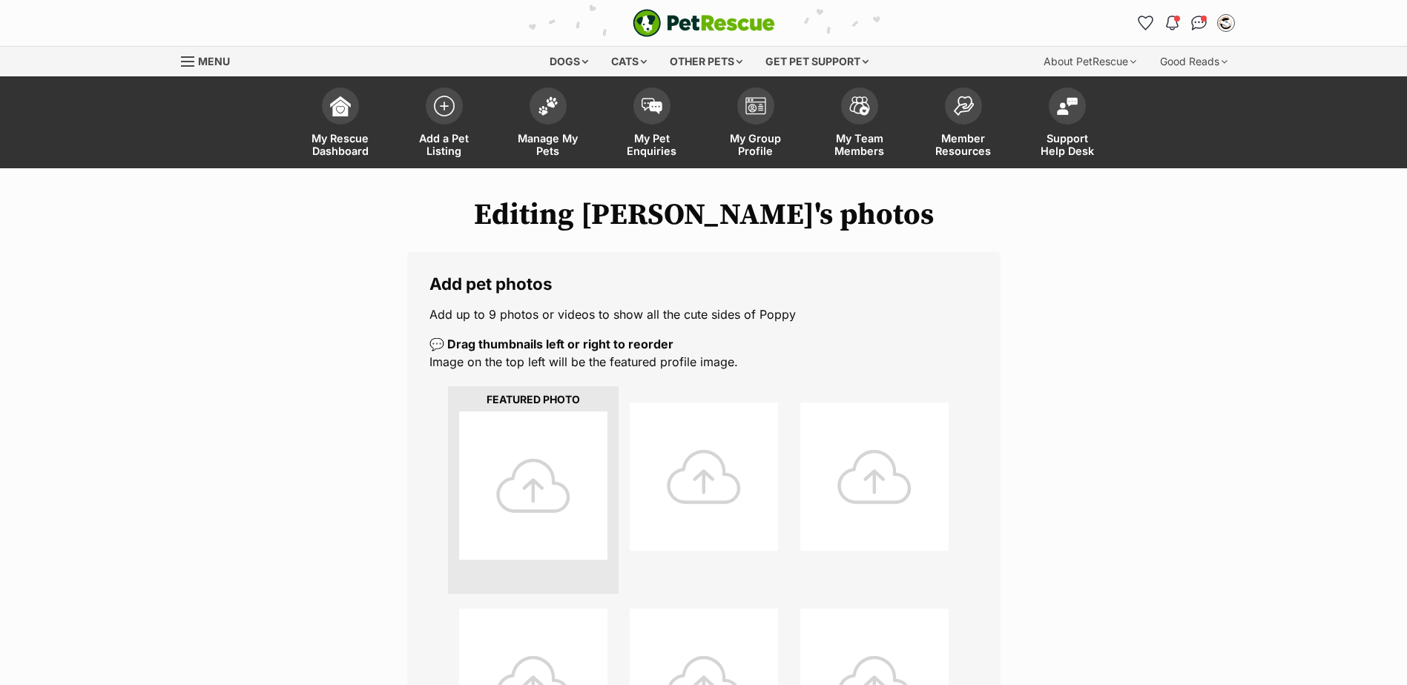
click at [525, 472] on div at bounding box center [533, 486] width 148 height 148
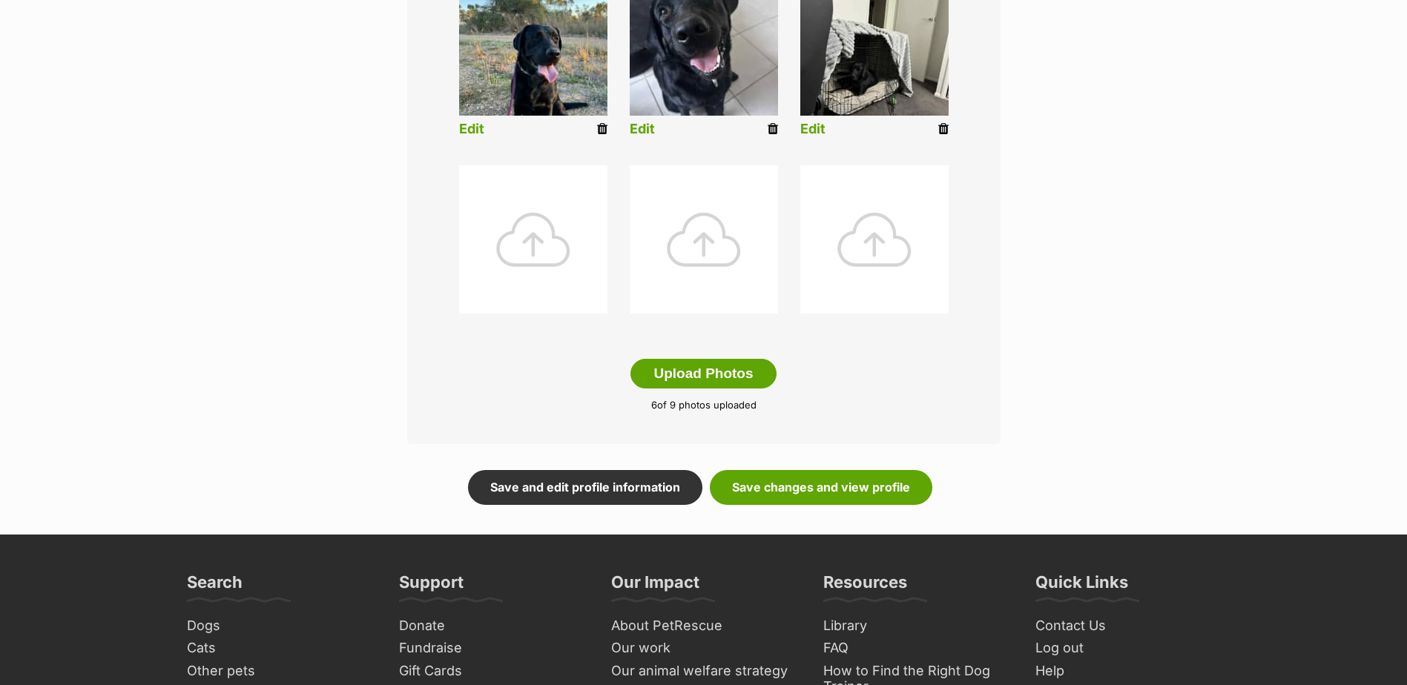
scroll to position [667, 0]
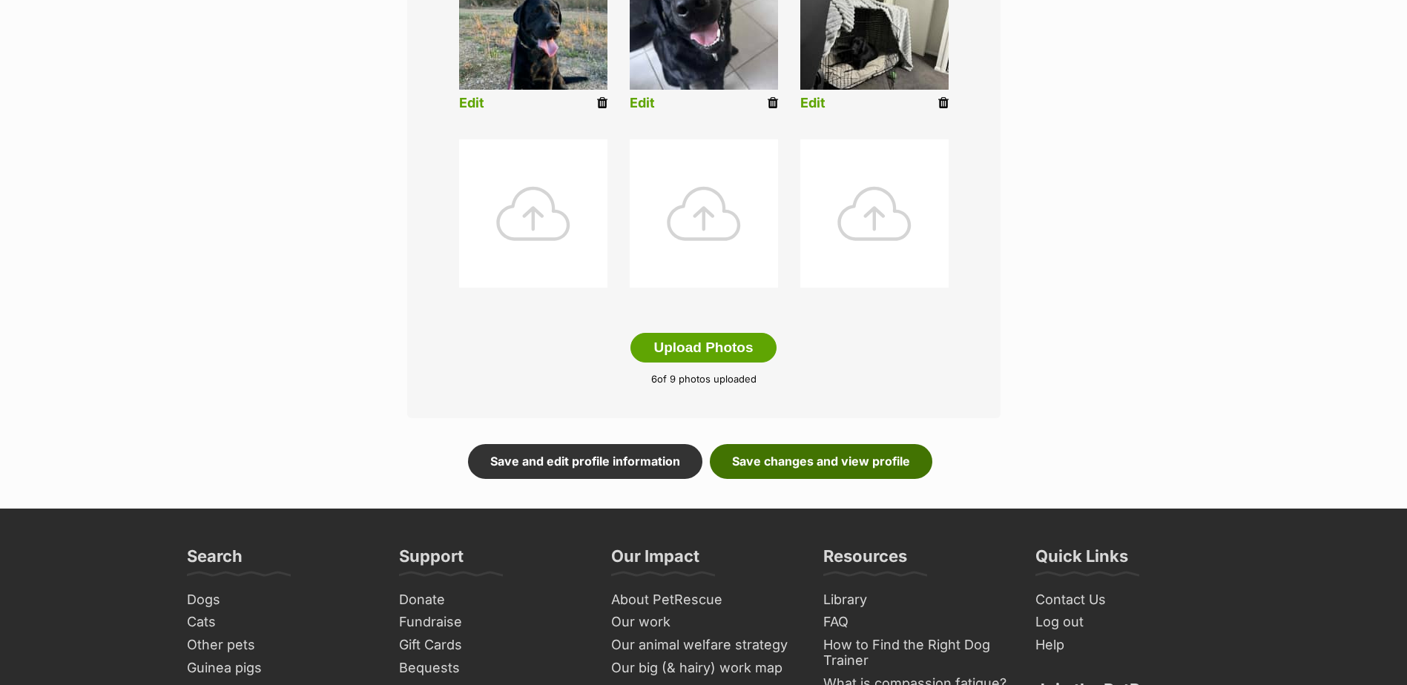
click at [863, 469] on link "Save changes and view profile" at bounding box center [821, 461] width 222 height 34
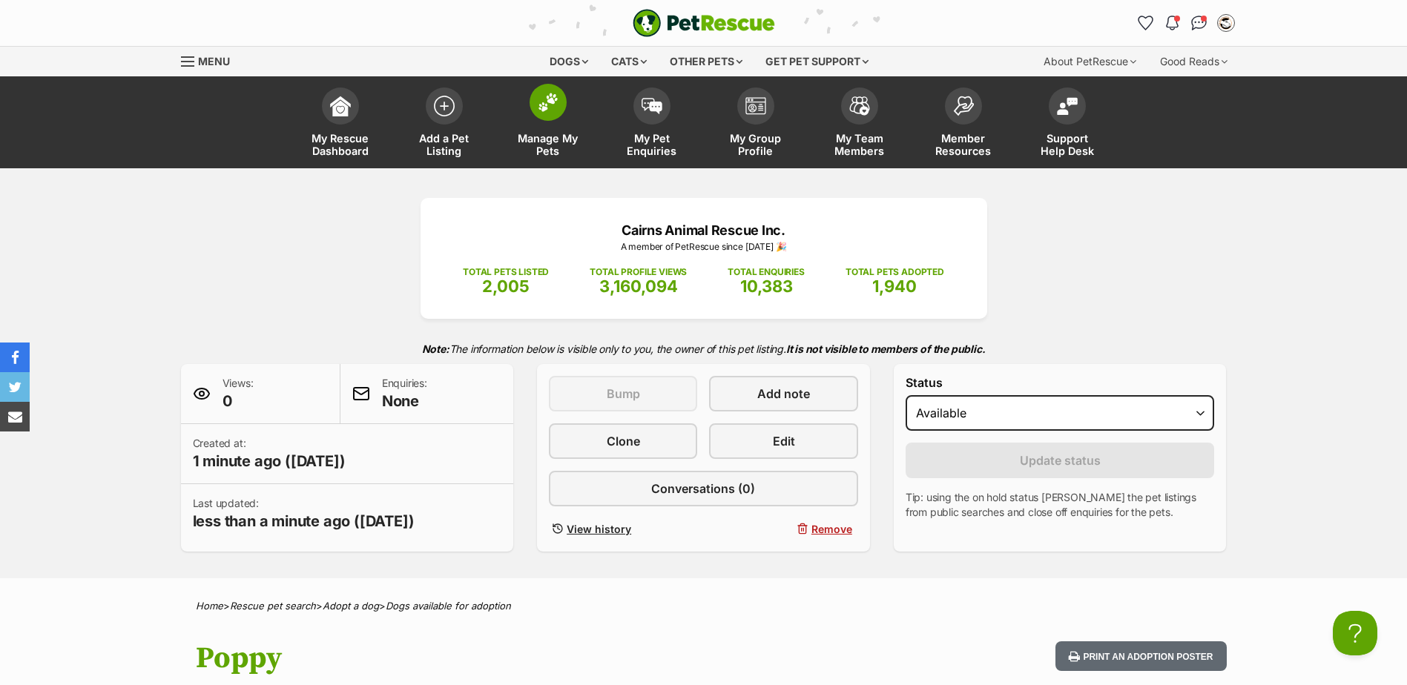
click at [538, 110] on img at bounding box center [548, 102] width 21 height 19
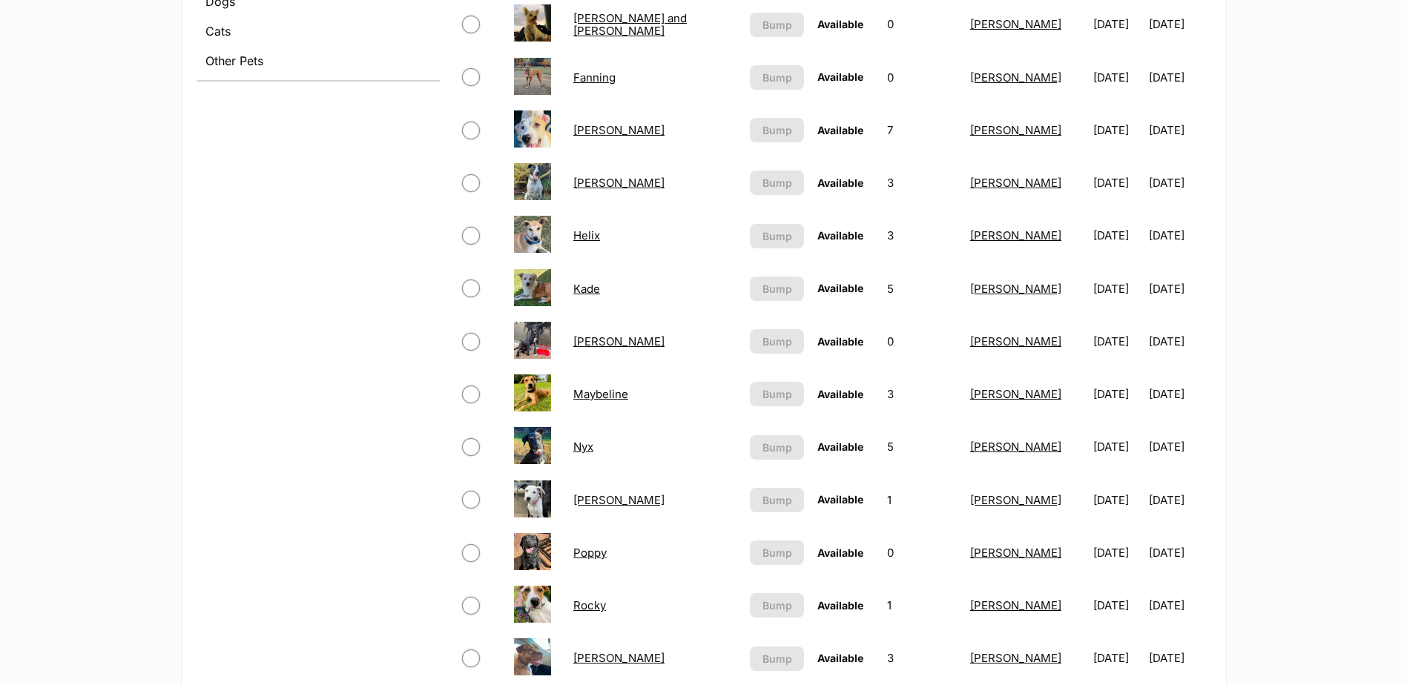
scroll to position [964, 0]
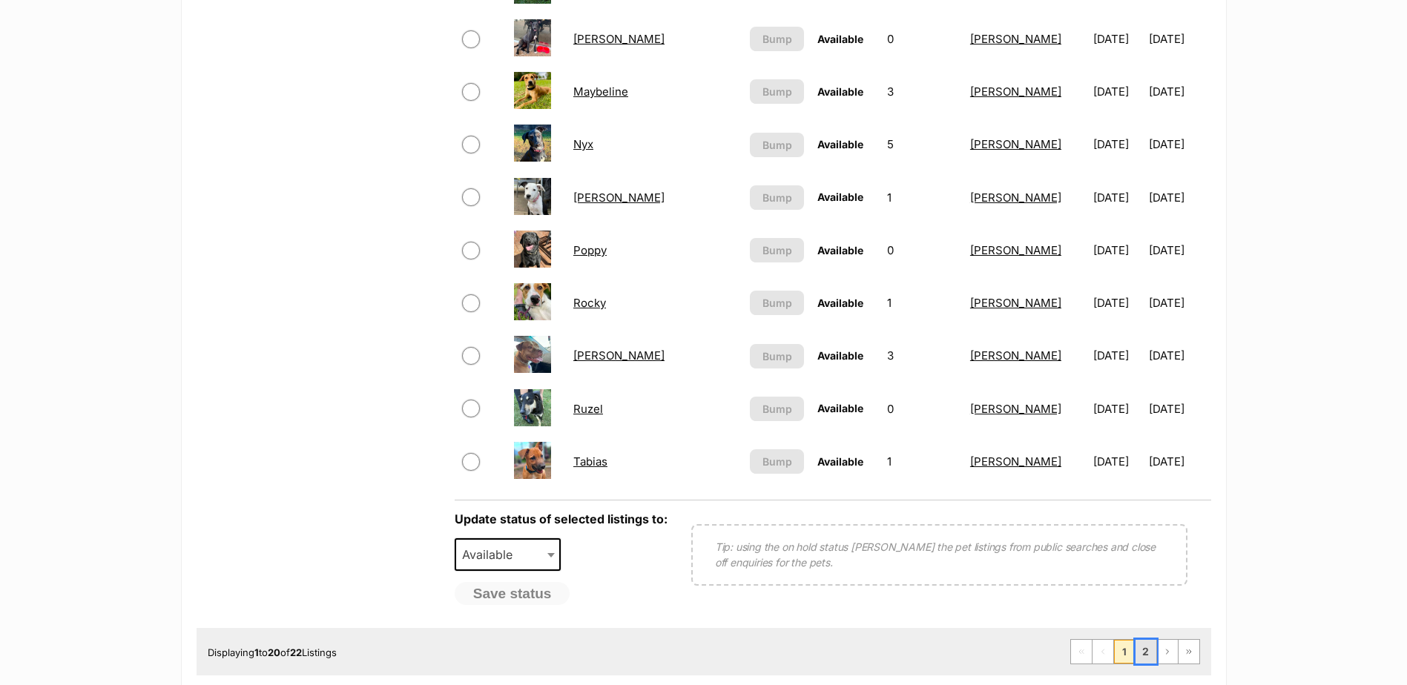
click at [1154, 658] on link "2" at bounding box center [1145, 652] width 21 height 24
